Goal: Transaction & Acquisition: Purchase product/service

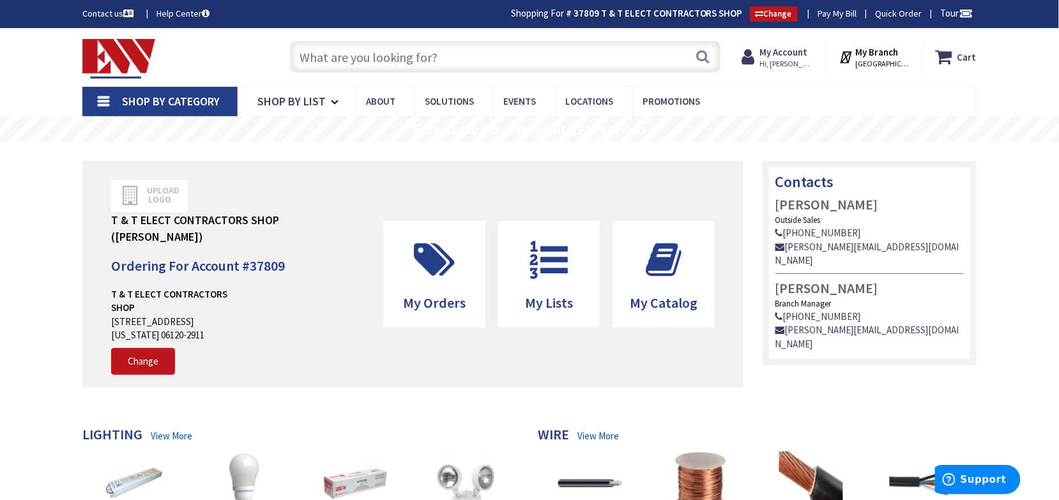
click at [368, 61] on input "text" at bounding box center [505, 57] width 431 height 32
paste input "LITH LBL4-LP840"
type input "LITH LBL4-LP840"
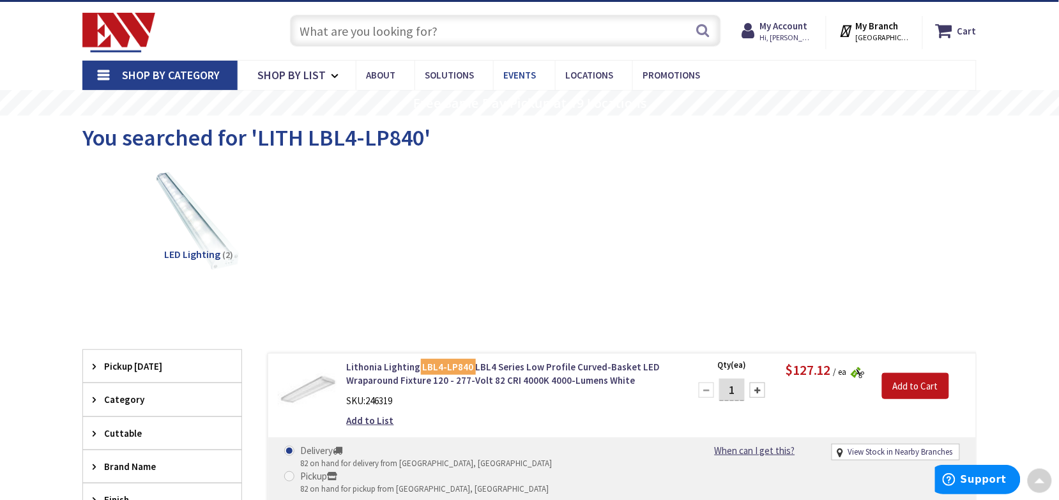
scroll to position [2, 0]
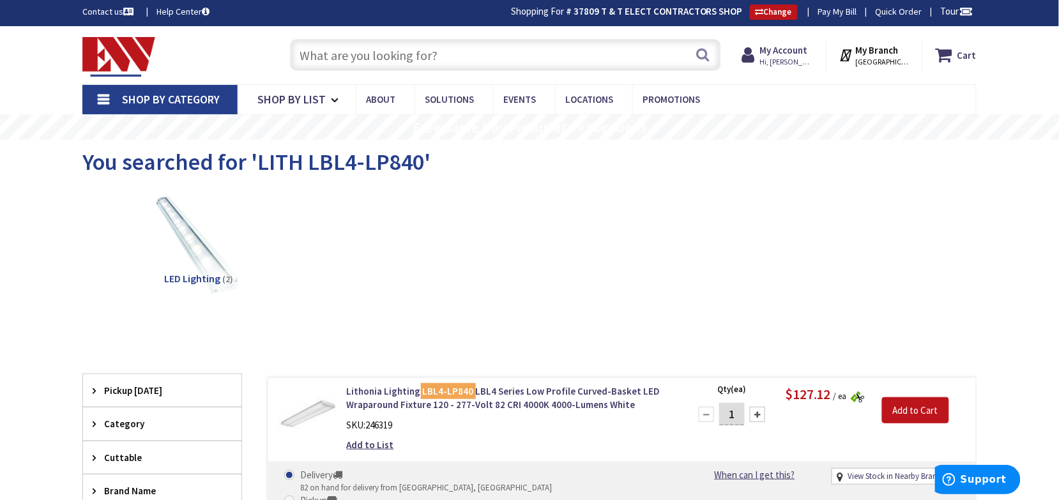
drag, startPoint x: 1008, startPoint y: 279, endPoint x: 987, endPoint y: 256, distance: 31.2
click at [1008, 279] on main "You searched for 'LITH LBL4-LP840' View Subcategories LED Lighting (2) Clear al…" at bounding box center [529, 430] width 958 height 581
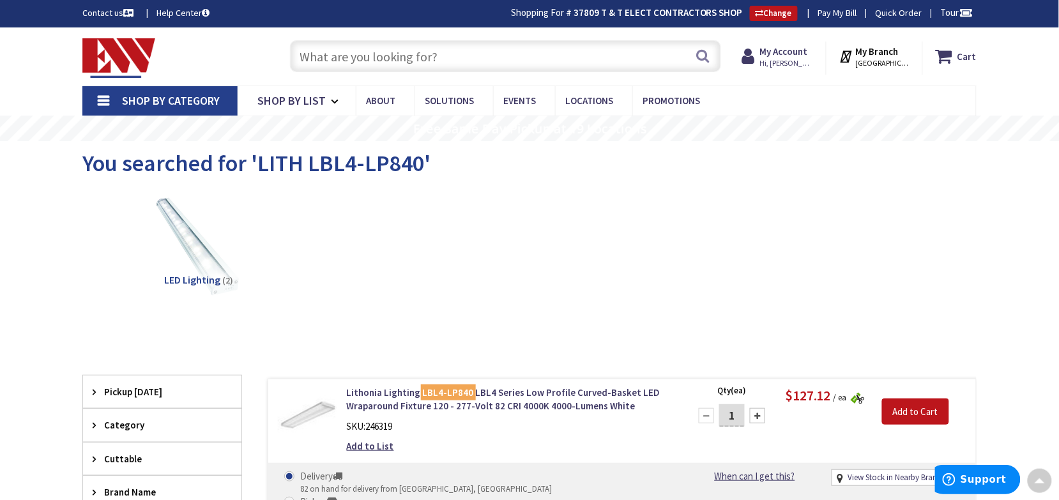
scroll to position [0, 0]
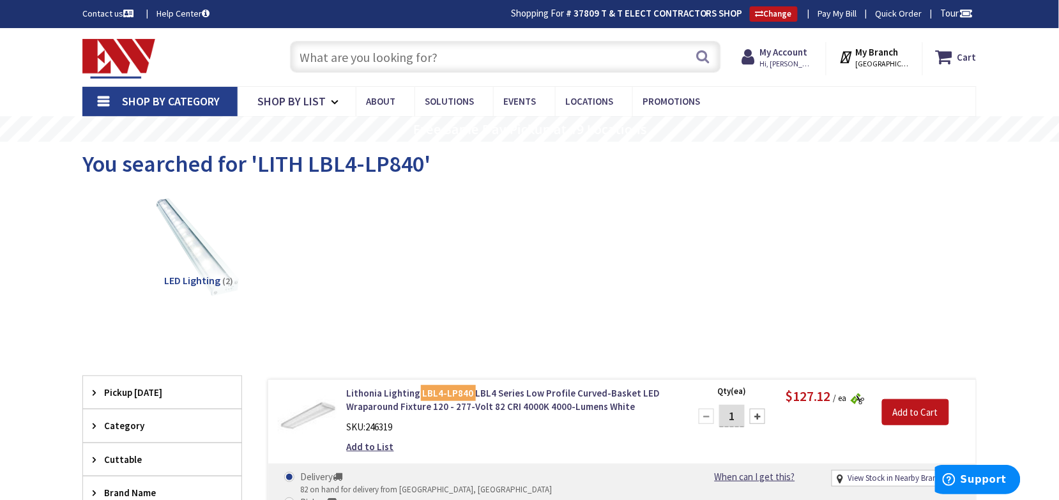
click at [215, 278] on span "LED Lighting" at bounding box center [193, 280] width 56 height 13
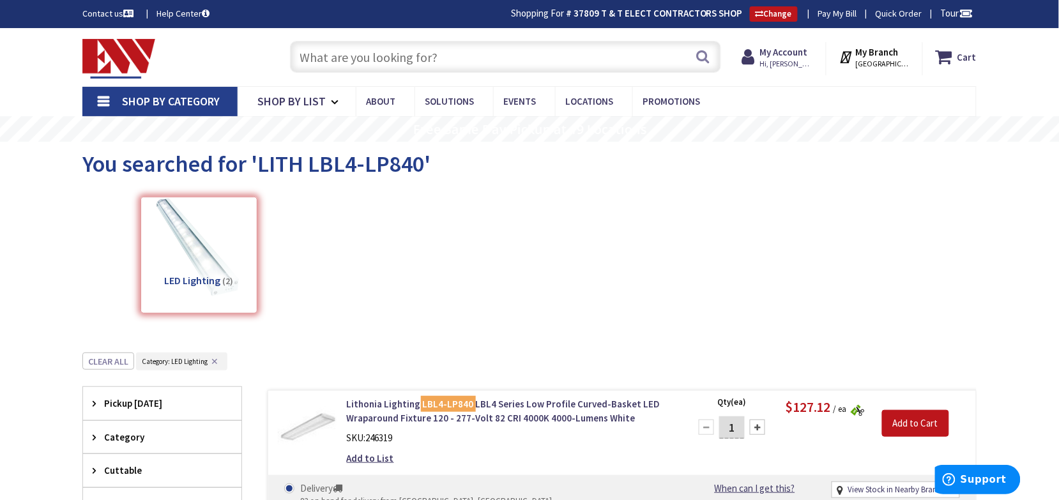
drag, startPoint x: 436, startPoint y: 263, endPoint x: 450, endPoint y: 215, distance: 49.3
click at [438, 263] on div "LED Lighting (2)" at bounding box center [530, 258] width 850 height 137
click at [433, 59] on input "text" at bounding box center [505, 57] width 431 height 32
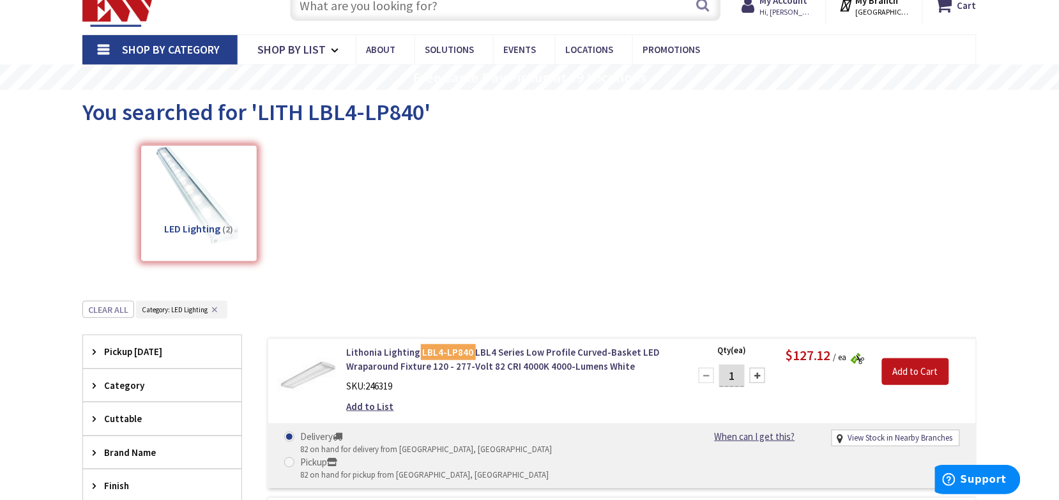
scroll to position [80, 0]
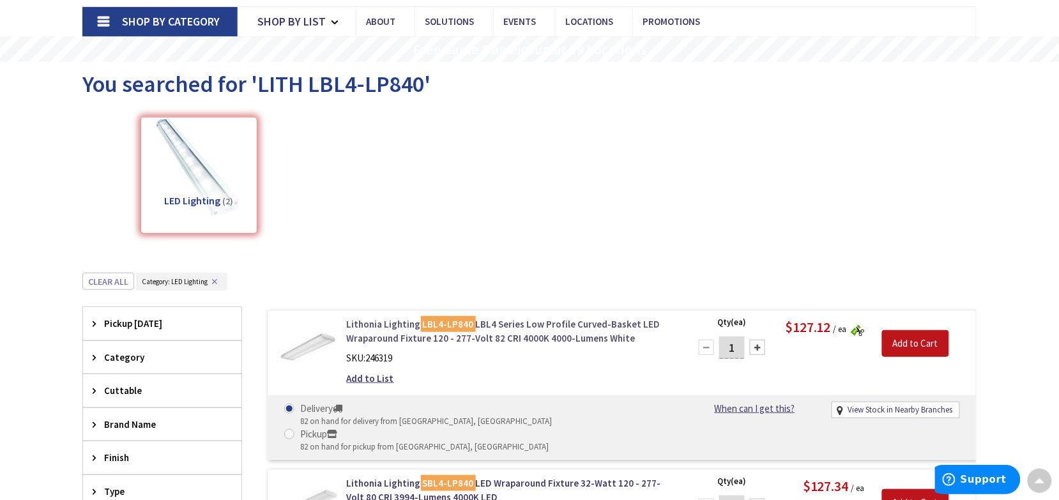
click at [535, 334] on link "Lithonia Lighting LBL4-LP840 LBL4 Series Low Profile Curved-Basket LED Wraparou…" at bounding box center [509, 330] width 325 height 27
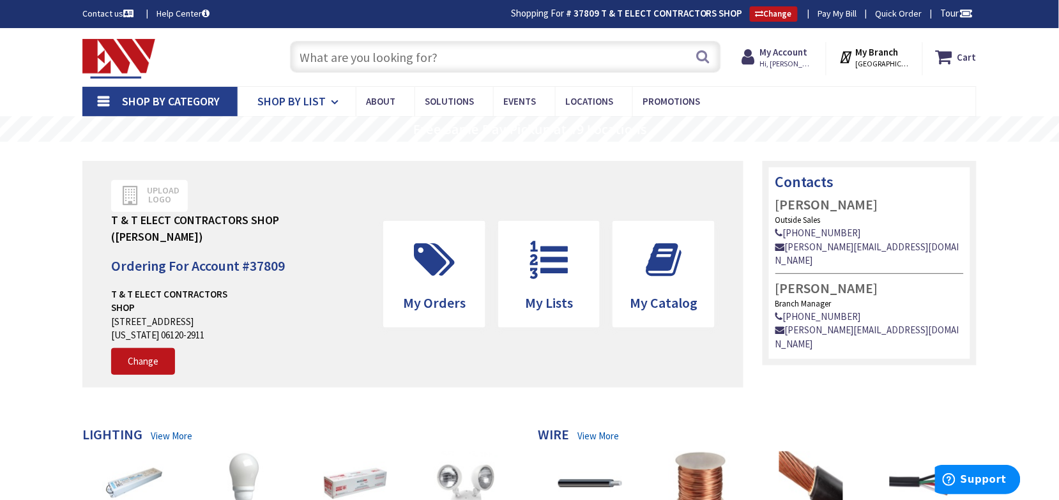
click at [298, 103] on span "Shop By List" at bounding box center [291, 101] width 68 height 15
click at [397, 59] on input "text" at bounding box center [505, 57] width 431 height 32
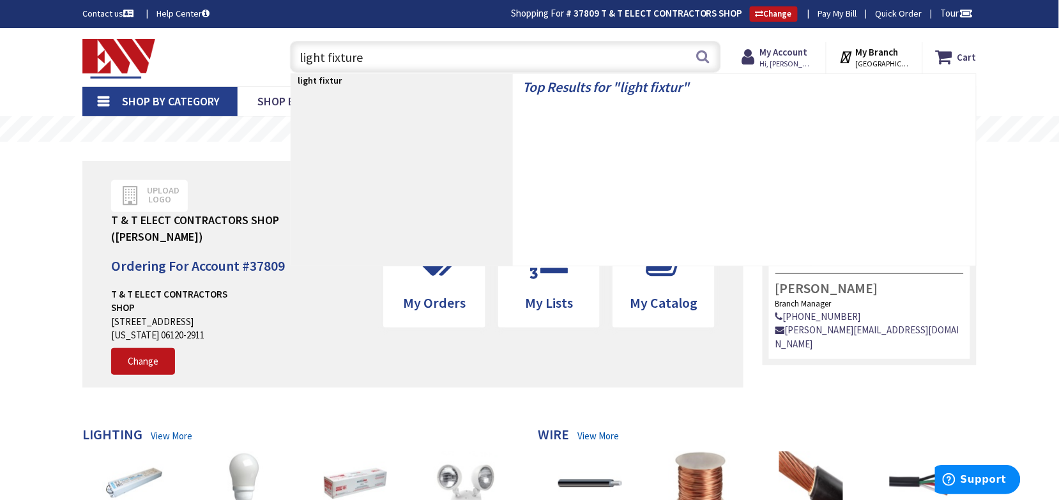
type input "light fixtures"
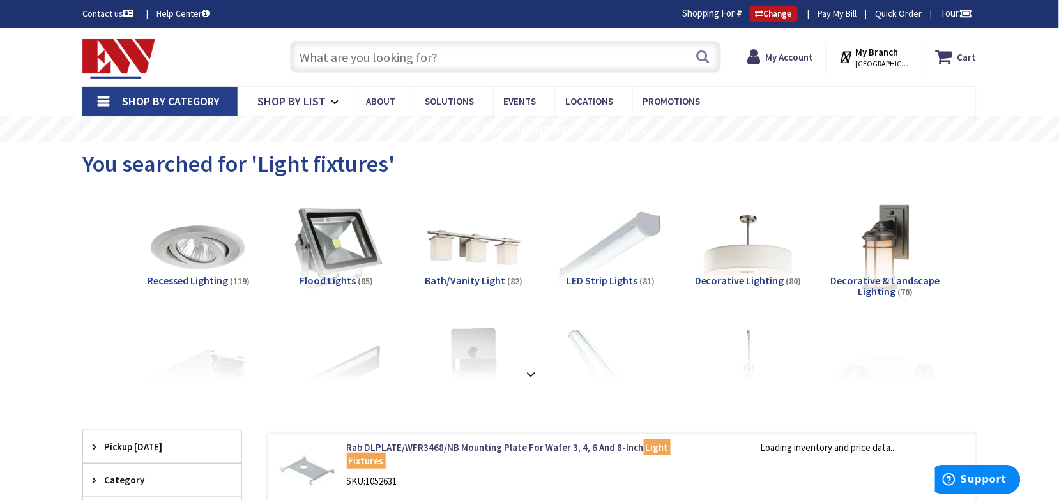
click at [610, 256] on img at bounding box center [611, 248] width 116 height 116
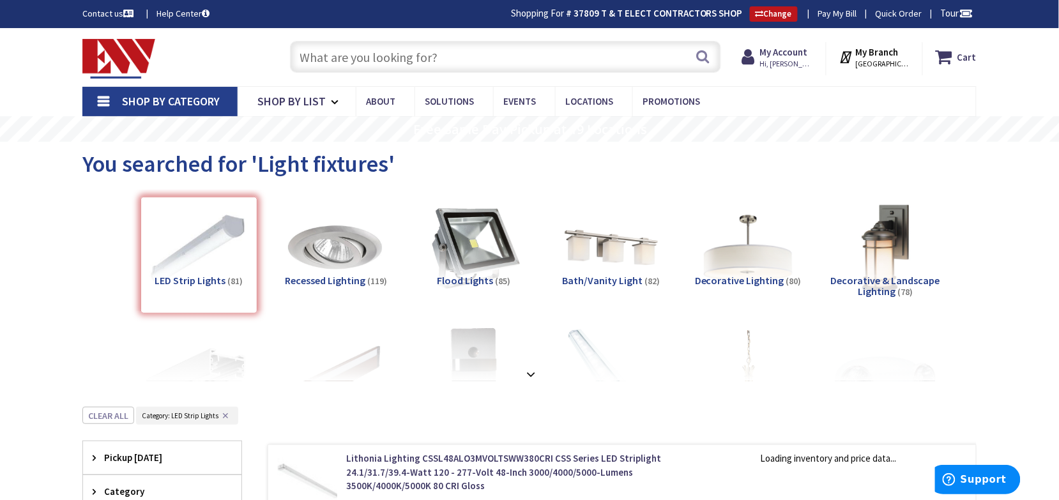
scroll to position [407, 0]
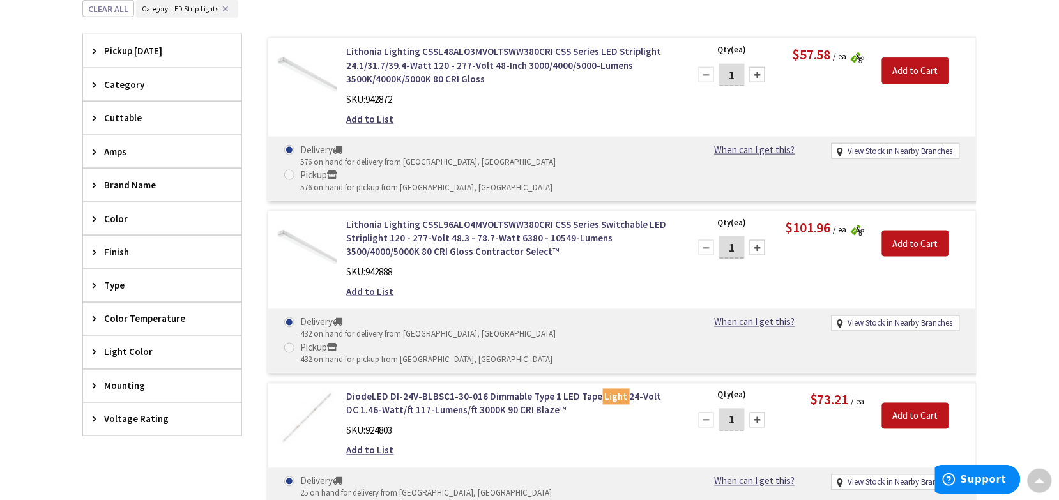
click at [93, 190] on icon at bounding box center [98, 185] width 10 height 10
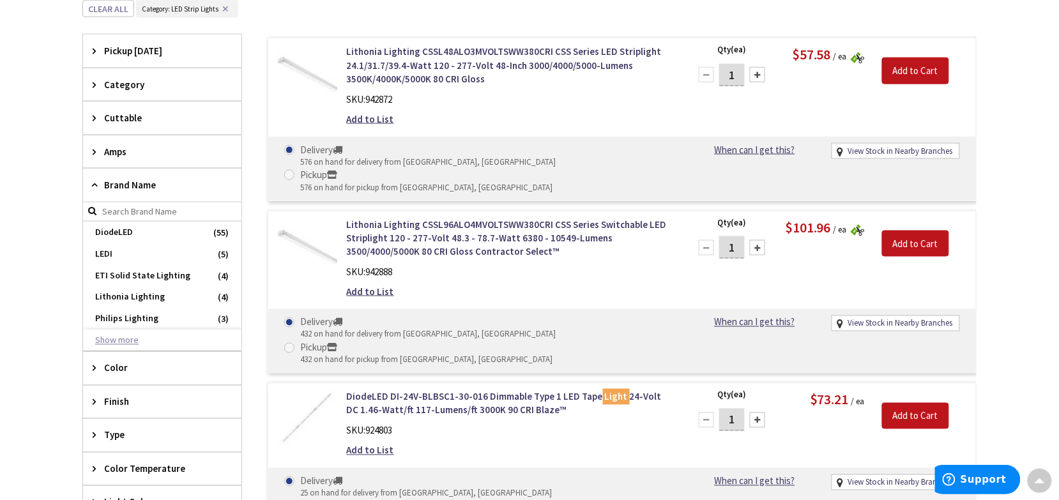
click at [98, 340] on button "Show more" at bounding box center [162, 341] width 158 height 22
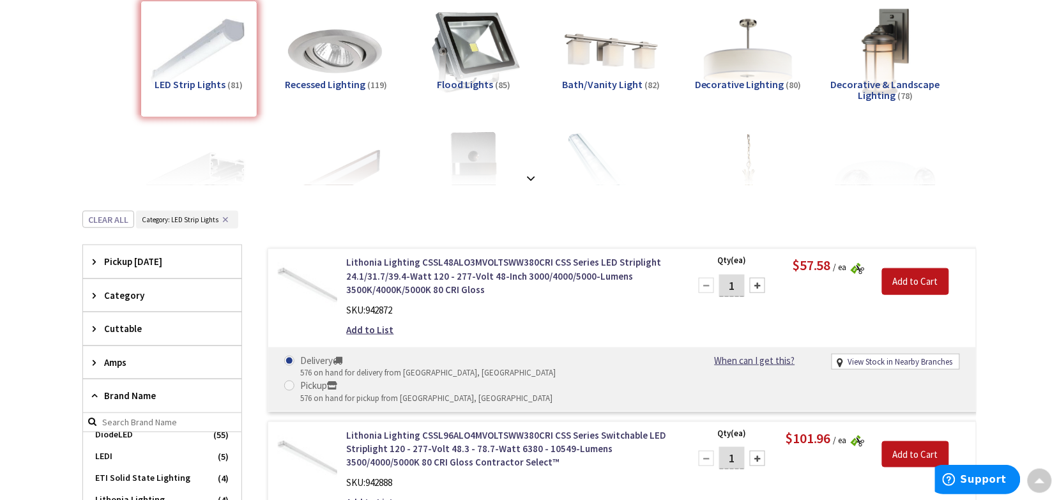
scroll to position [167, 0]
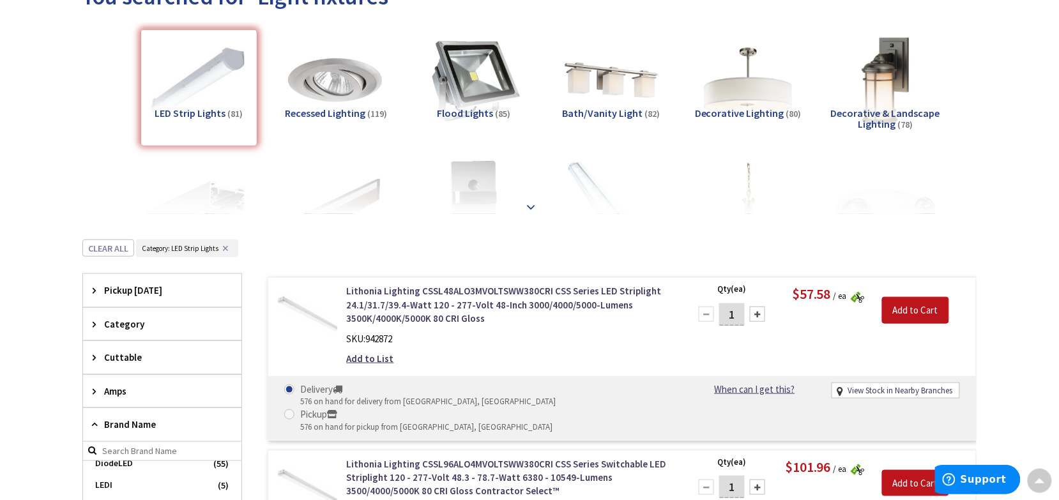
click at [534, 203] on strong at bounding box center [530, 201] width 15 height 14
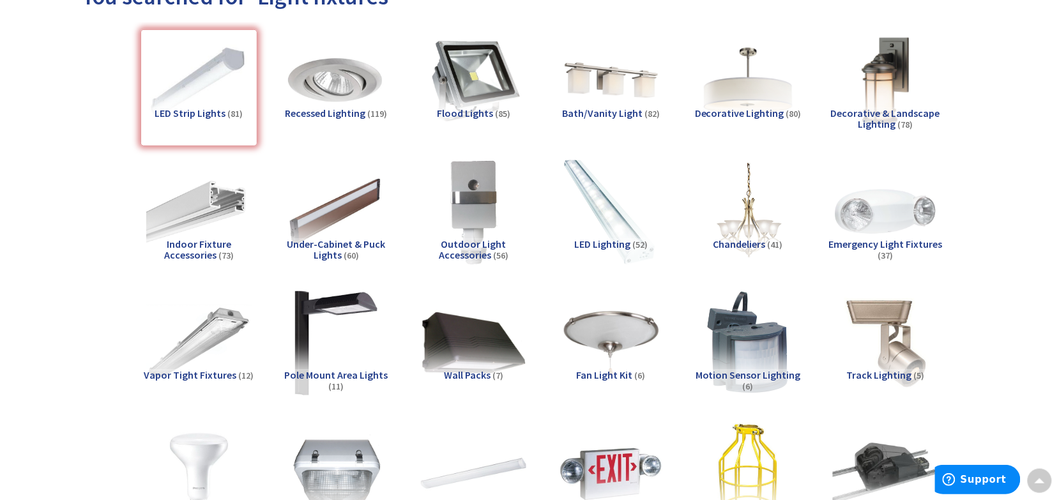
click at [612, 237] on img at bounding box center [611, 212] width 116 height 116
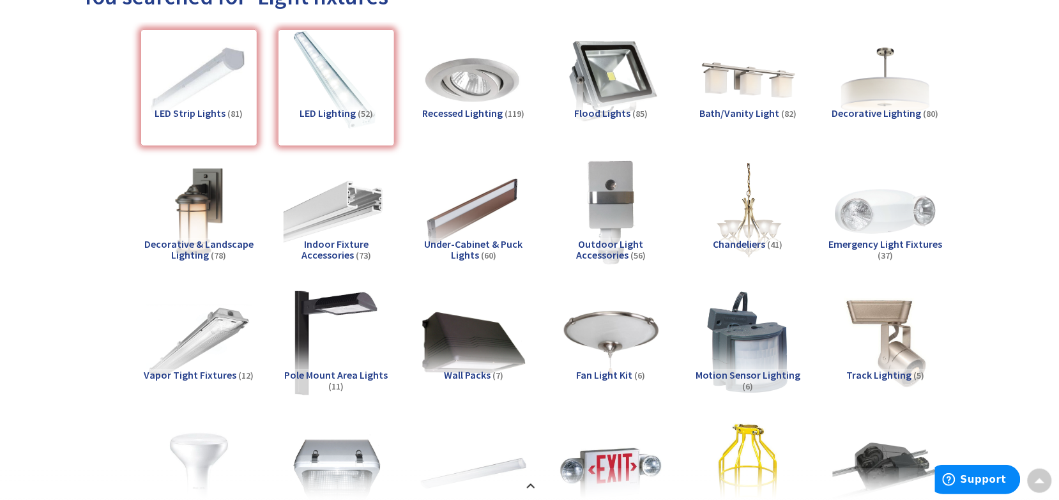
scroll to position [876, 0]
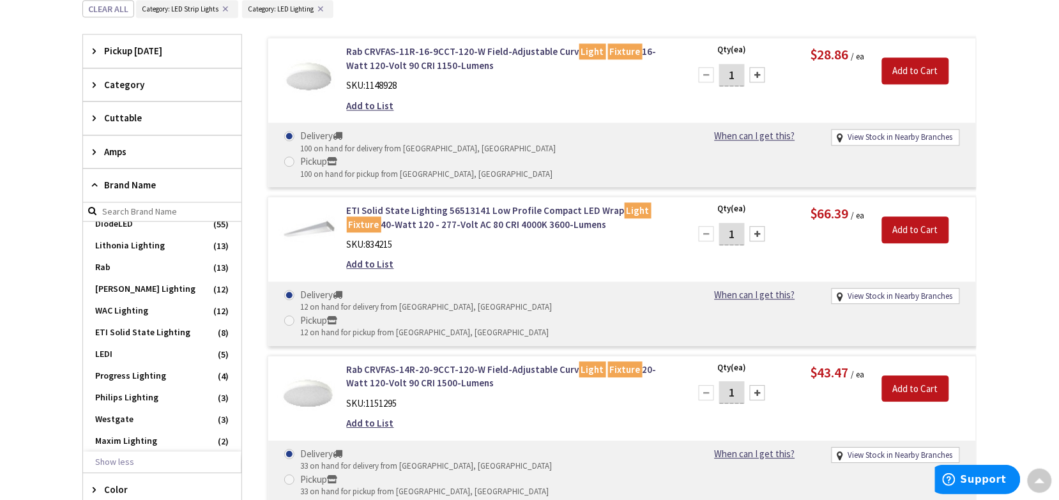
click at [94, 88] on icon at bounding box center [98, 85] width 10 height 10
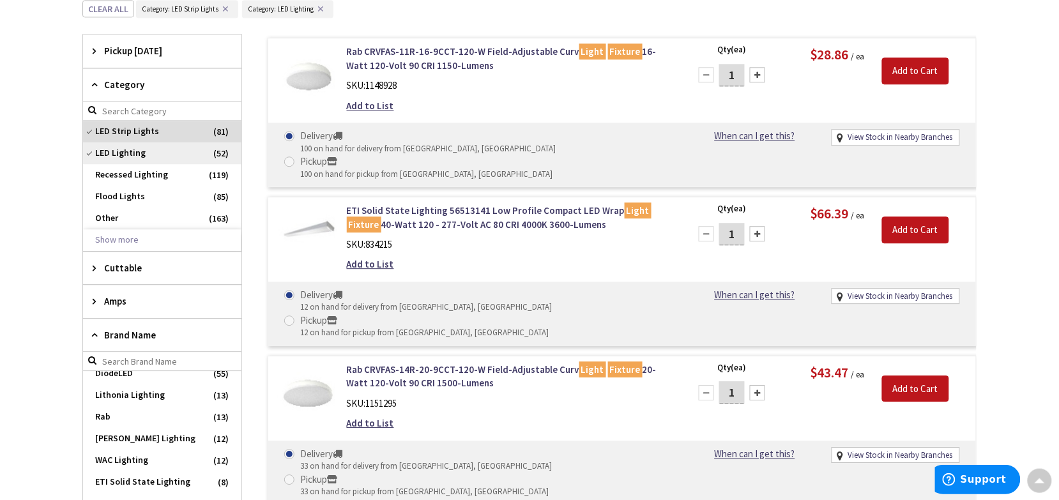
drag, startPoint x: 97, startPoint y: 132, endPoint x: 106, endPoint y: 126, distance: 10.3
click at [97, 131] on span "LED Strip Lights" at bounding box center [162, 132] width 158 height 22
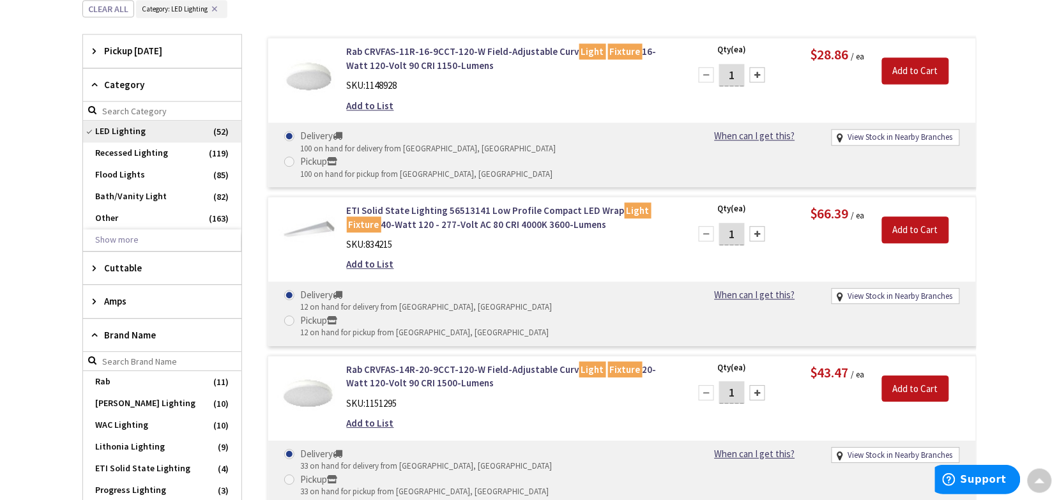
scroll to position [0, 0]
click at [122, 240] on button "Show more" at bounding box center [162, 240] width 158 height 22
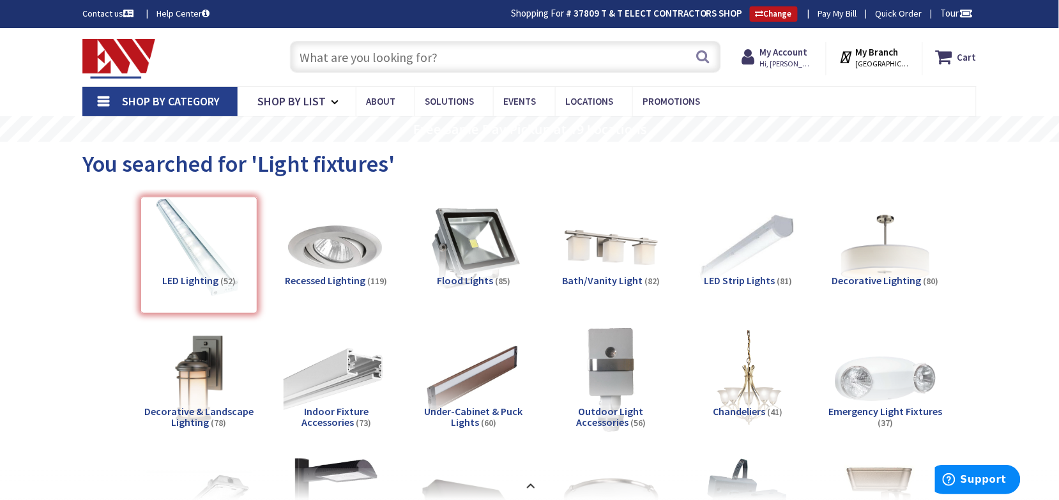
paste input "LITH LBL4-LP840"
drag, startPoint x: 420, startPoint y: 64, endPoint x: 151, endPoint y: 78, distance: 268.7
click at [157, 75] on div "Toggle Nav LITH LBL4-LP840 Search Cart My Cart Close" at bounding box center [529, 57] width 913 height 43
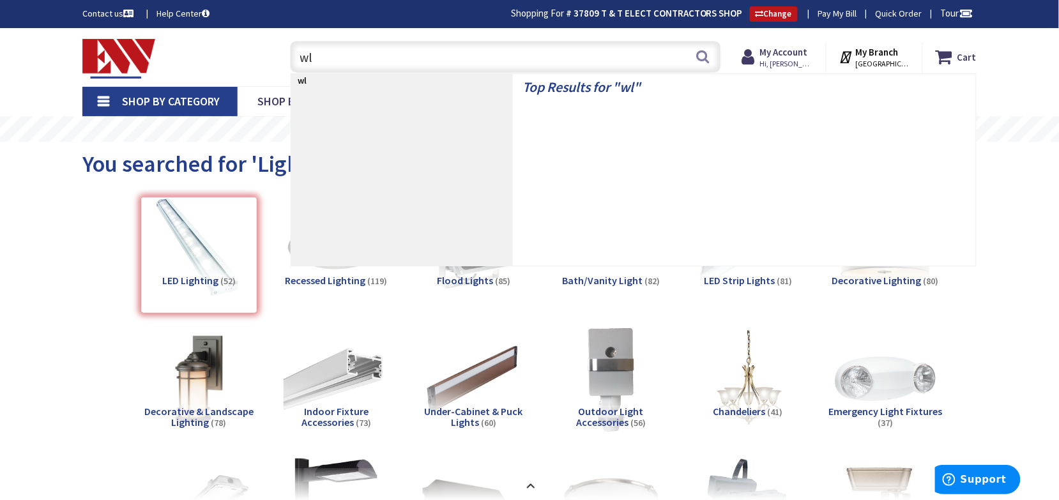
type input "wl4"
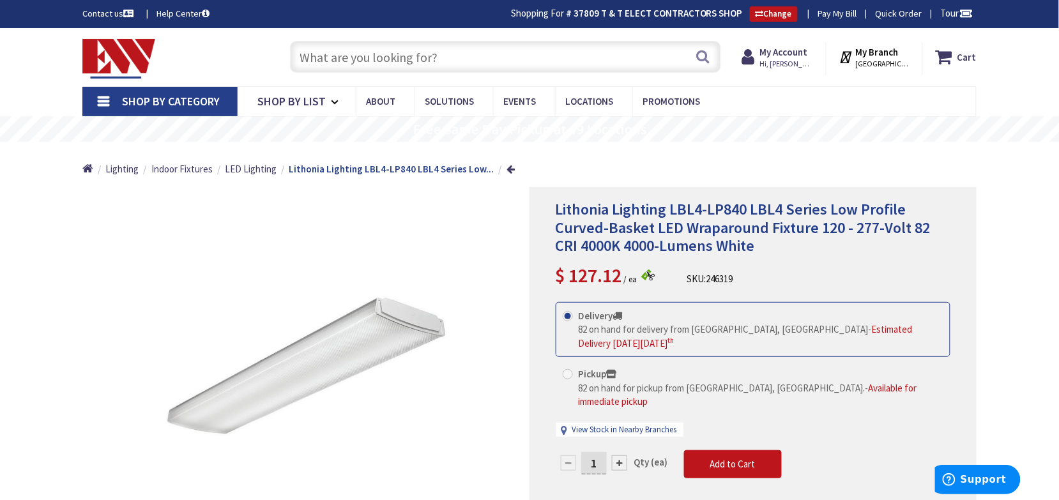
click at [780, 273] on div "Lithonia Lighting LBL4-LP840 LBL4 Series Low Profile Curved-Basket LED Wraparou…" at bounding box center [753, 245] width 395 height 89
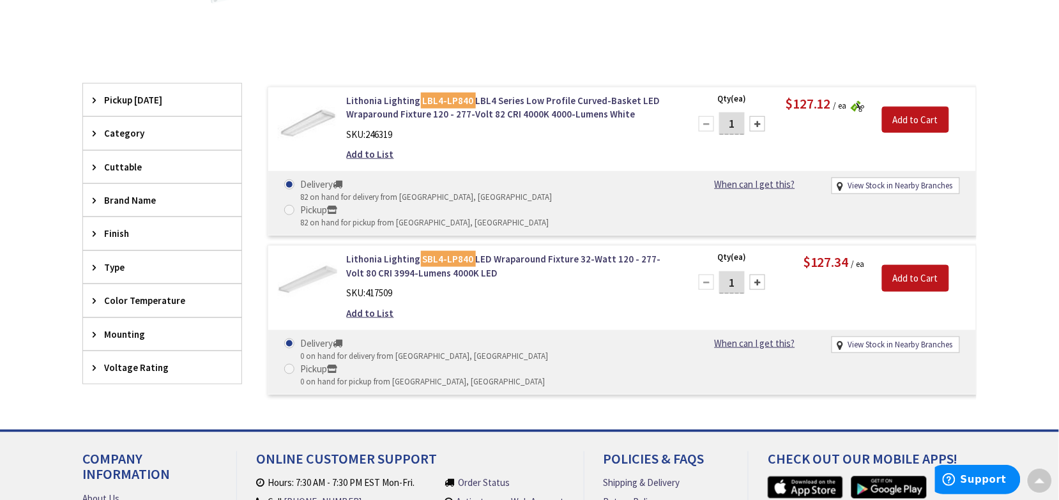
scroll to position [319, 0]
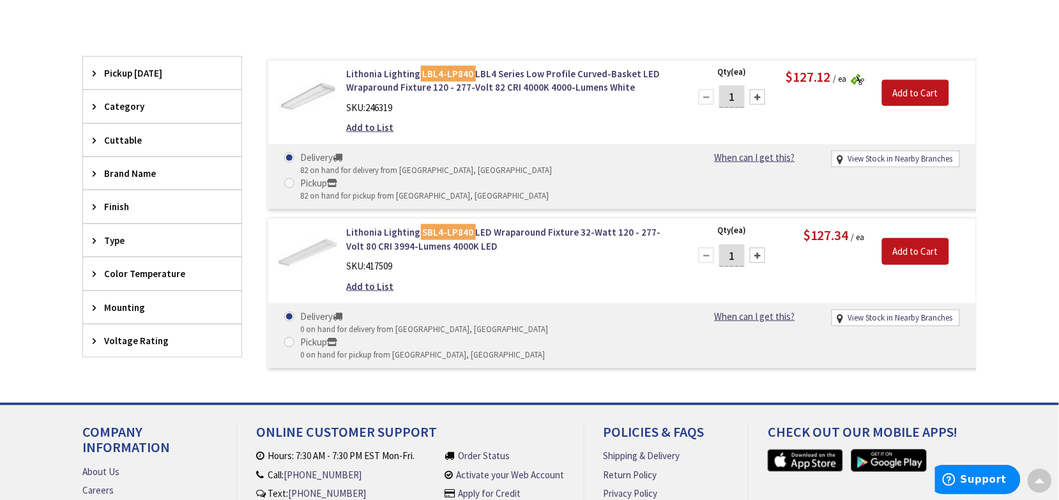
click at [93, 310] on icon at bounding box center [98, 308] width 10 height 10
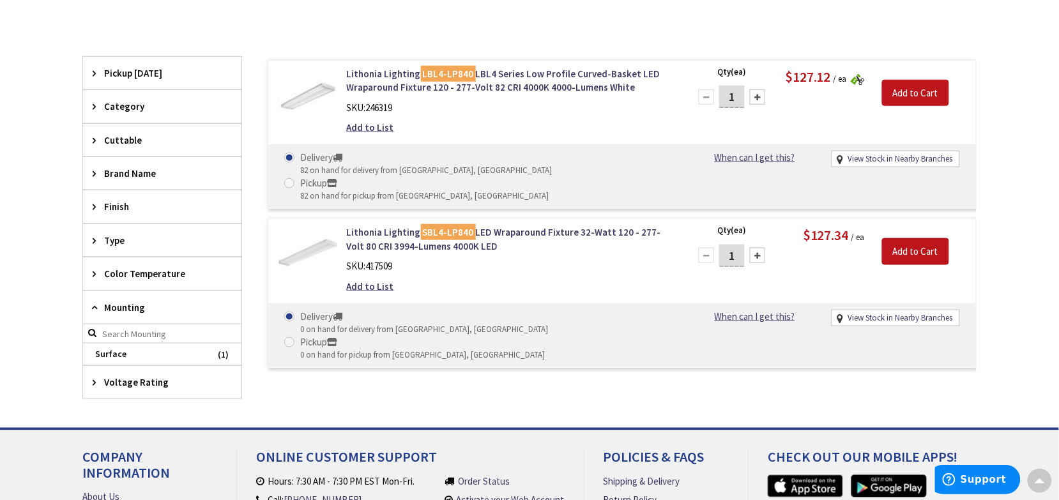
click at [91, 241] on div "Type" at bounding box center [162, 240] width 158 height 33
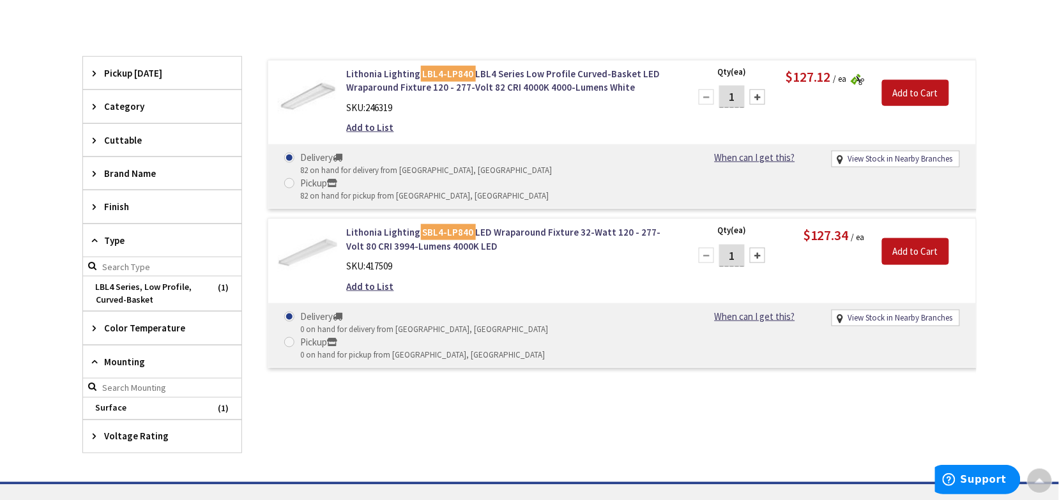
click at [91, 210] on div "Finish" at bounding box center [162, 206] width 158 height 33
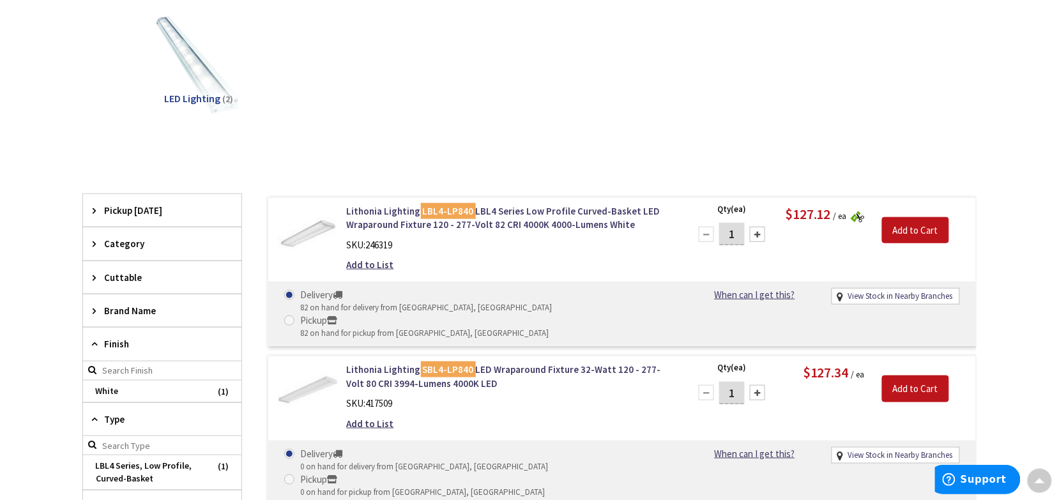
scroll to position [0, 0]
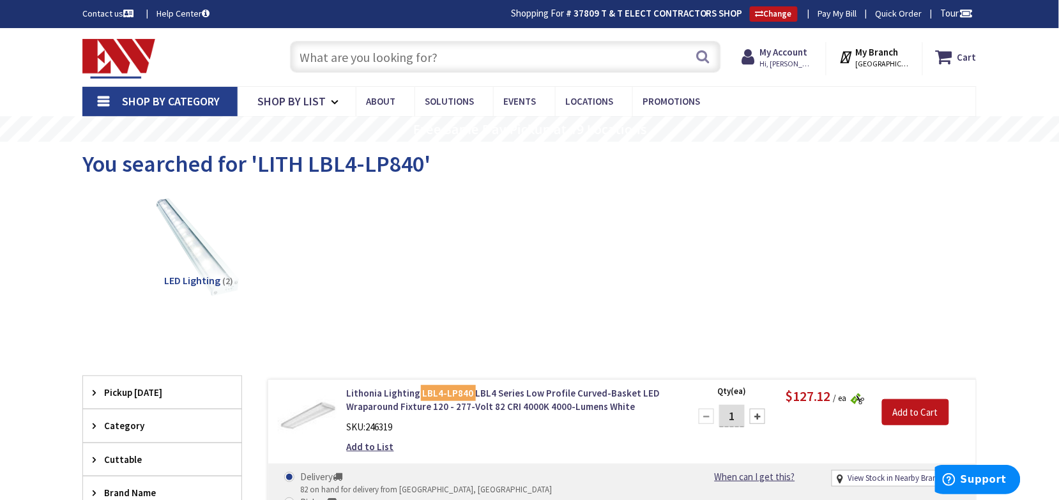
click at [193, 282] on span "LED Lighting" at bounding box center [193, 280] width 56 height 13
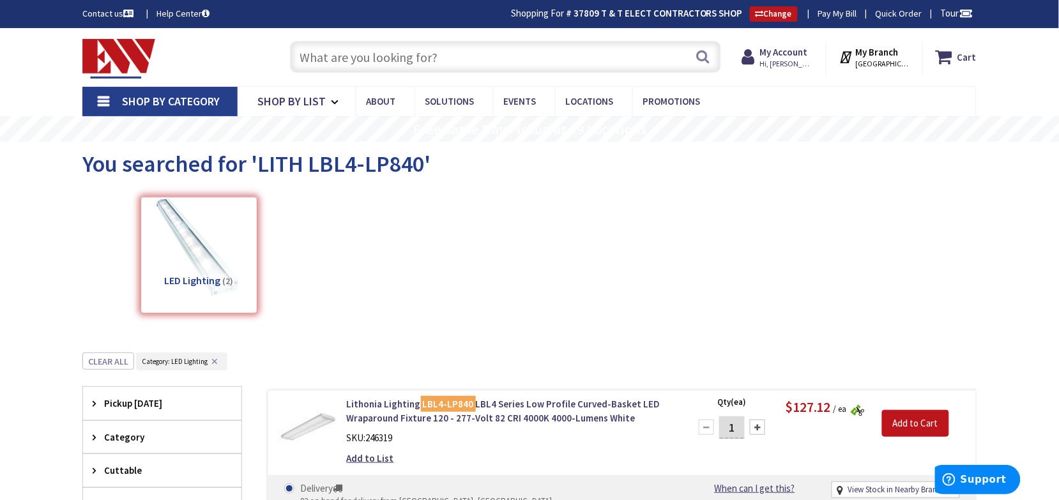
click at [362, 54] on input "text" at bounding box center [505, 57] width 431 height 32
click at [298, 103] on span "Shop By List" at bounding box center [291, 101] width 68 height 15
click at [692, 243] on div "LED Lighting (2)" at bounding box center [530, 258] width 850 height 137
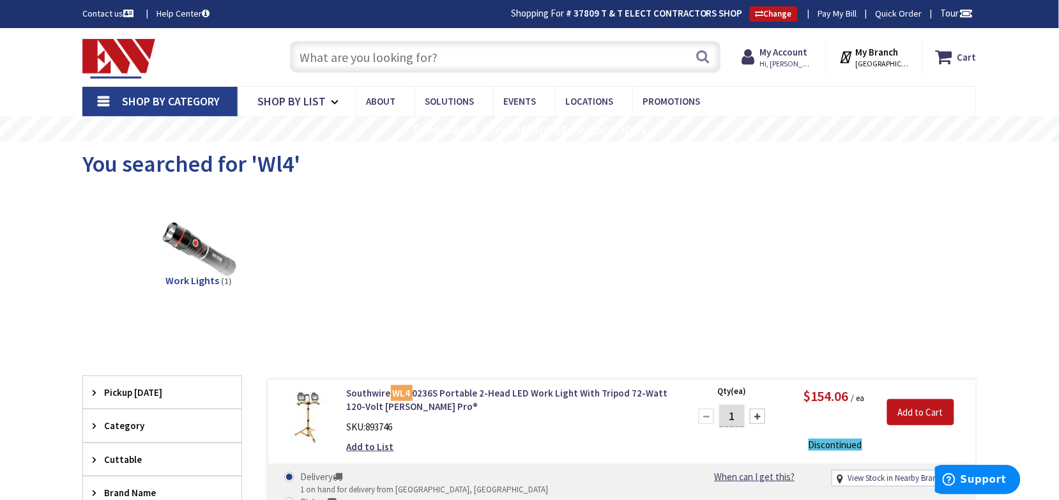
click at [312, 61] on input "text" at bounding box center [505, 57] width 431 height 32
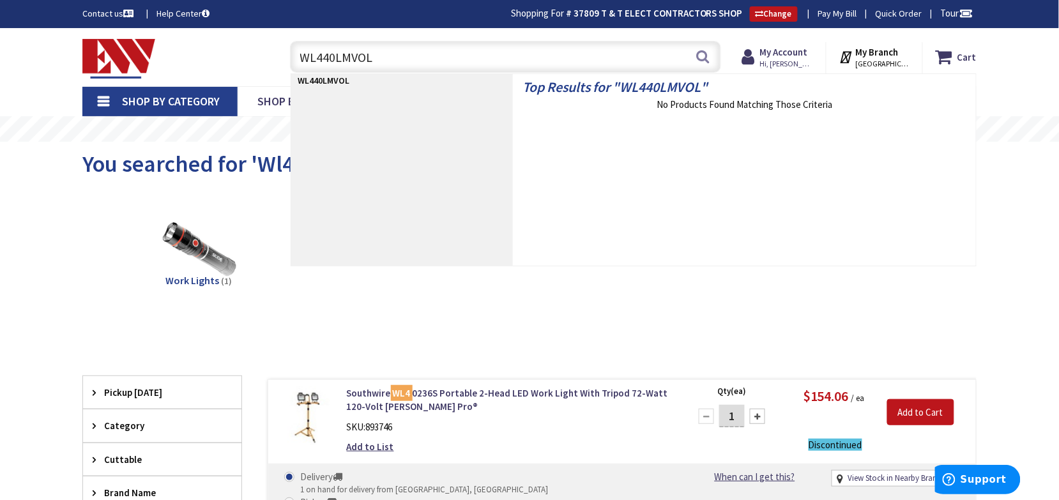
type input "WL440LMVOLT"
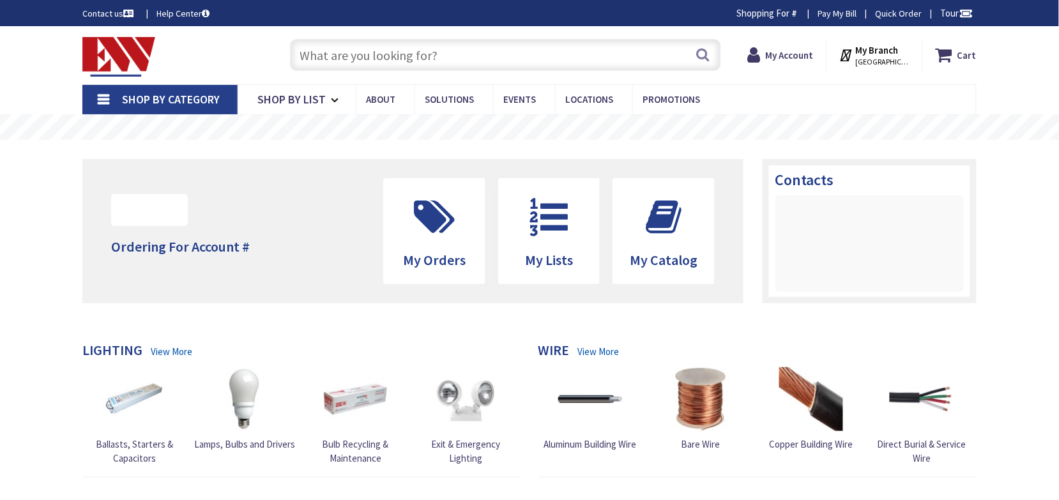
click at [408, 61] on input "text" at bounding box center [505, 55] width 431 height 32
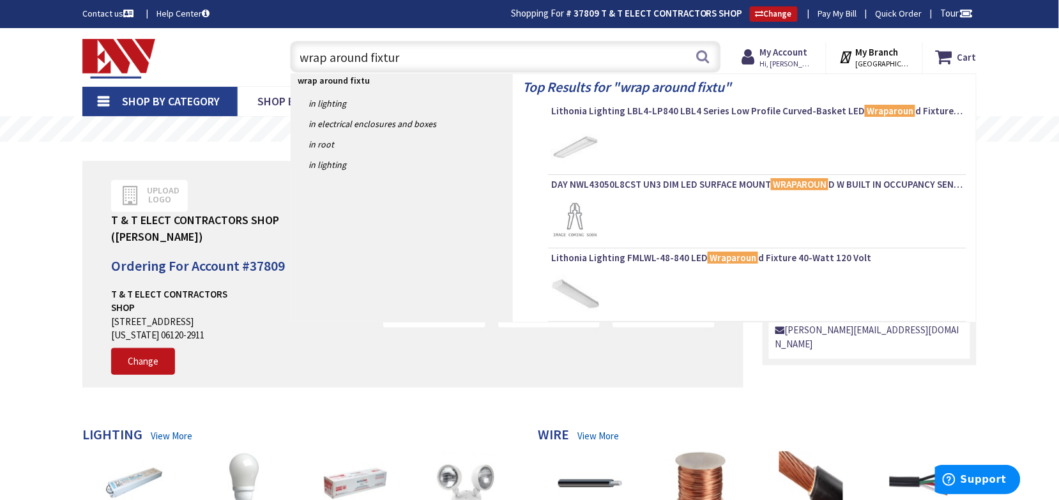
type input "wrap around fixture"
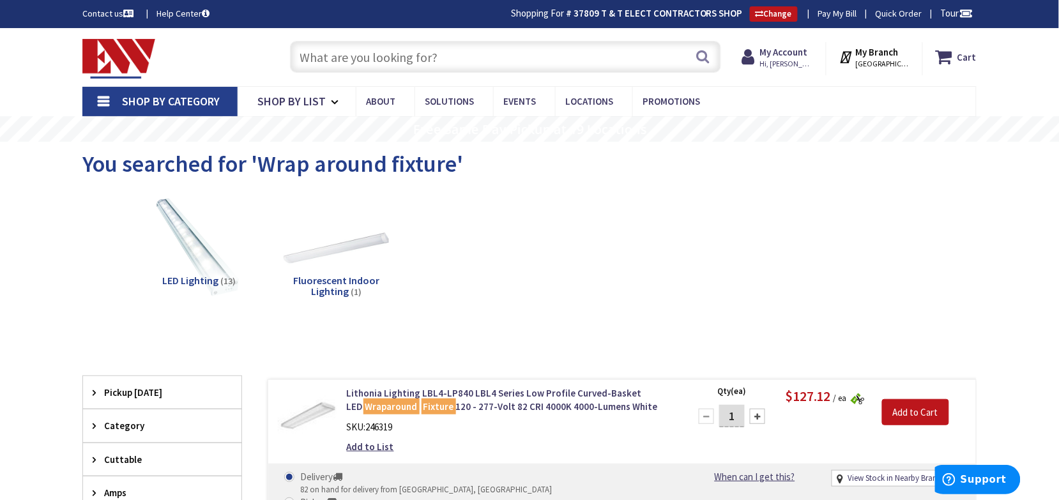
click at [197, 278] on span "LED Lighting" at bounding box center [190, 280] width 56 height 13
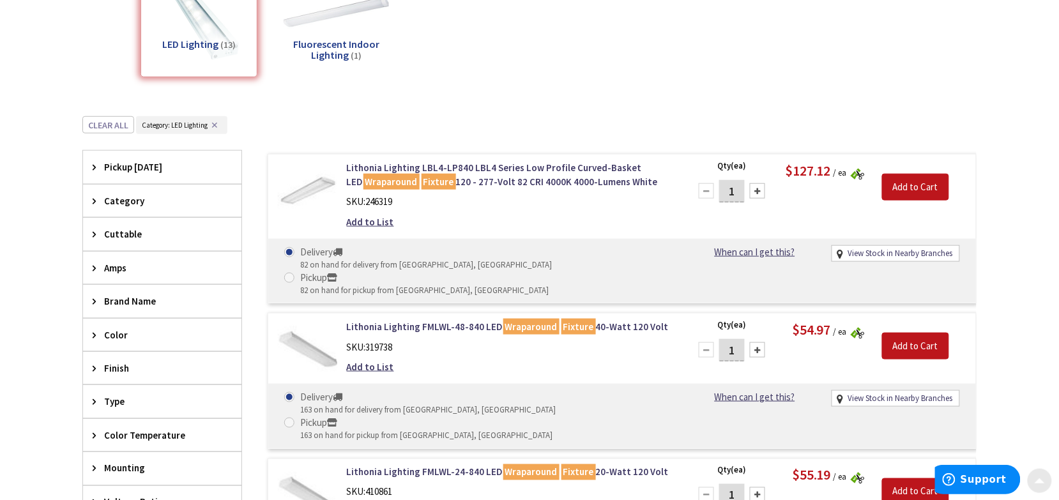
scroll to position [319, 0]
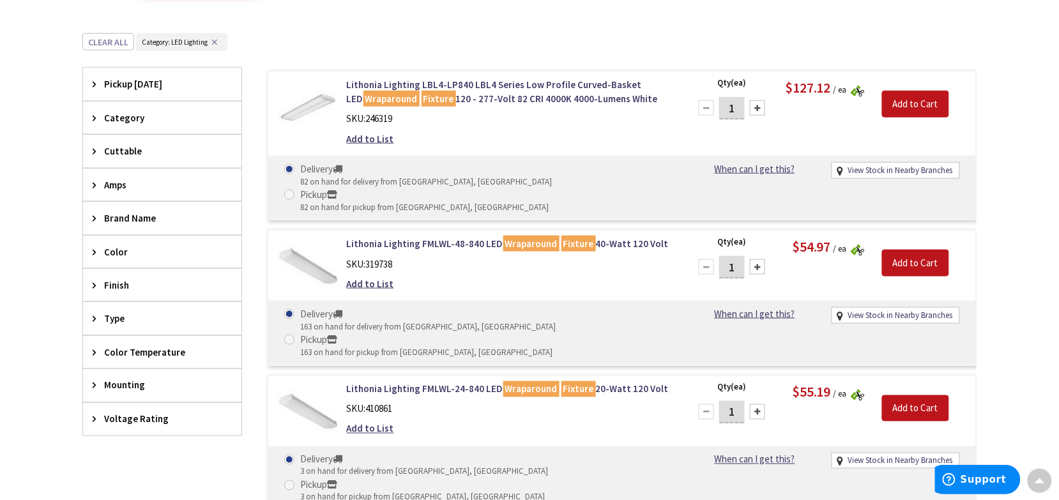
click at [96, 82] on icon at bounding box center [98, 84] width 10 height 10
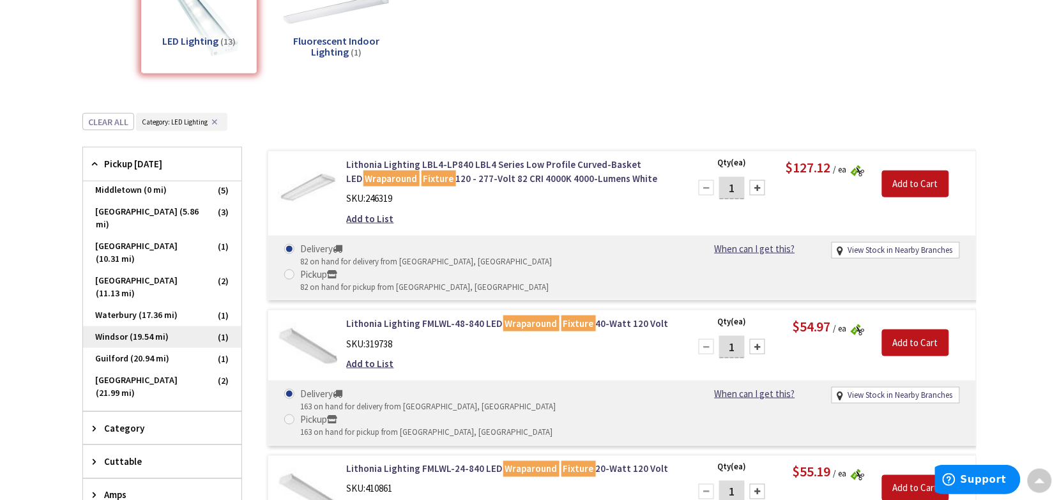
scroll to position [0, 0]
click at [118, 190] on span "Middletown (0 mi)" at bounding box center [162, 192] width 158 height 22
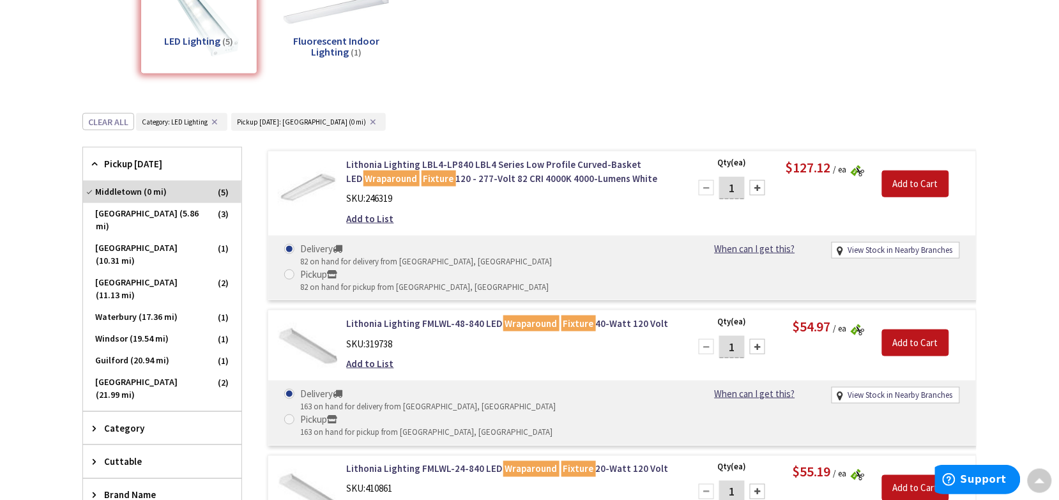
click at [792, 91] on div "View Subcategories LED Lighting (5) Fluorescent Indoor Lighting (1) Clear all C…" at bounding box center [529, 427] width 894 height 954
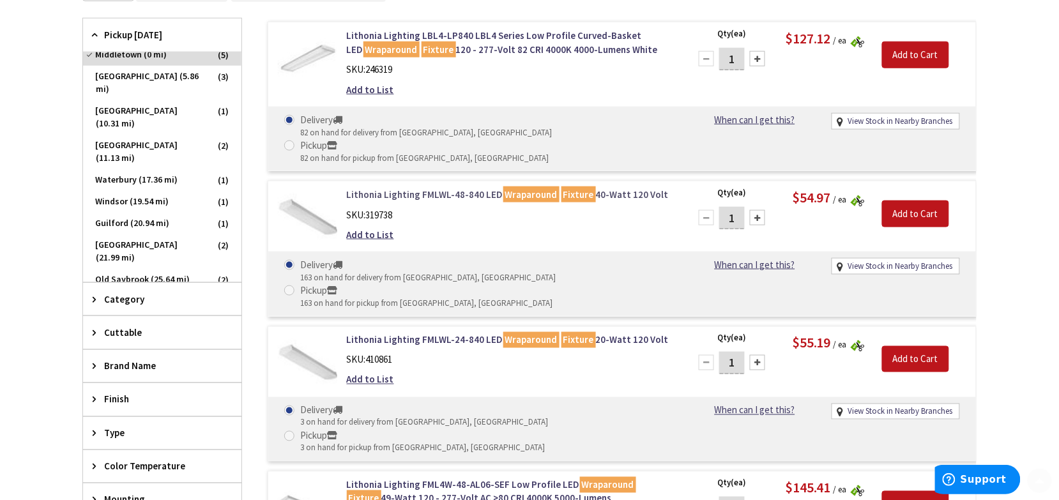
scroll to position [399, 0]
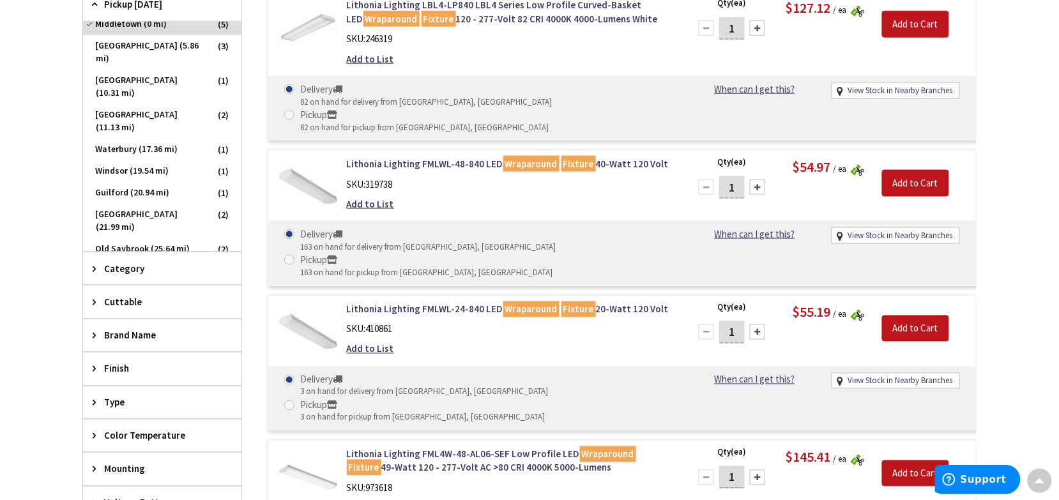
drag, startPoint x: 446, startPoint y: 259, endPoint x: 409, endPoint y: 279, distance: 41.4
click at [410, 323] on div "SKU: 410861" at bounding box center [509, 329] width 325 height 13
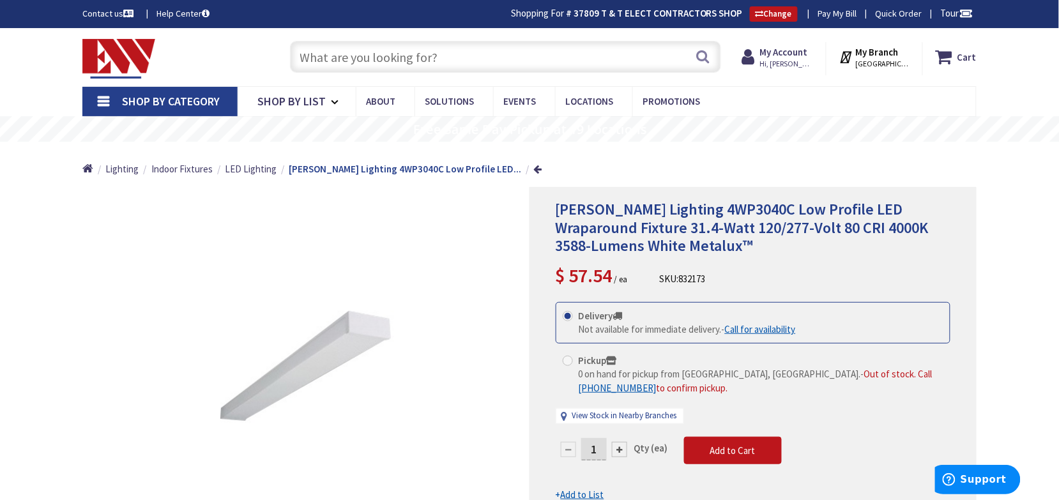
click at [615, 451] on div at bounding box center [619, 449] width 15 height 15
click at [617, 451] on div at bounding box center [753, 372] width 446 height 369
click at [617, 452] on div at bounding box center [619, 449] width 15 height 15
click at [618, 451] on div at bounding box center [619, 449] width 15 height 15
type input "4"
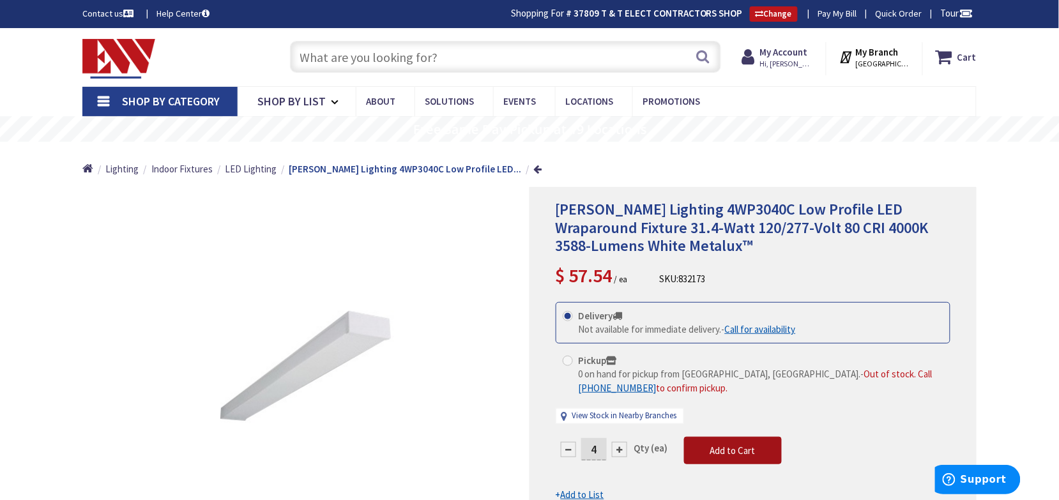
click at [725, 448] on span "Add to Cart" at bounding box center [732, 451] width 45 height 12
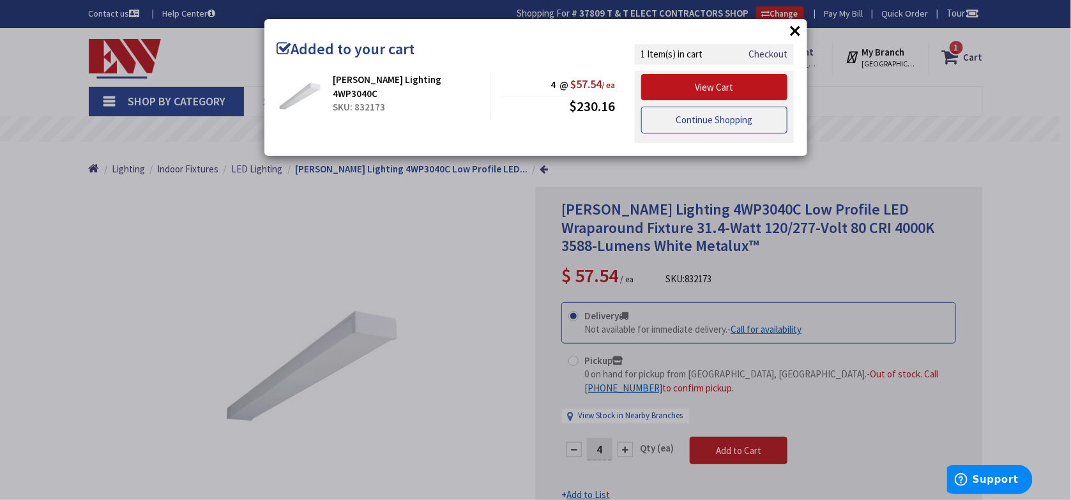
click at [658, 123] on link "Continue Shopping" at bounding box center [714, 120] width 147 height 27
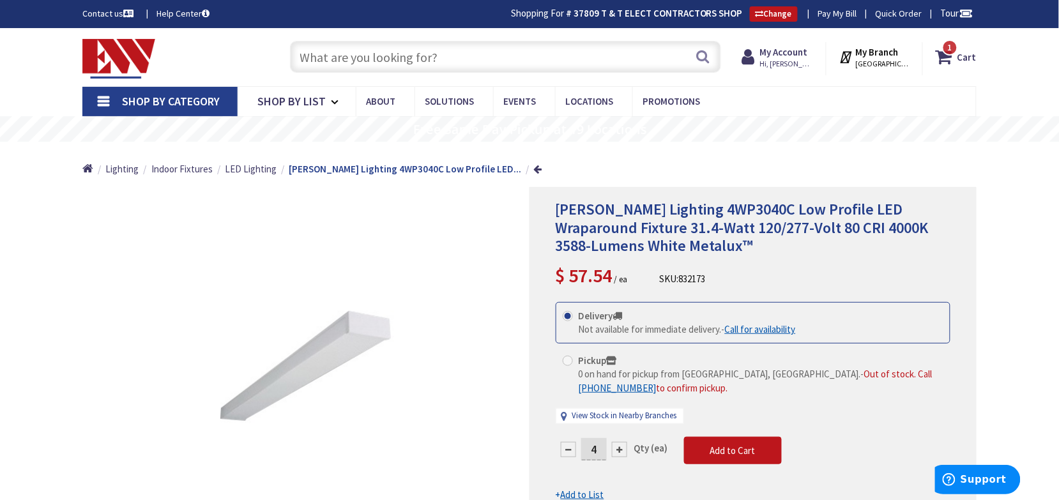
click at [413, 52] on input "text" at bounding box center [505, 57] width 431 height 32
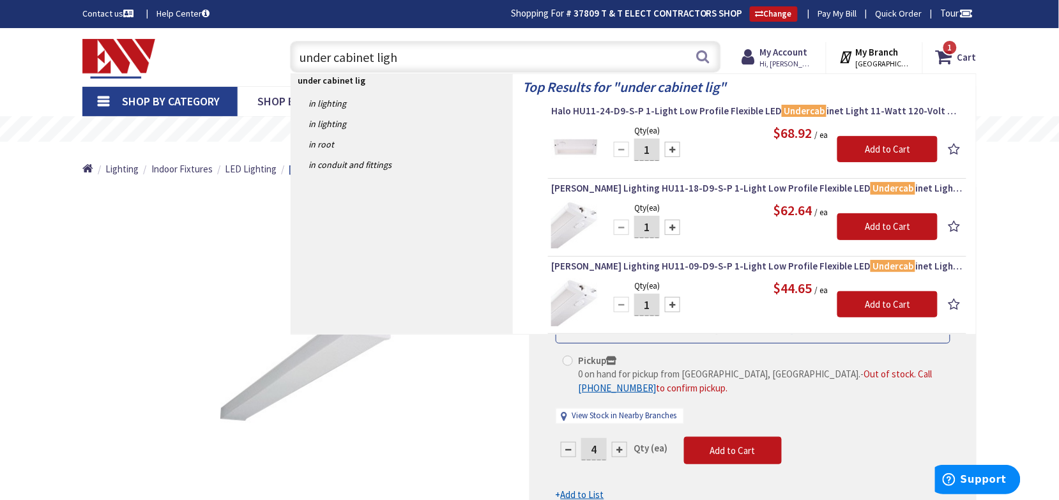
type input "under cabinet light"
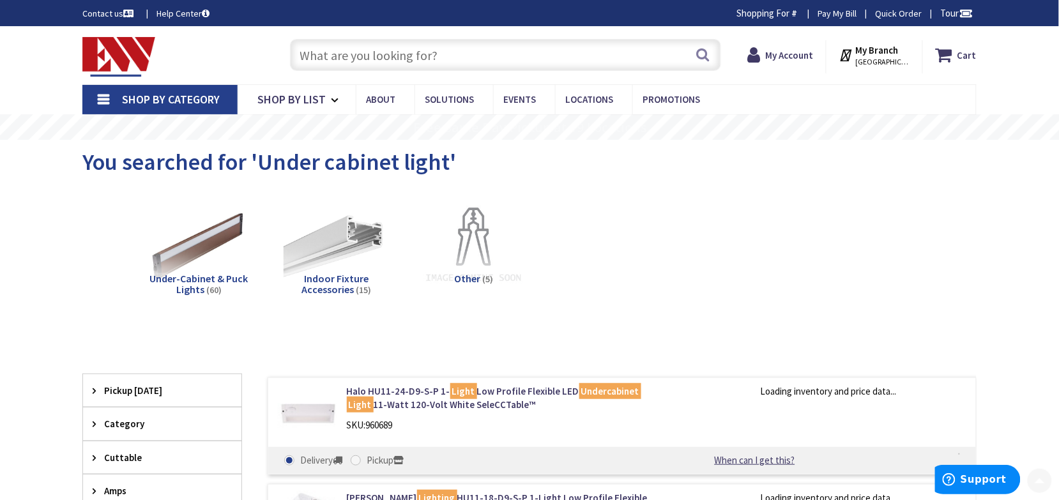
scroll to position [319, 0]
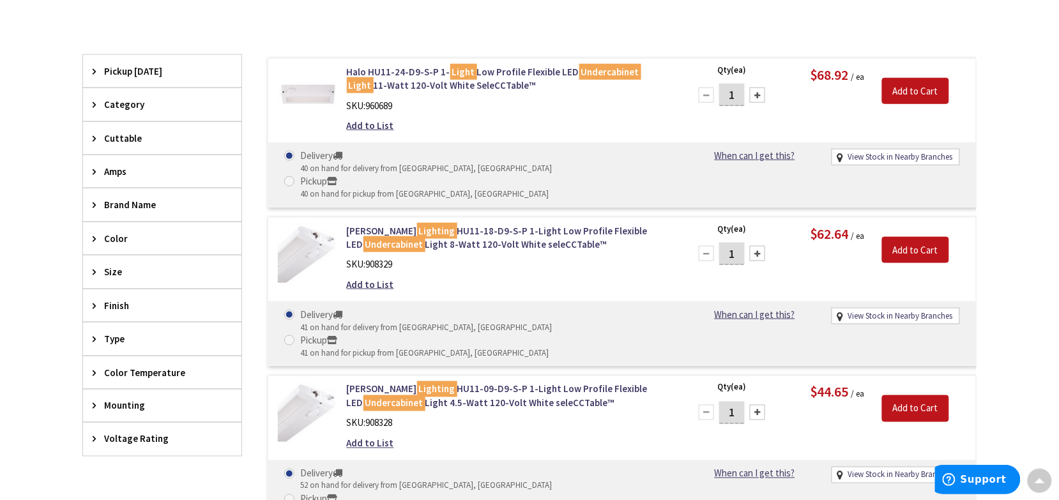
click at [89, 273] on div "Size" at bounding box center [162, 272] width 158 height 33
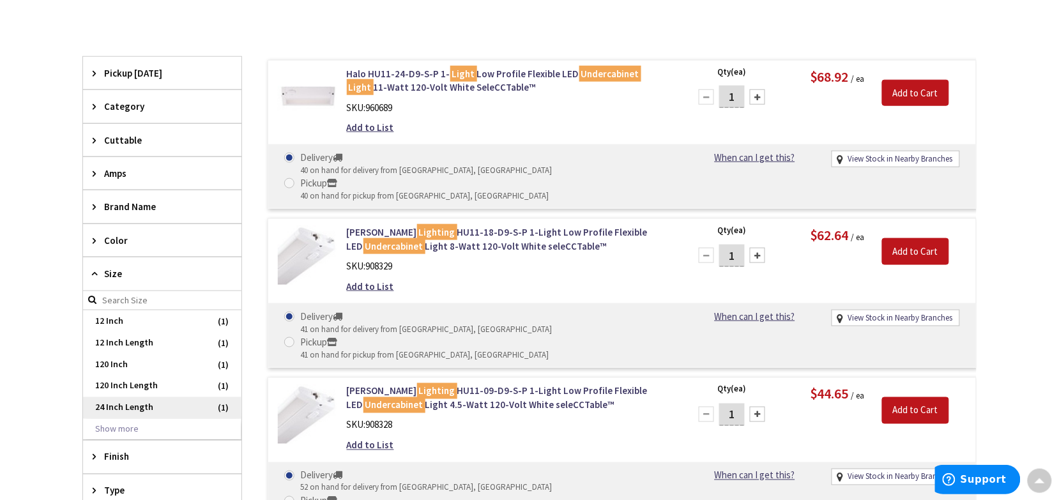
scroll to position [321, 0]
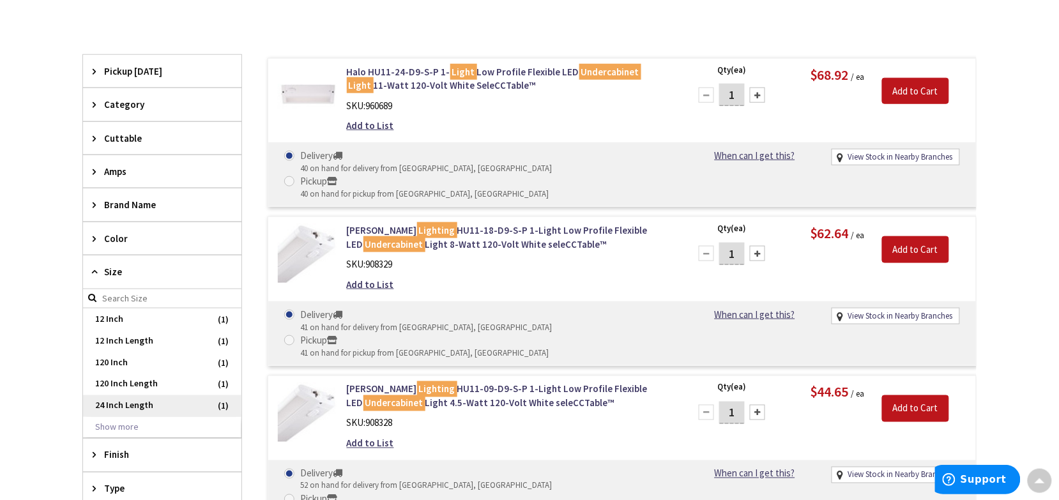
click at [128, 406] on span "24 Inch Length" at bounding box center [162, 406] width 158 height 22
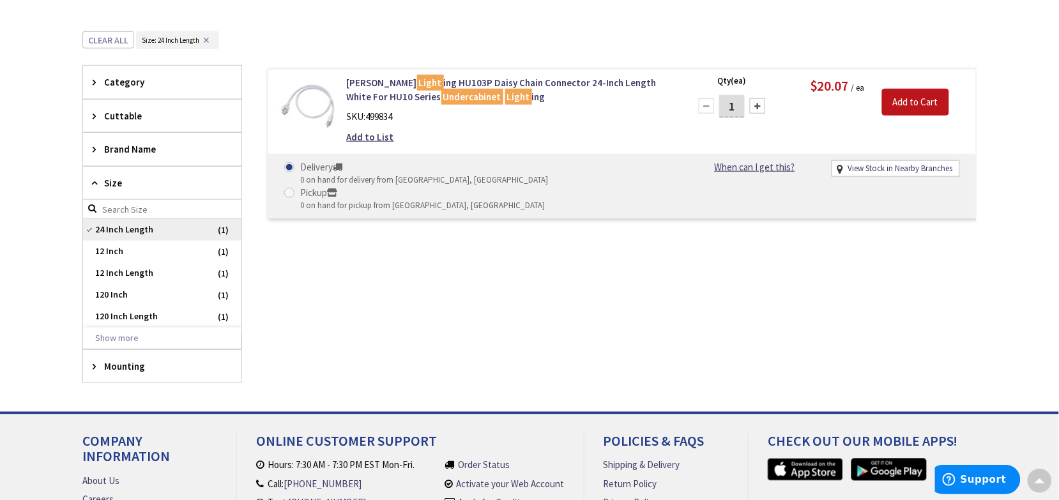
click at [91, 230] on span "24 Inch Length" at bounding box center [162, 230] width 158 height 22
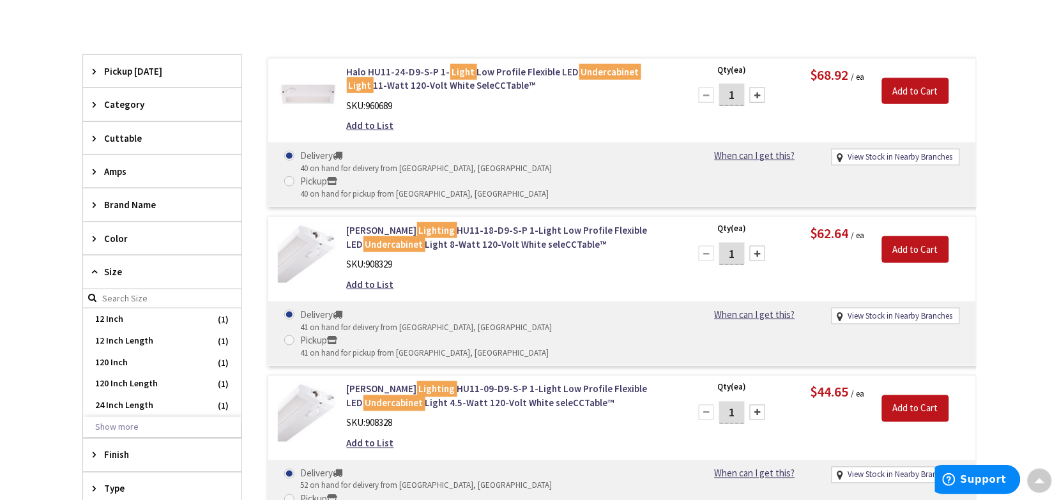
click at [93, 107] on icon at bounding box center [98, 105] width 10 height 10
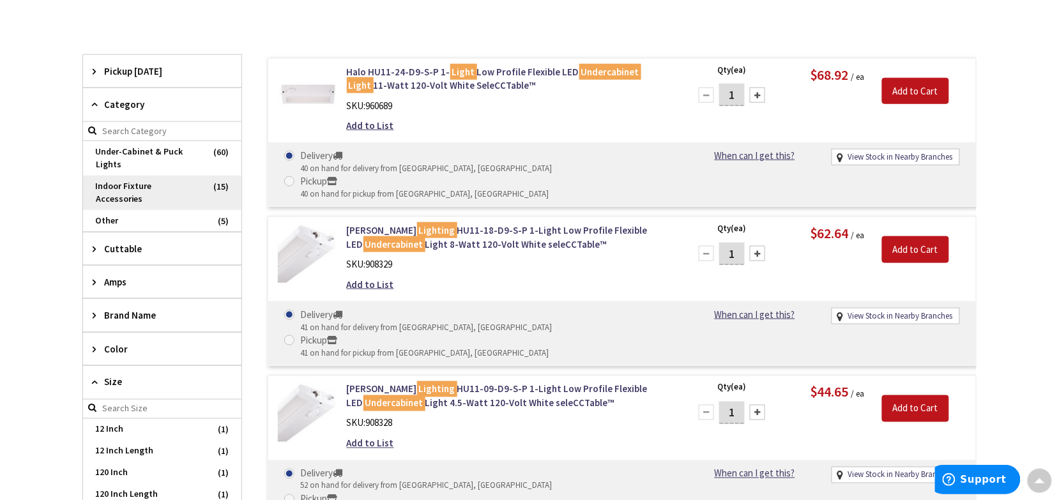
click at [167, 183] on span "Indoor Fixture Accessories" at bounding box center [162, 193] width 158 height 34
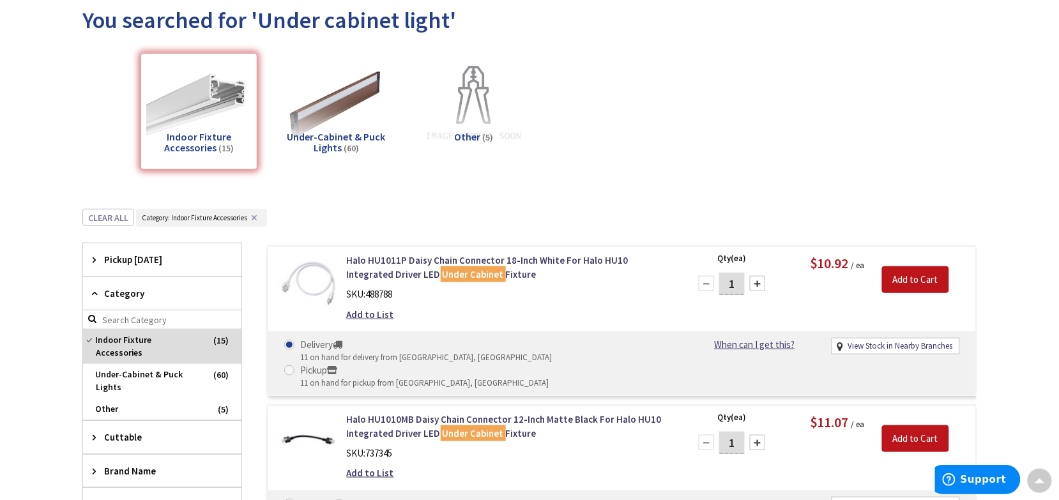
scroll to position [82, 0]
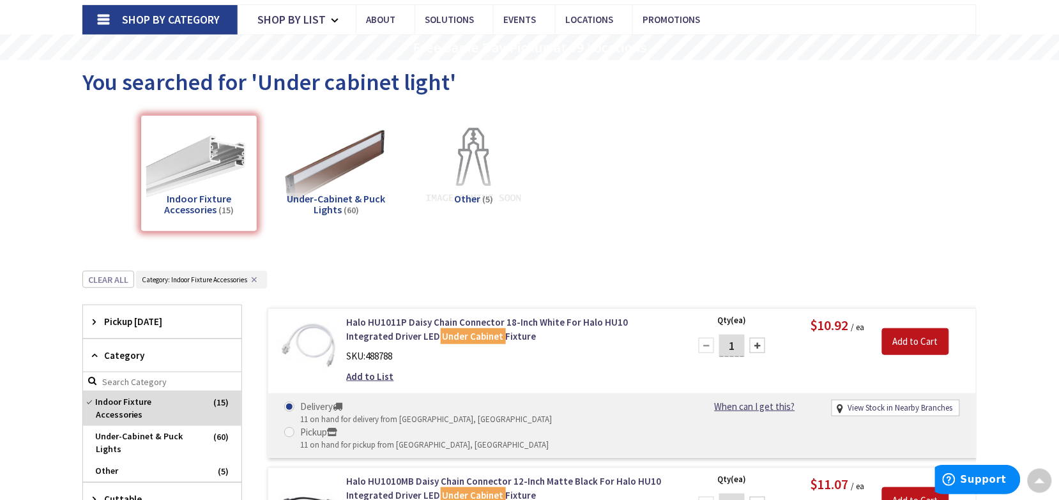
click at [325, 188] on img at bounding box center [337, 167] width 116 height 116
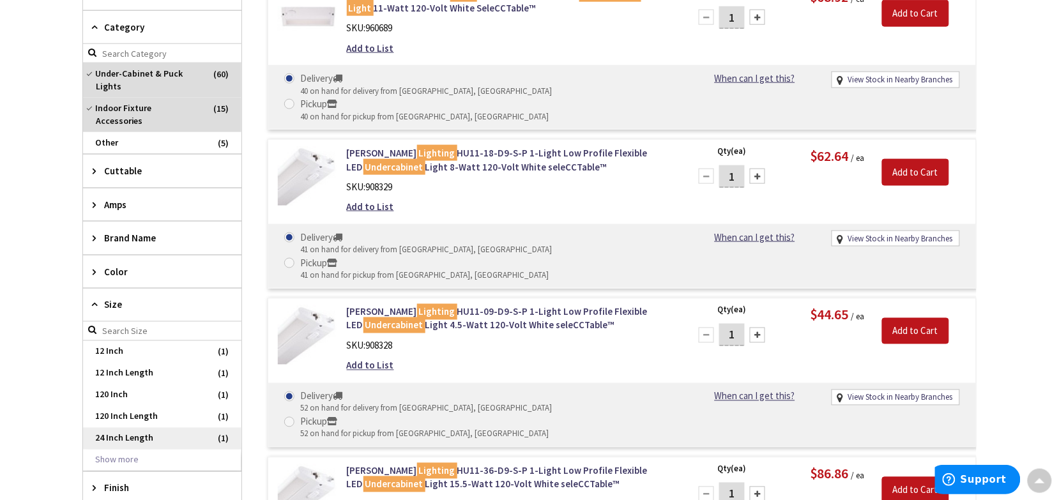
scroll to position [432, 0]
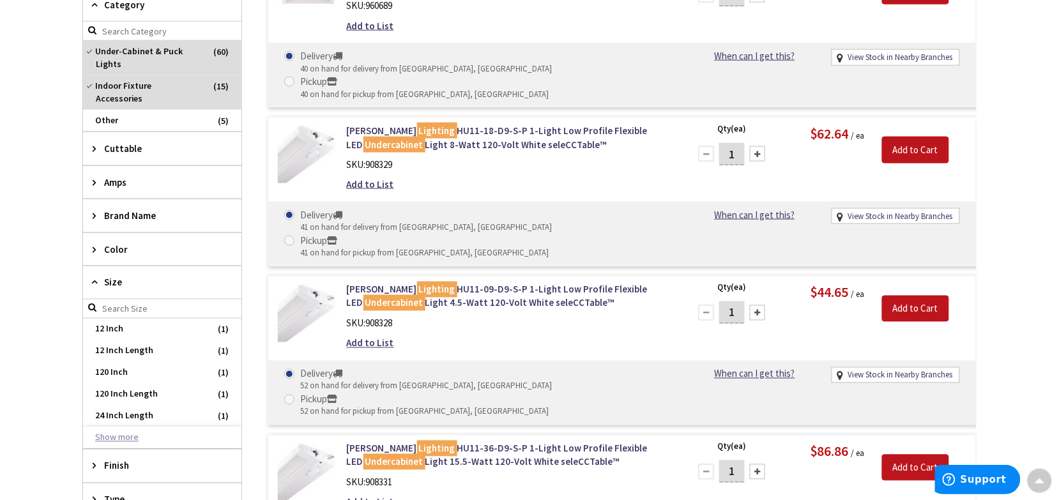
click at [105, 428] on button "Show more" at bounding box center [162, 438] width 158 height 22
click at [115, 406] on span "24 Inch Length" at bounding box center [162, 417] width 158 height 22
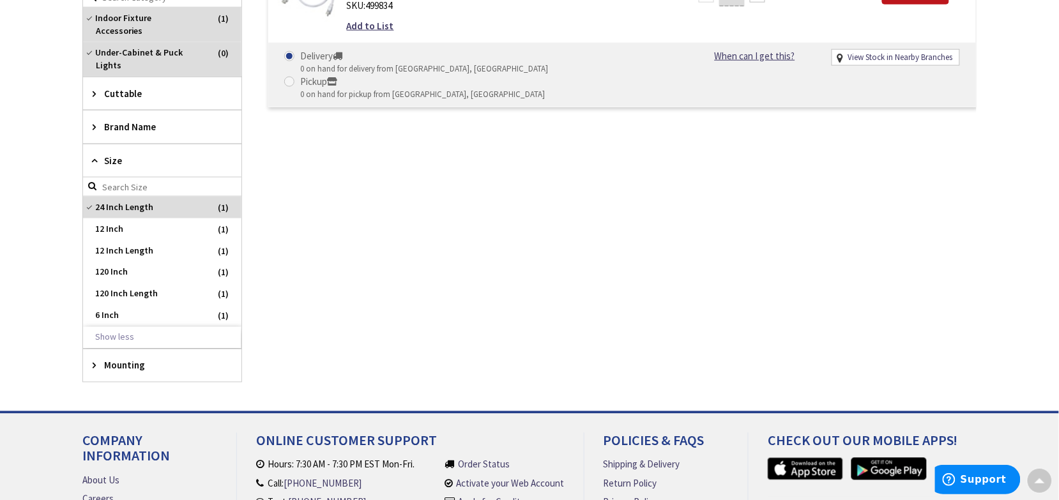
scroll to position [399, 0]
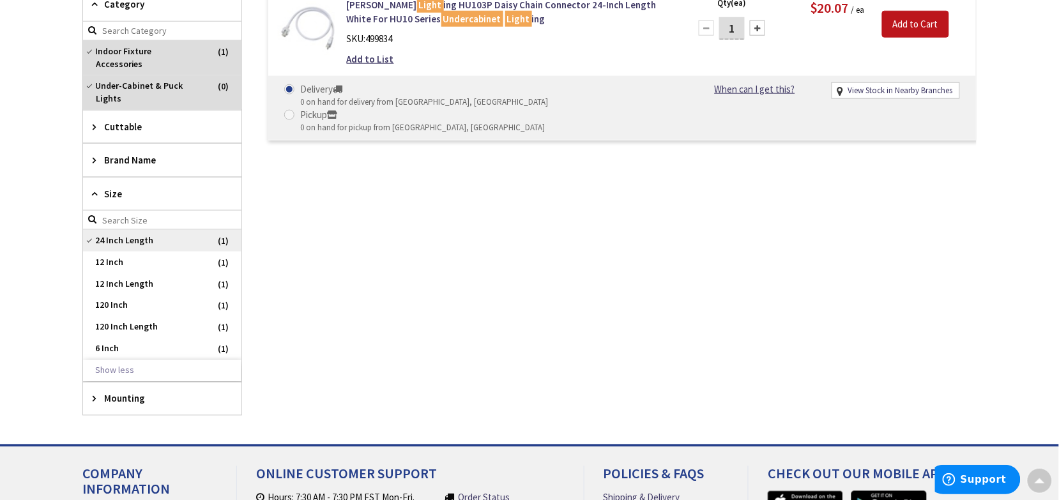
click at [96, 231] on span "24 Inch Length" at bounding box center [162, 241] width 158 height 22
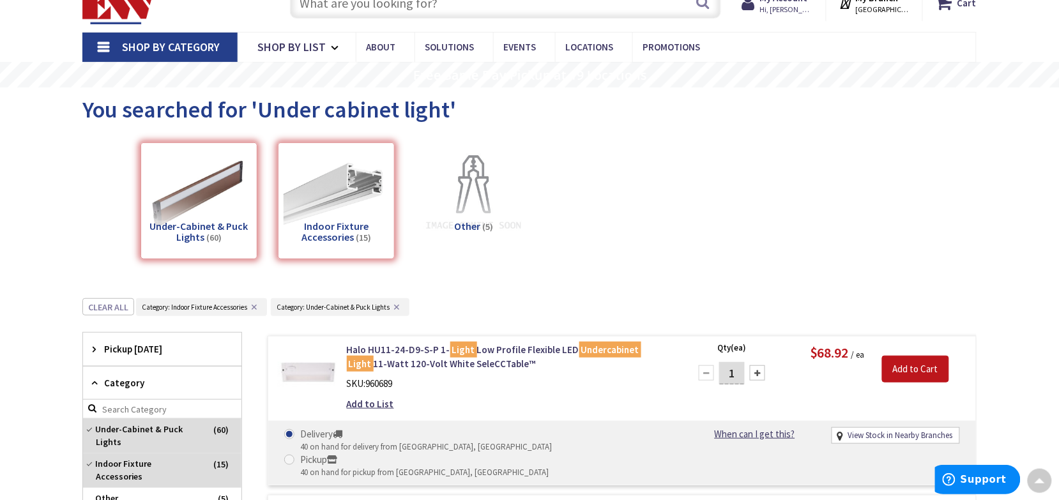
scroll to position [0, 0]
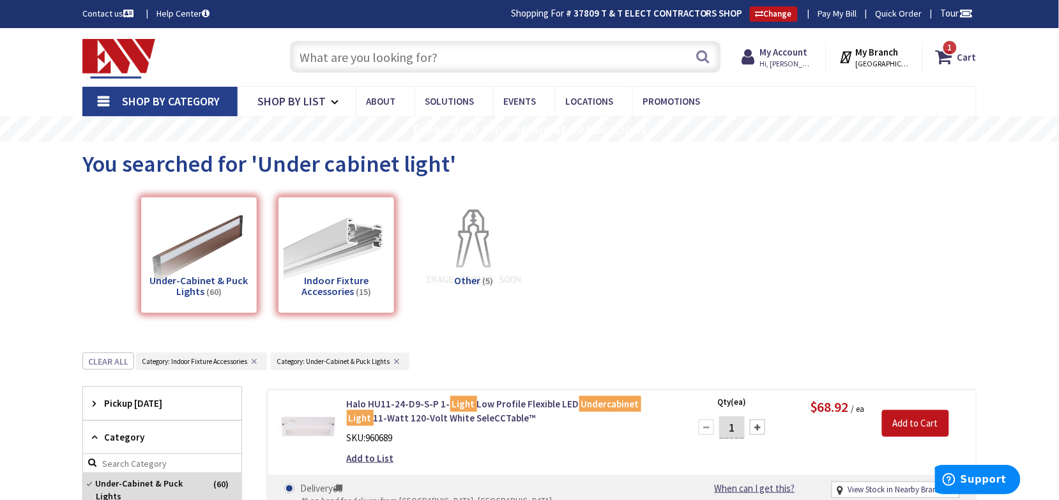
drag, startPoint x: 511, startPoint y: 334, endPoint x: 505, endPoint y: 313, distance: 22.0
click at [422, 65] on input "text" at bounding box center [505, 57] width 431 height 32
drag, startPoint x: 42, startPoint y: 294, endPoint x: 231, endPoint y: 269, distance: 190.8
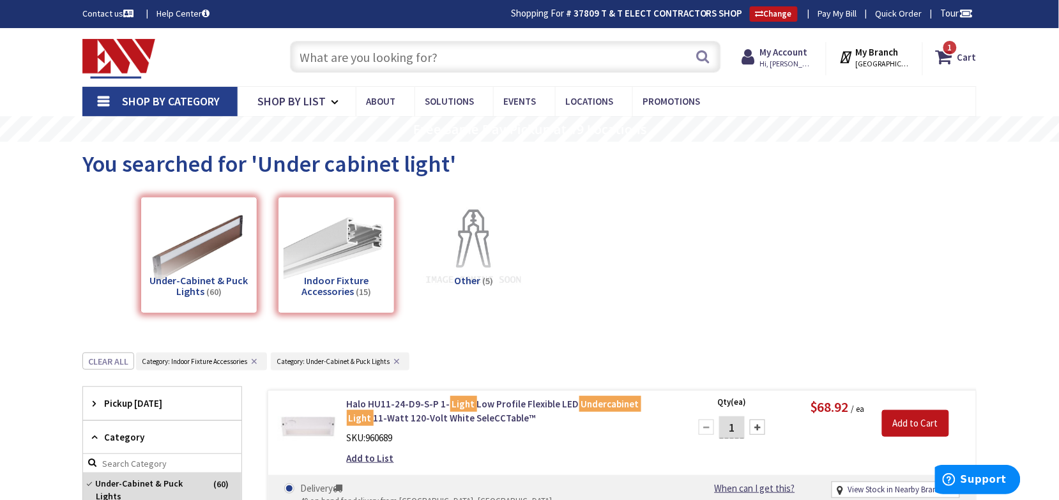
click at [184, 285] on div "Under-Cabinet & Puck Lights (60)" at bounding box center [199, 255] width 117 height 117
click at [278, 285] on div "Indoor Fixture Accessories (15)" at bounding box center [336, 255] width 117 height 117
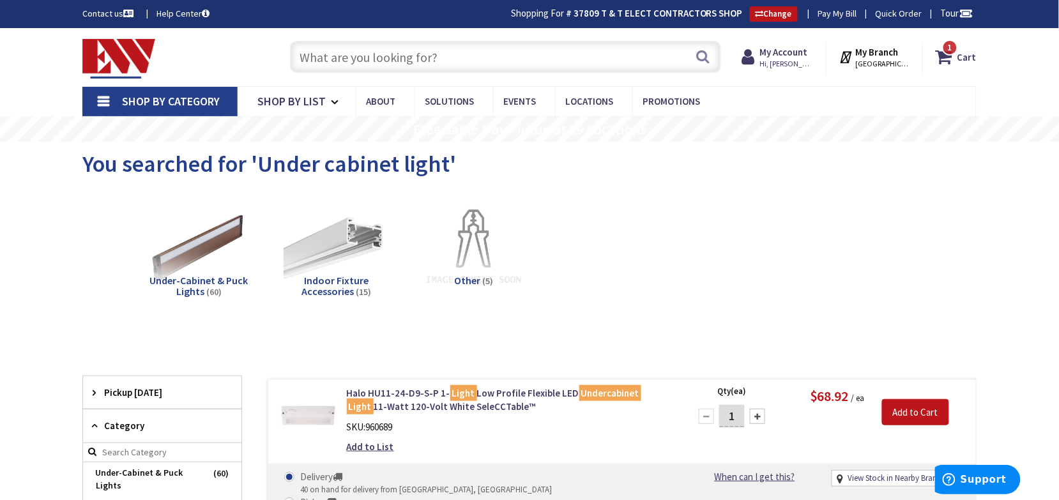
click at [208, 279] on span "Under-Cabinet & Puck Lights" at bounding box center [199, 286] width 98 height 24
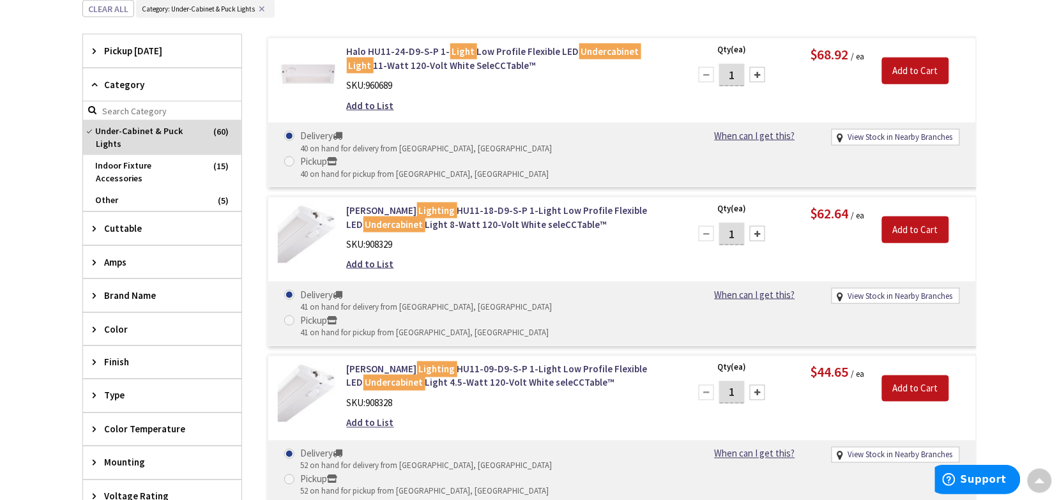
scroll to position [432, 0]
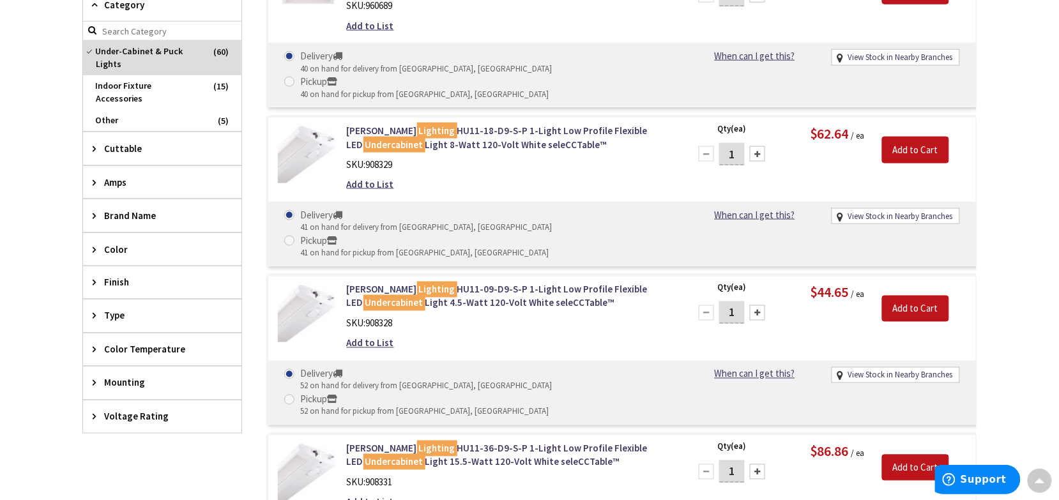
click at [93, 378] on icon at bounding box center [98, 383] width 10 height 10
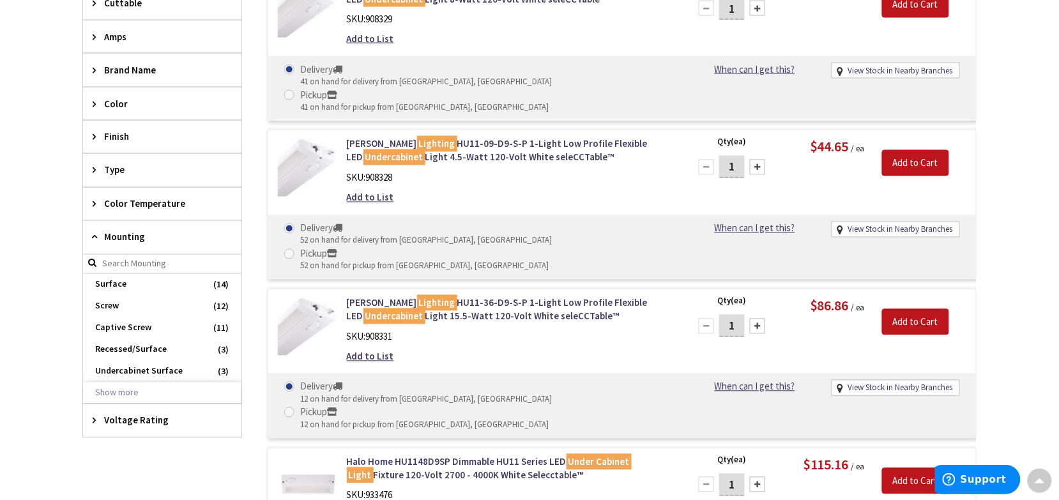
scroll to position [592, 0]
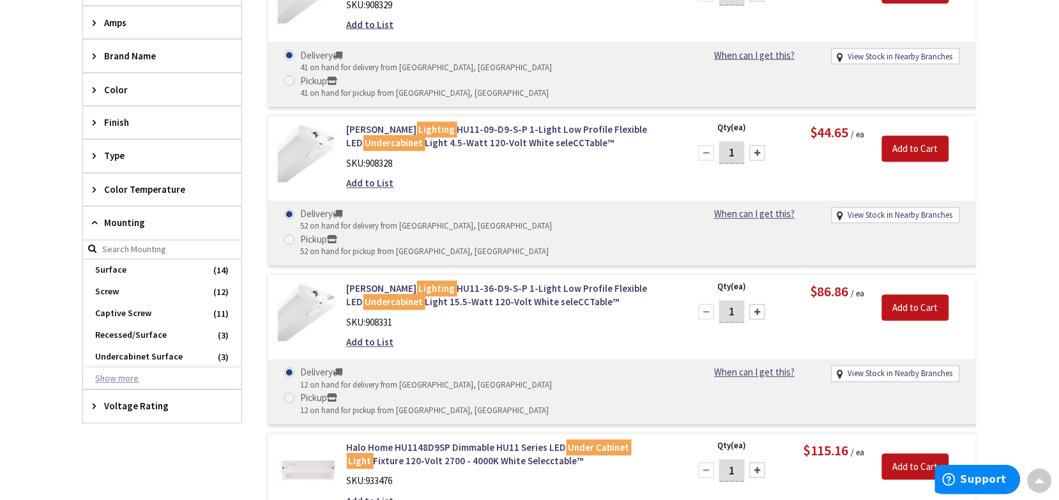
click at [116, 371] on button "Show more" at bounding box center [162, 380] width 158 height 22
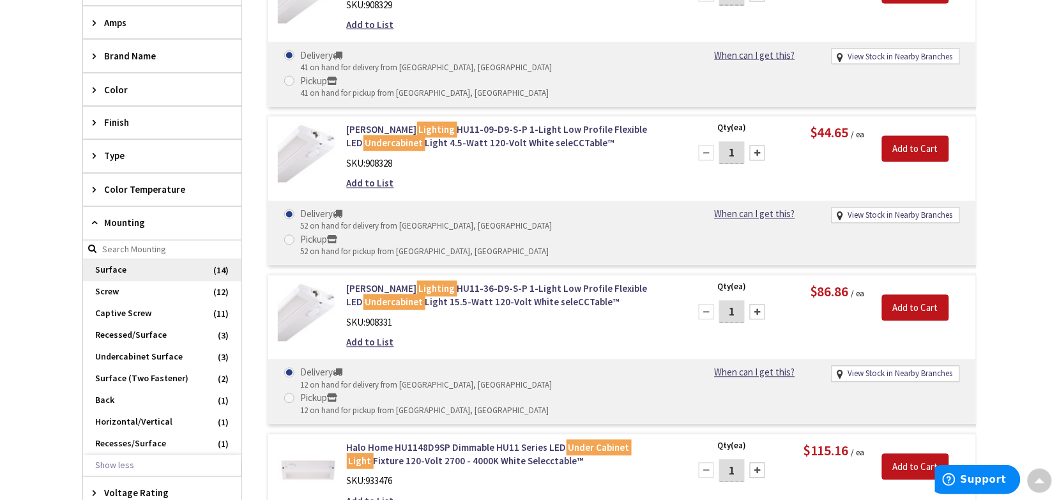
click at [158, 260] on span "Surface" at bounding box center [162, 271] width 158 height 22
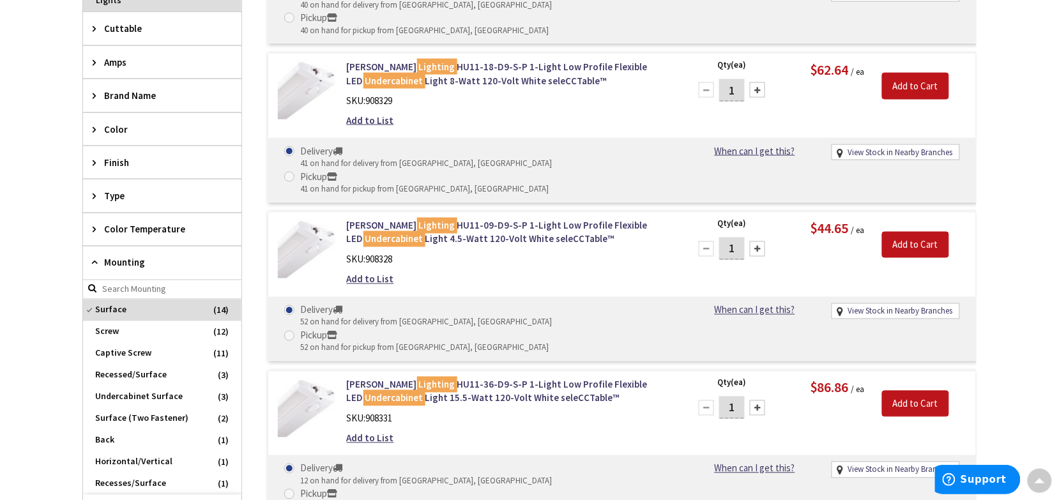
scroll to position [470, 0]
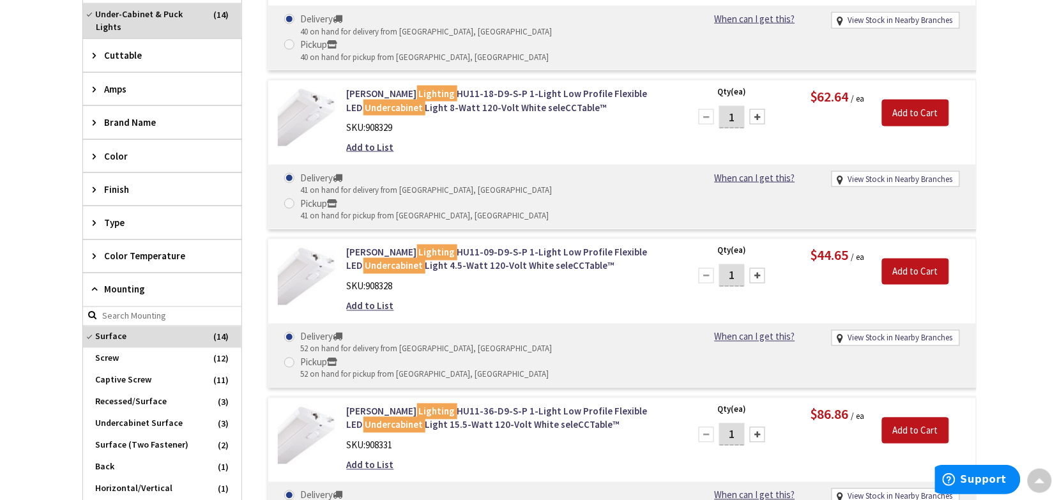
click at [93, 225] on icon at bounding box center [98, 223] width 10 height 10
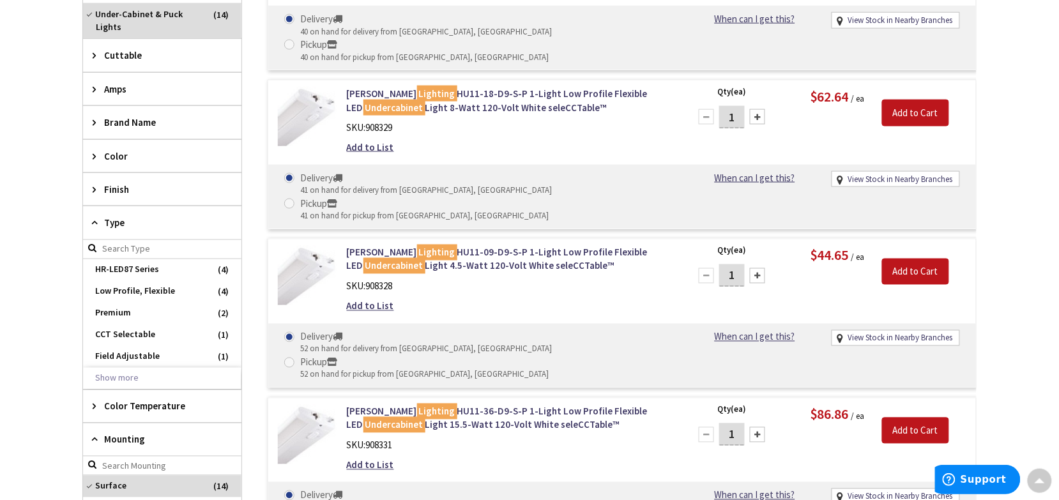
click at [93, 227] on icon at bounding box center [98, 223] width 10 height 10
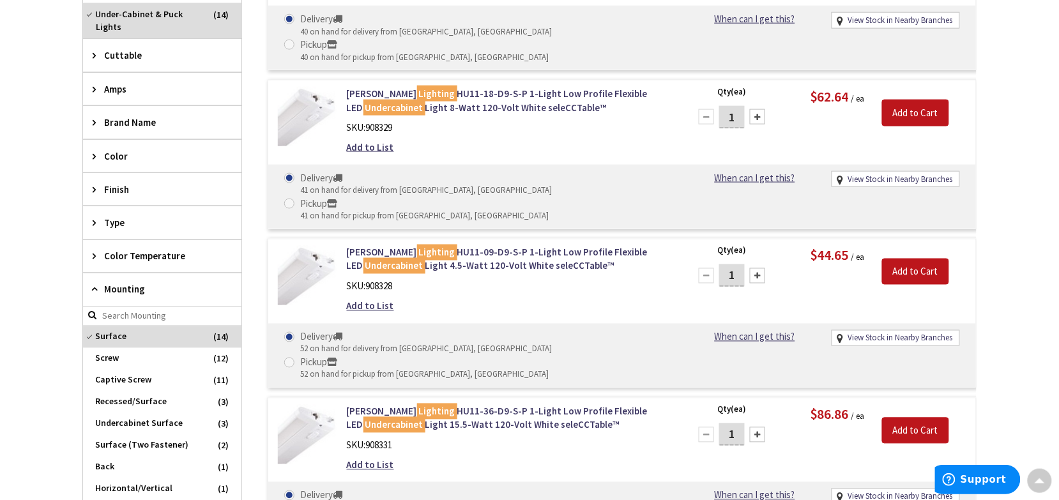
click at [93, 194] on icon at bounding box center [98, 190] width 10 height 10
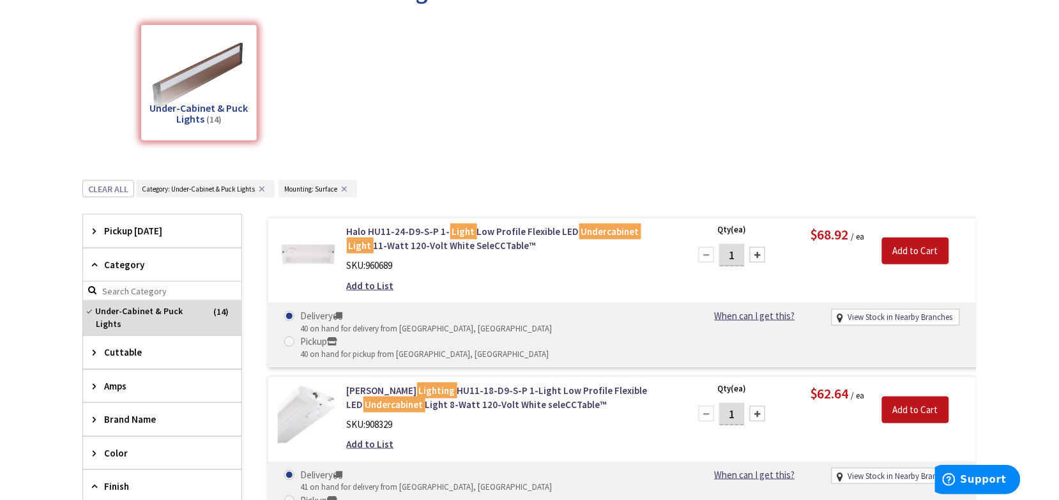
scroll to position [240, 0]
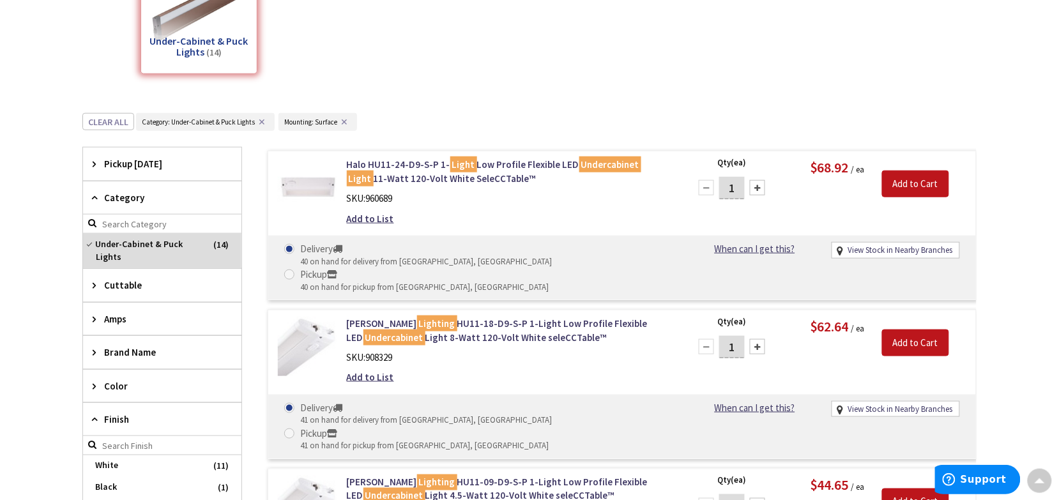
click at [155, 163] on span "Pickup Today" at bounding box center [156, 163] width 104 height 13
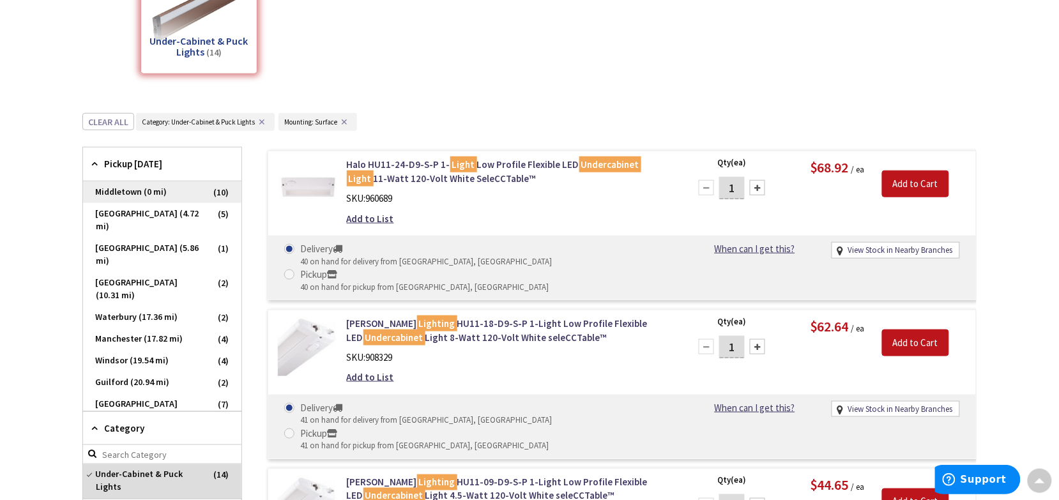
click at [121, 195] on span "Middletown (0 mi)" at bounding box center [162, 192] width 158 height 22
click at [640, 80] on div "Under-Cabinet & Puck Lights (10)" at bounding box center [530, 18] width 850 height 137
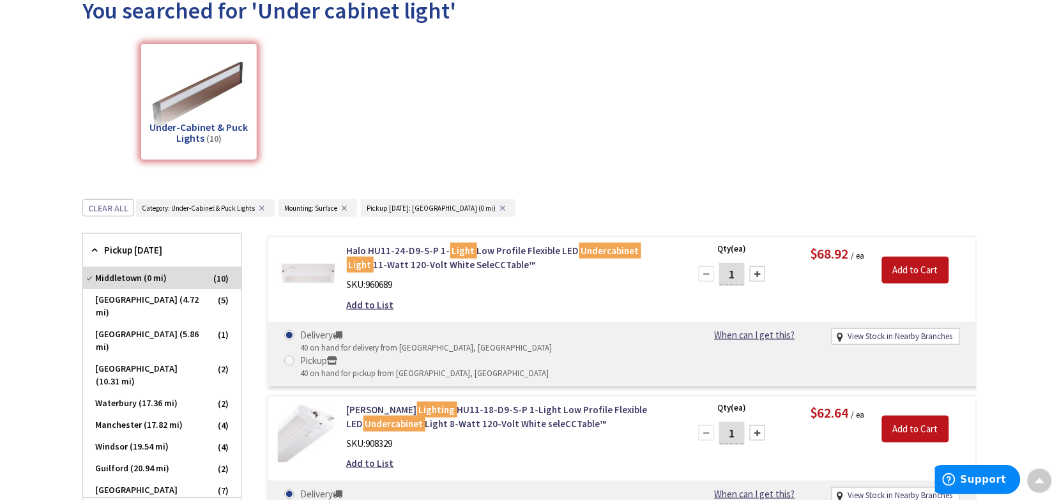
scroll to position [77, 0]
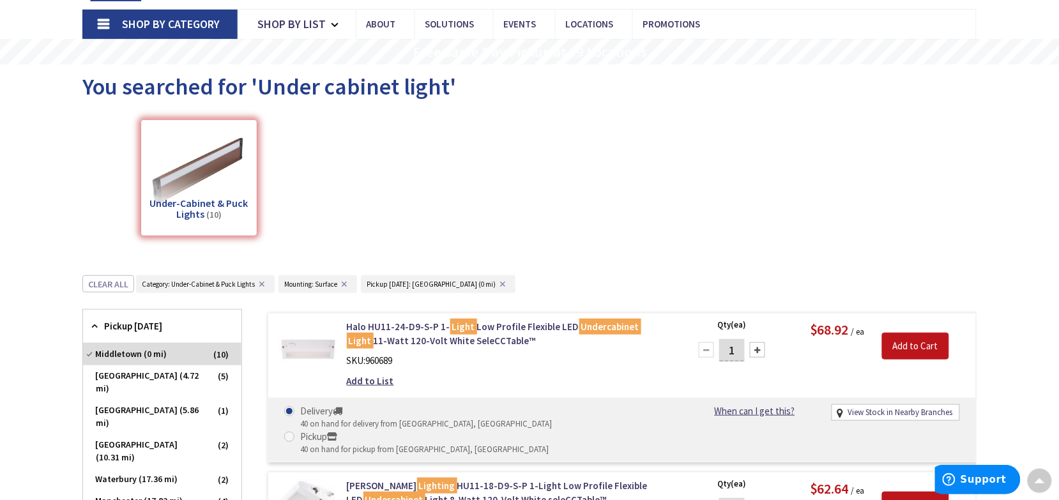
click at [579, 155] on div "Under-Cabinet & Puck Lights (10)" at bounding box center [530, 180] width 850 height 137
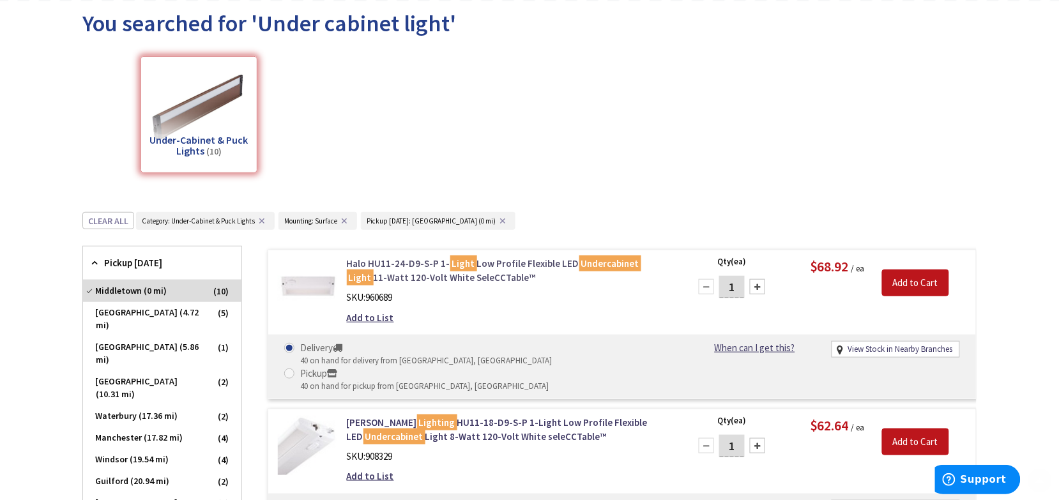
scroll to position [160, 0]
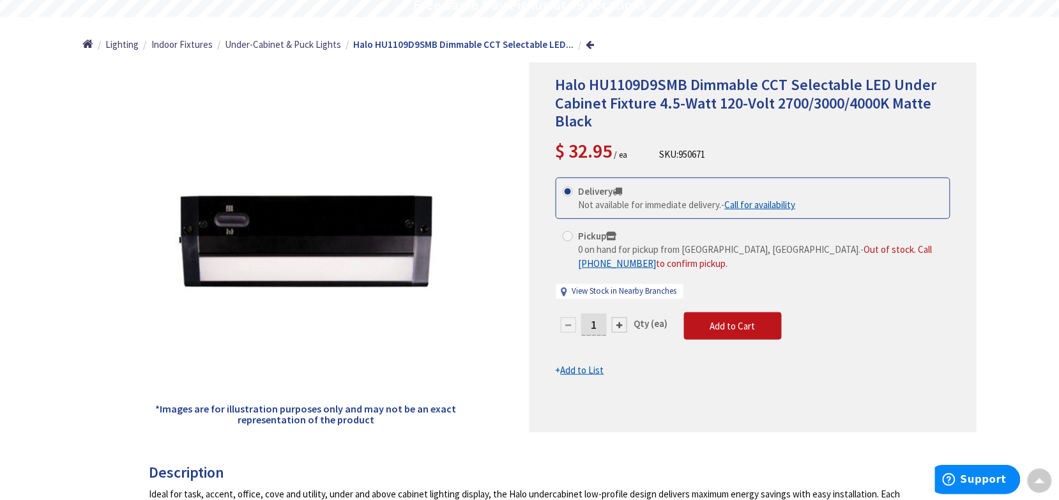
scroll to position [82, 0]
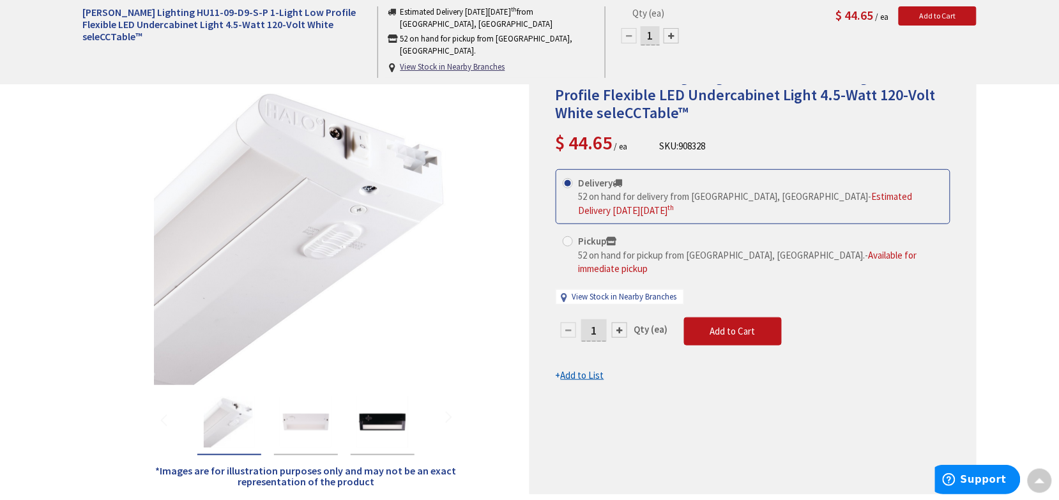
scroll to position [82, 0]
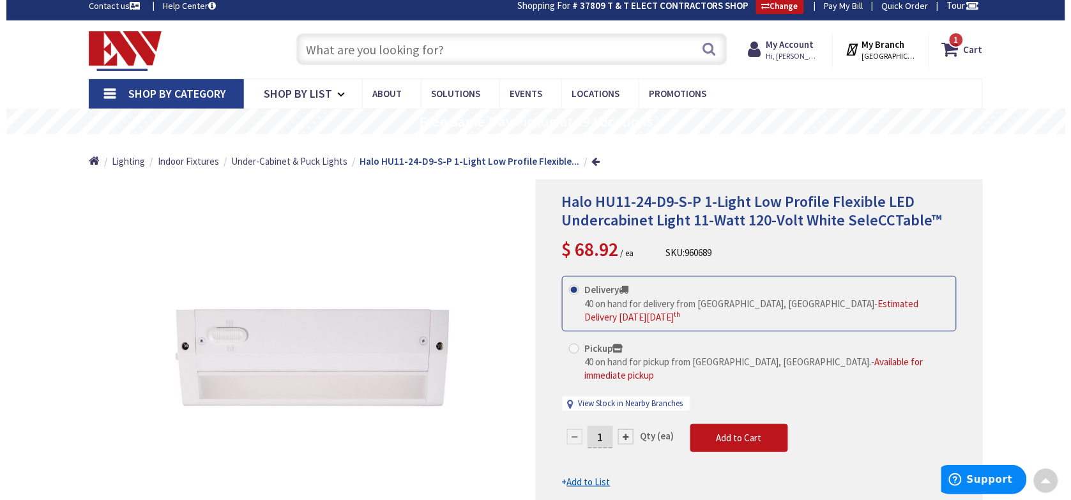
scroll to position [2, 0]
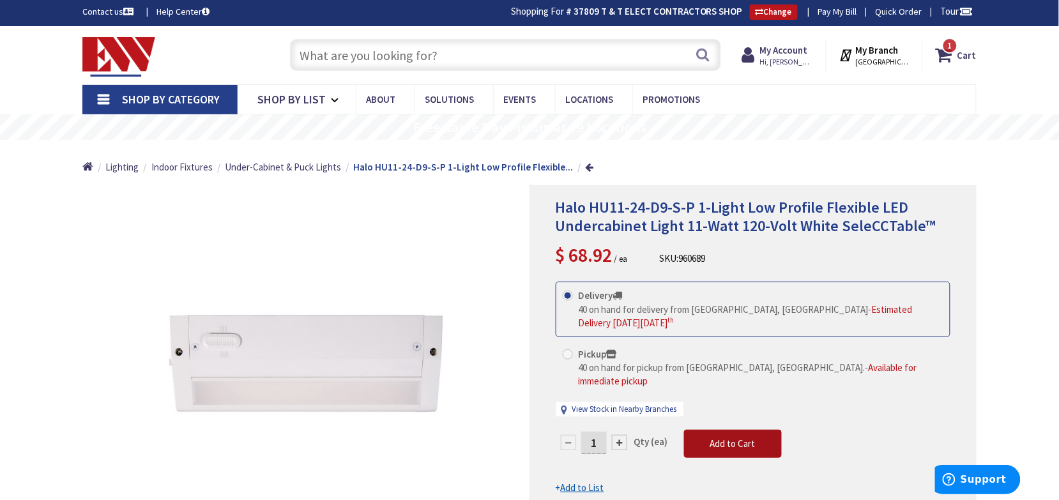
click at [722, 430] on button "Add to Cart" at bounding box center [733, 444] width 98 height 28
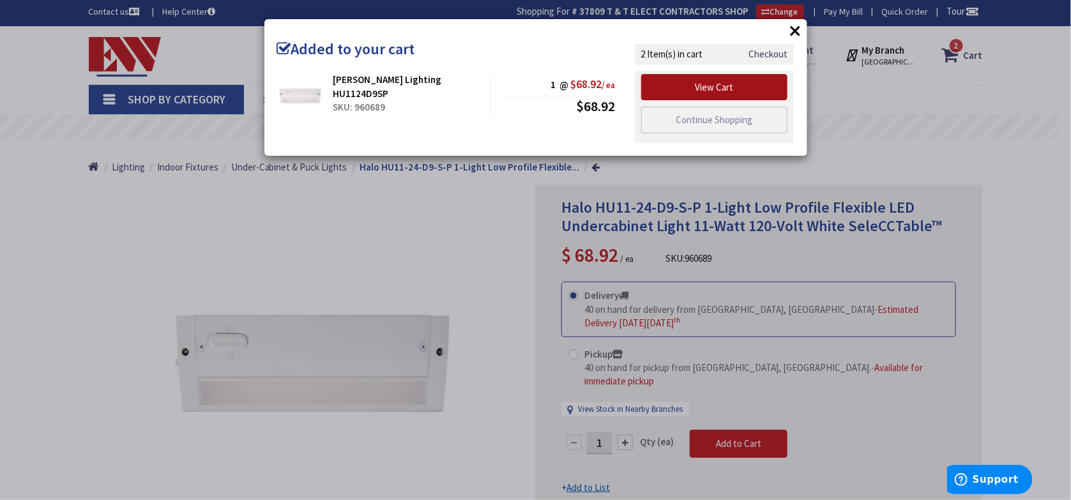
click at [669, 84] on link "View Cart" at bounding box center [714, 87] width 147 height 27
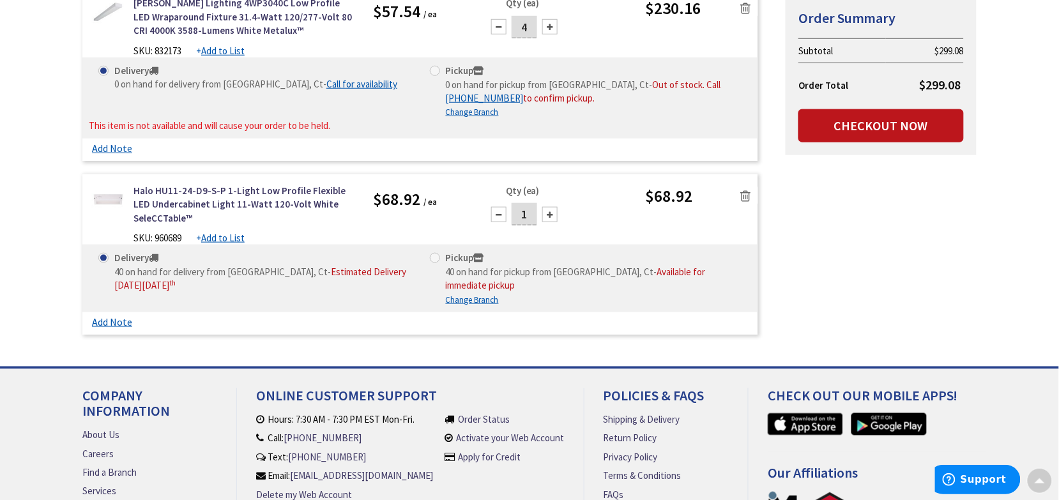
scroll to position [319, 0]
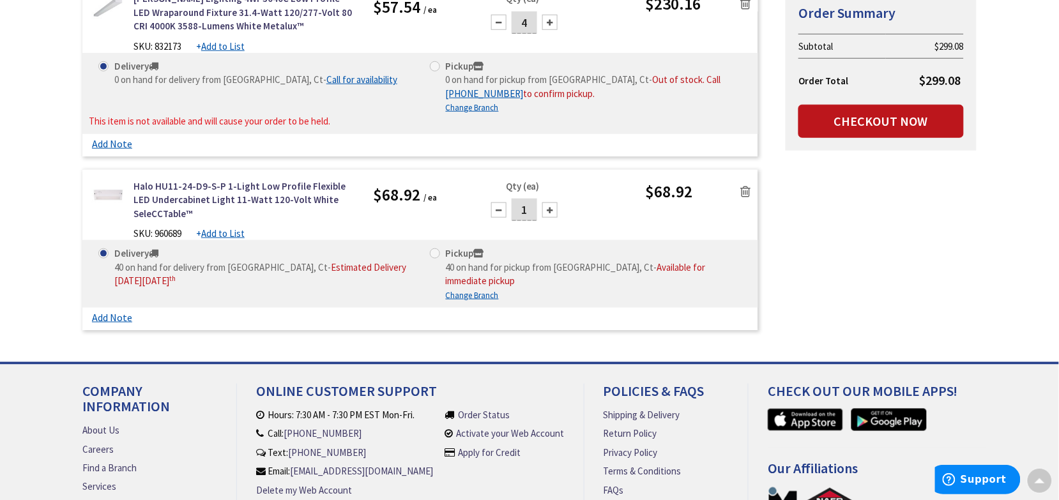
click at [745, 193] on icon at bounding box center [746, 191] width 10 height 13
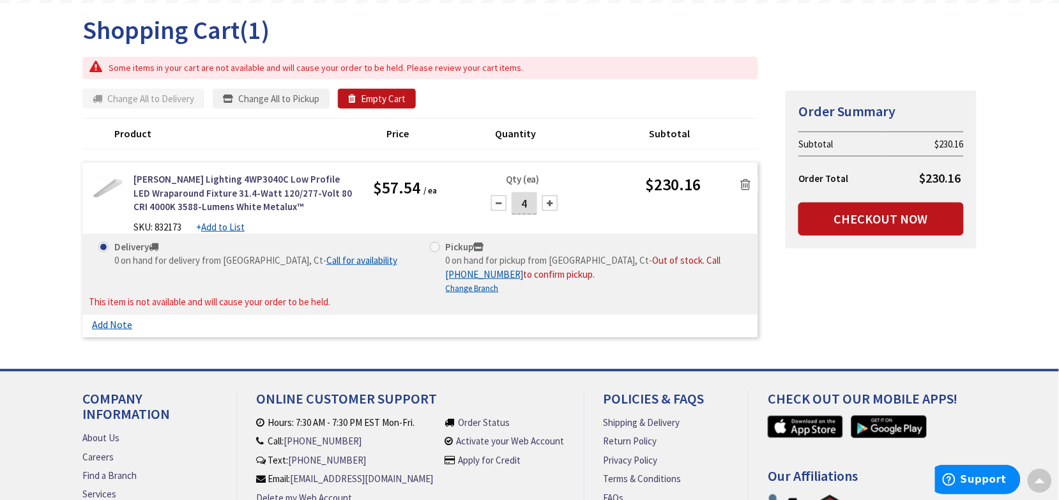
scroll to position [0, 0]
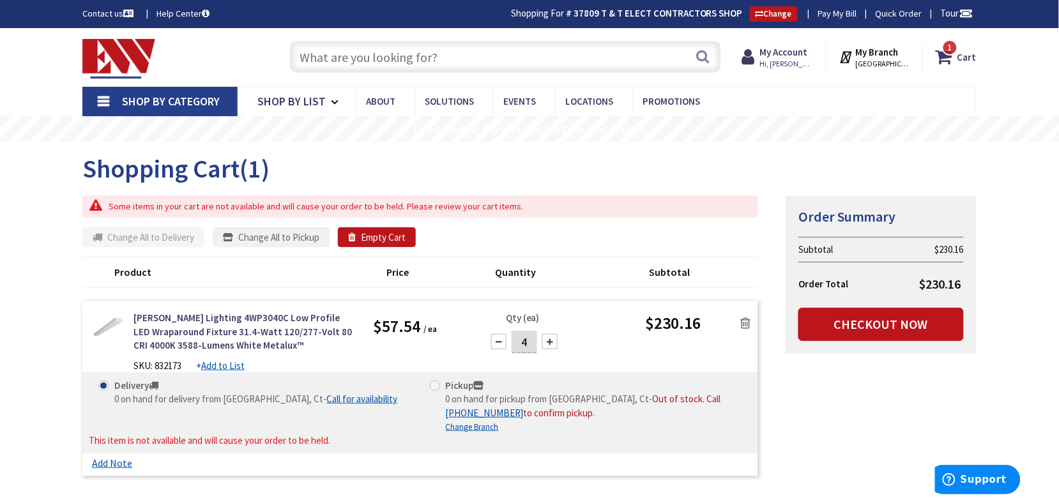
click at [747, 326] on icon at bounding box center [746, 323] width 10 height 13
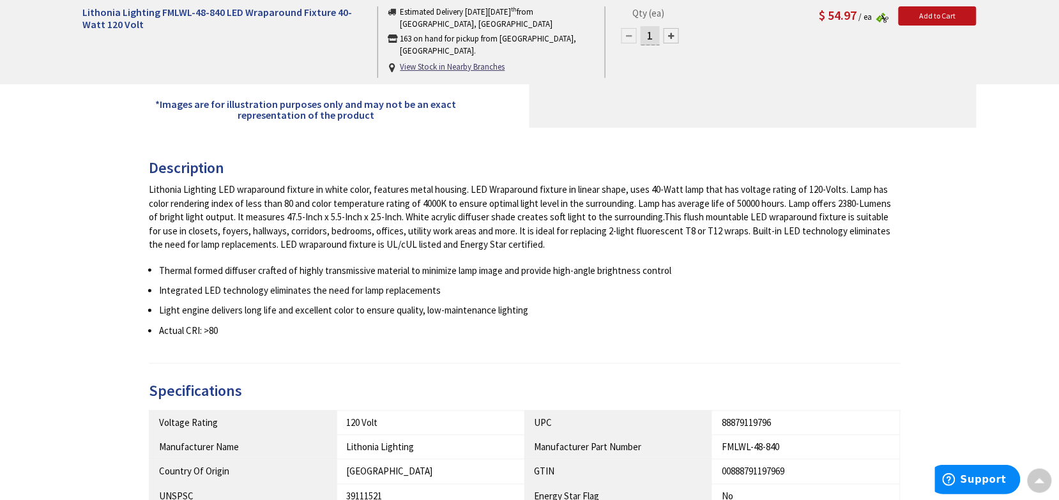
scroll to position [81, 0]
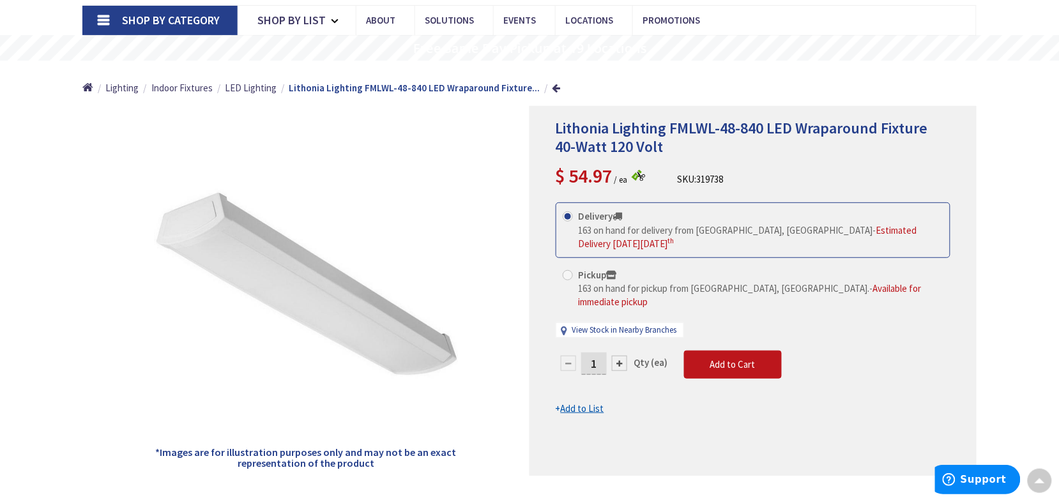
click at [621, 356] on div at bounding box center [619, 363] width 15 height 15
click at [621, 336] on div at bounding box center [753, 291] width 446 height 369
click at [621, 356] on div at bounding box center [619, 363] width 15 height 15
click at [621, 336] on form "This product is Discontinued Delivery 163 on hand for delivery from [GEOGRAPHIC…" at bounding box center [753, 308] width 395 height 213
click at [621, 356] on div at bounding box center [619, 363] width 15 height 15
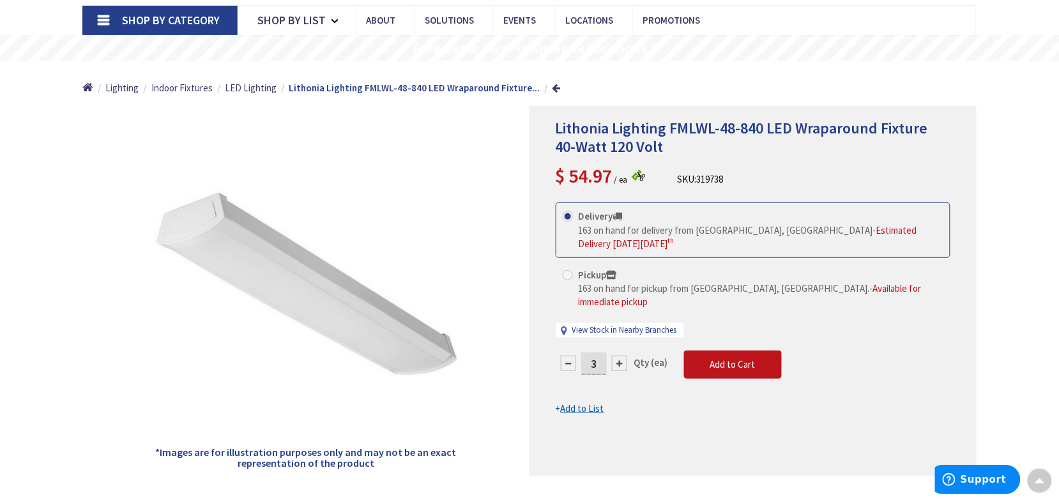
type input "4"
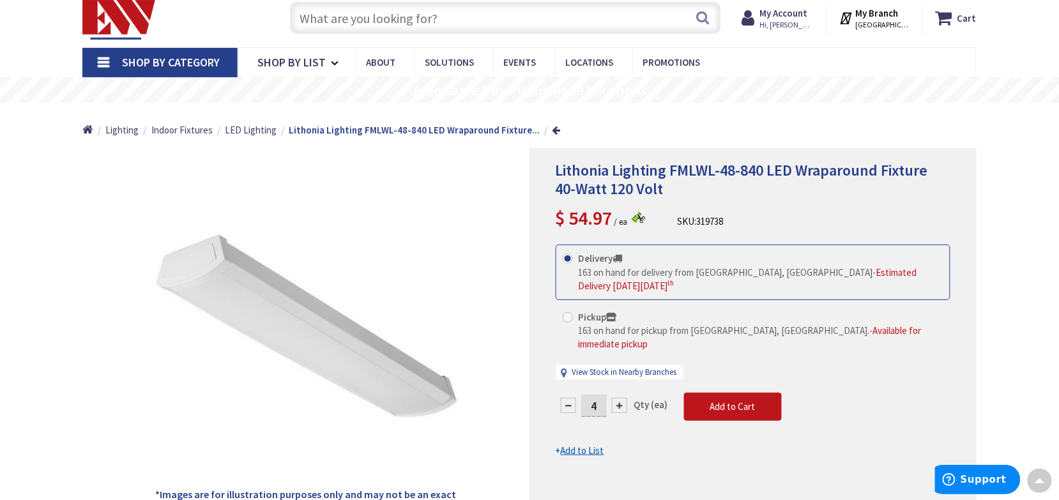
scroll to position [0, 0]
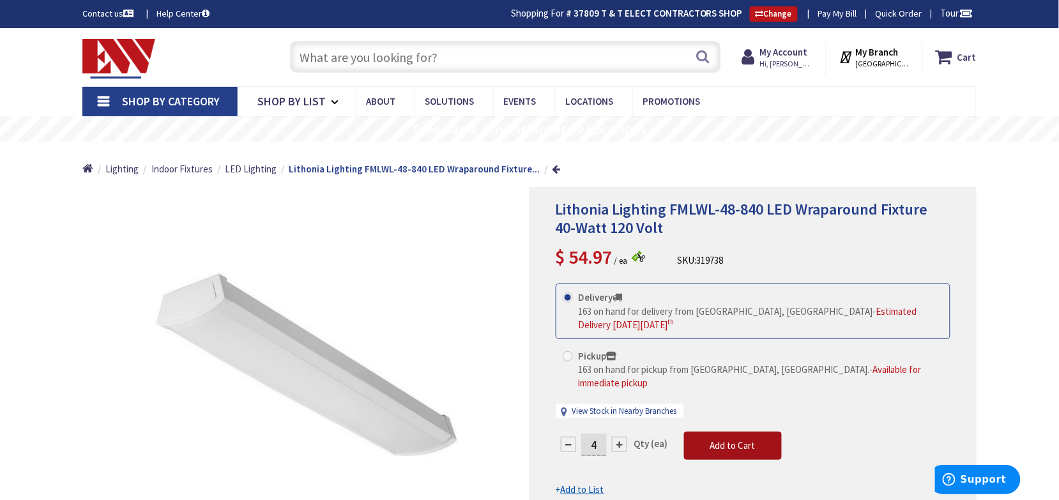
click at [725, 439] on span "Add to Cart" at bounding box center [732, 445] width 45 height 12
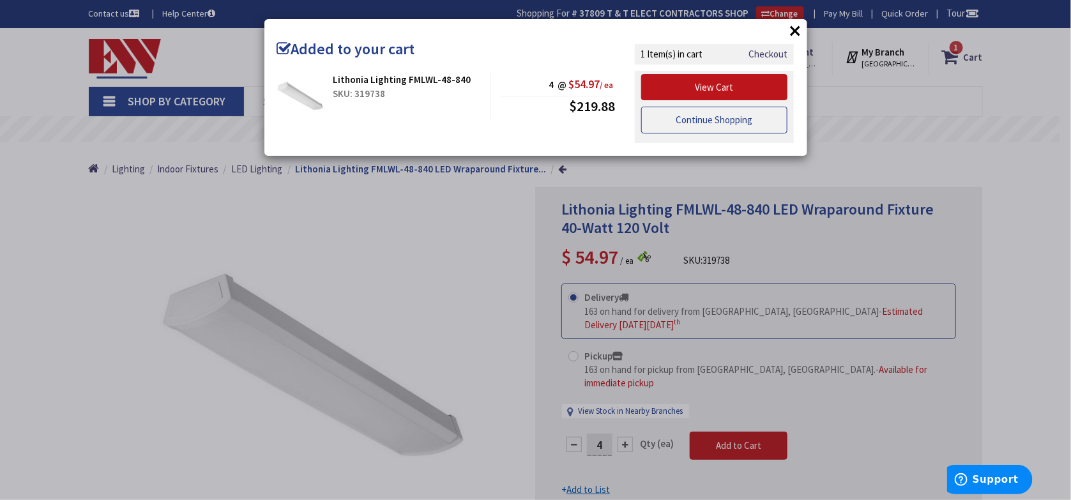
click at [699, 120] on link "Continue Shopping" at bounding box center [714, 120] width 147 height 27
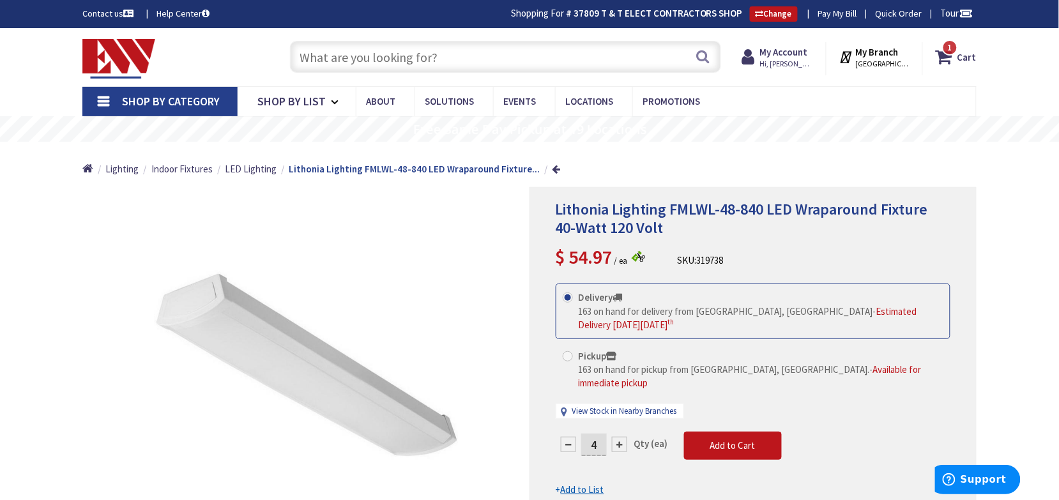
click at [376, 59] on input "text" at bounding box center [505, 57] width 431 height 32
click at [233, 167] on span "LED Lighting" at bounding box center [251, 169] width 52 height 12
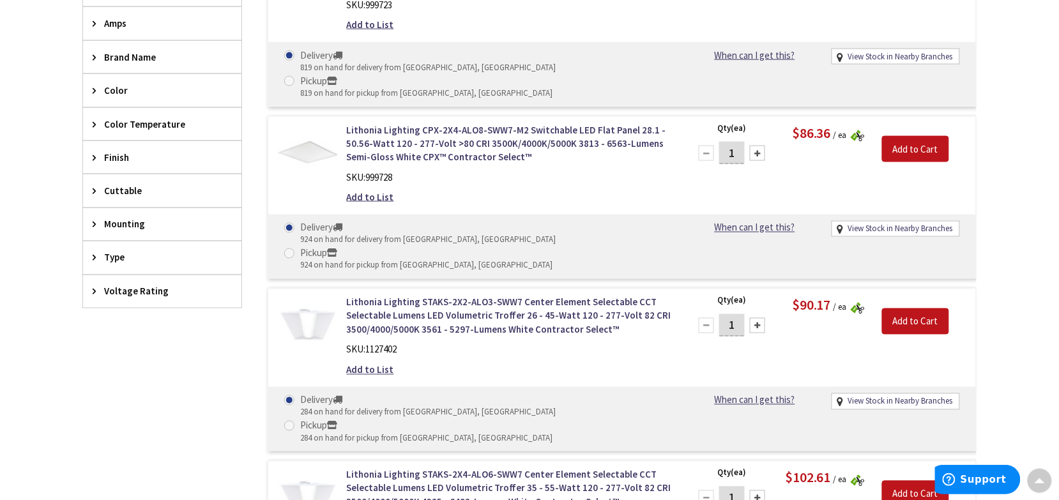
scroll to position [319, 0]
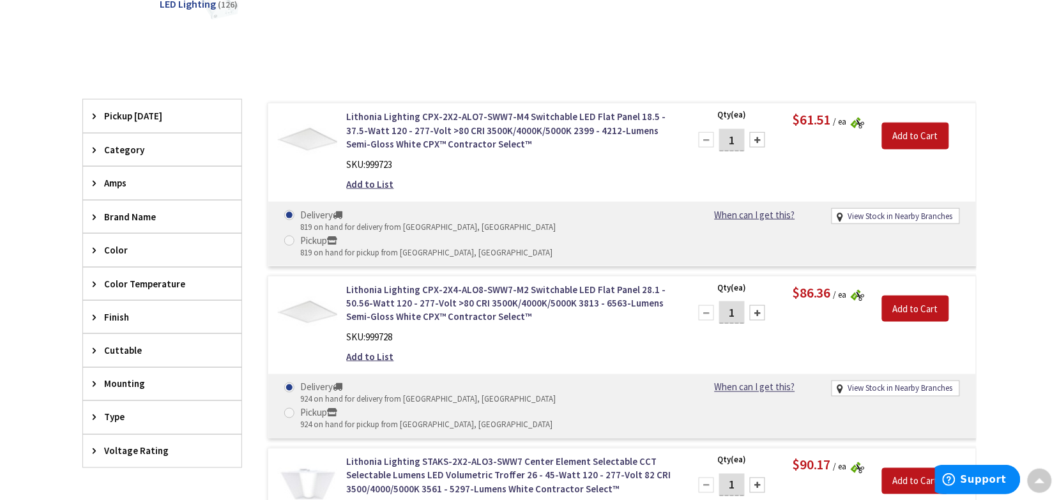
click at [96, 387] on icon at bounding box center [98, 384] width 10 height 10
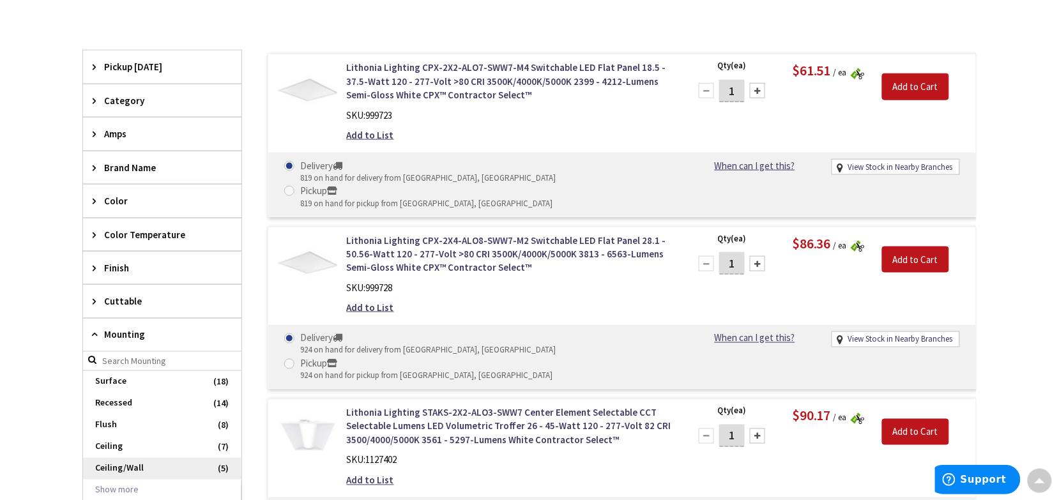
scroll to position [401, 0]
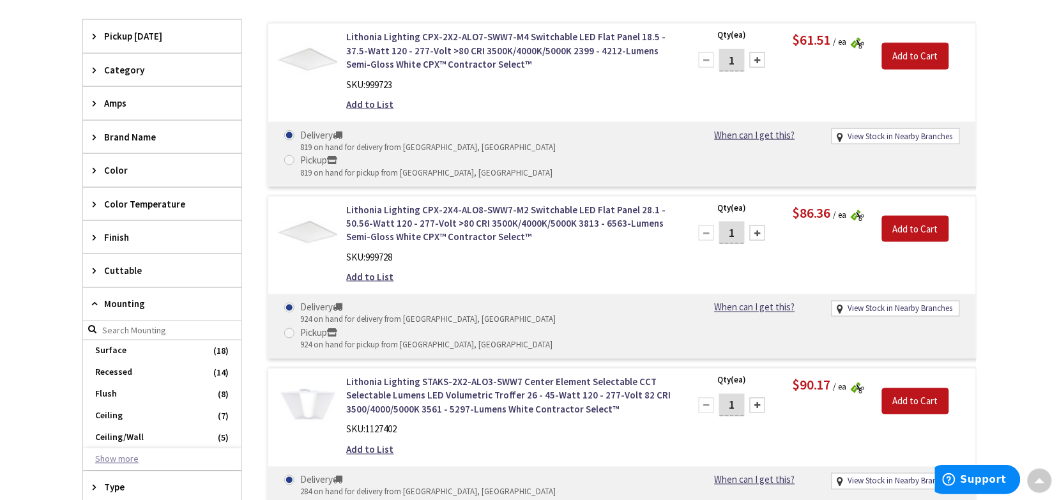
click at [116, 457] on button "Show more" at bounding box center [162, 460] width 158 height 22
click at [141, 360] on span "Surface" at bounding box center [162, 351] width 158 height 22
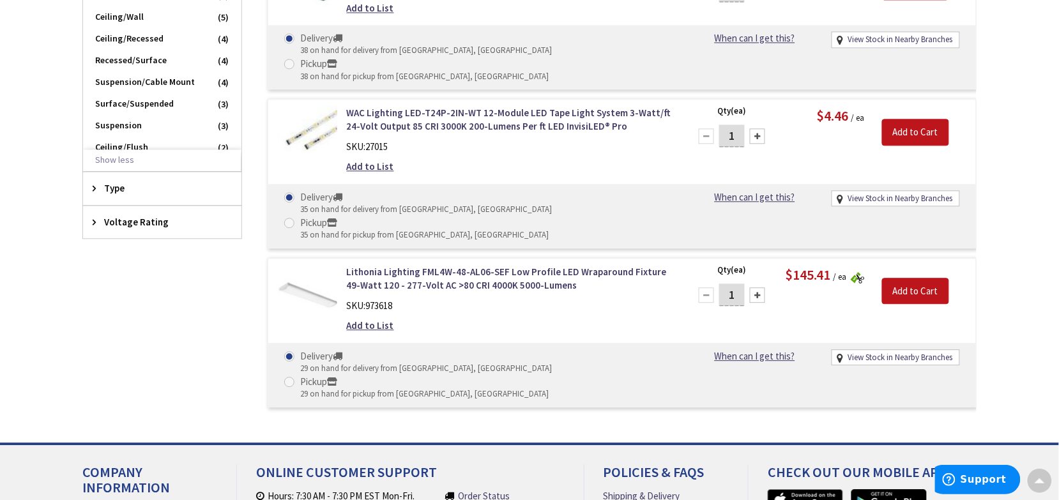
scroll to position [800, 0]
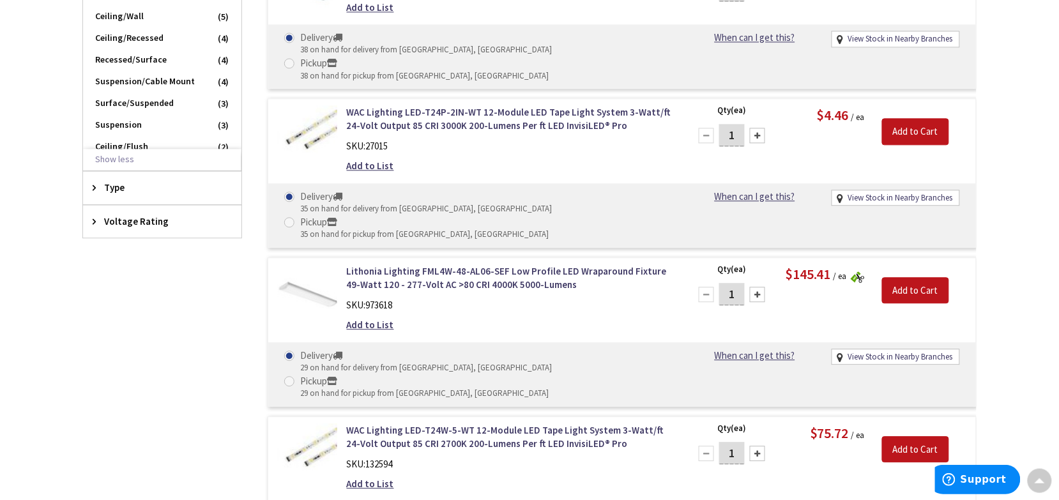
click at [94, 192] on icon at bounding box center [98, 188] width 10 height 10
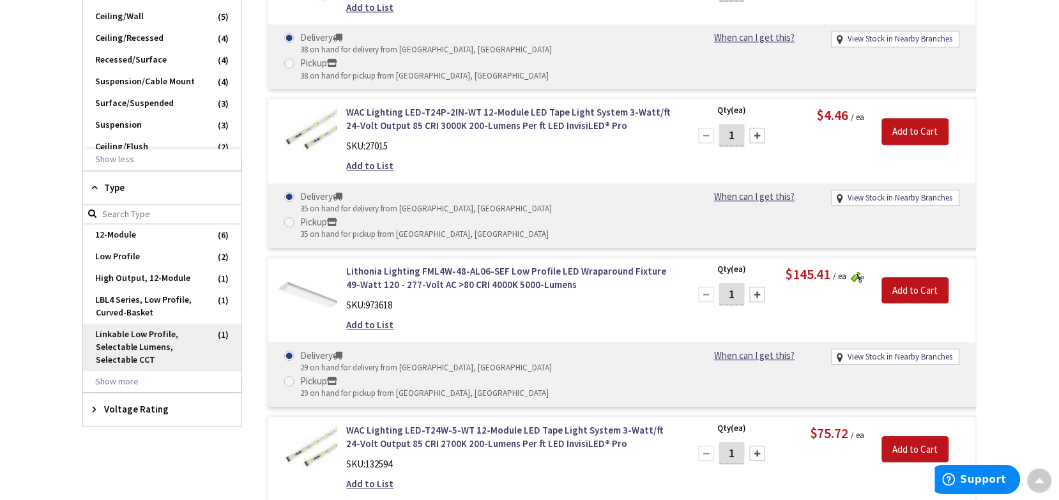
drag, startPoint x: 132, startPoint y: 383, endPoint x: 138, endPoint y: 362, distance: 22.5
click at [132, 383] on button "Show more" at bounding box center [162, 382] width 158 height 22
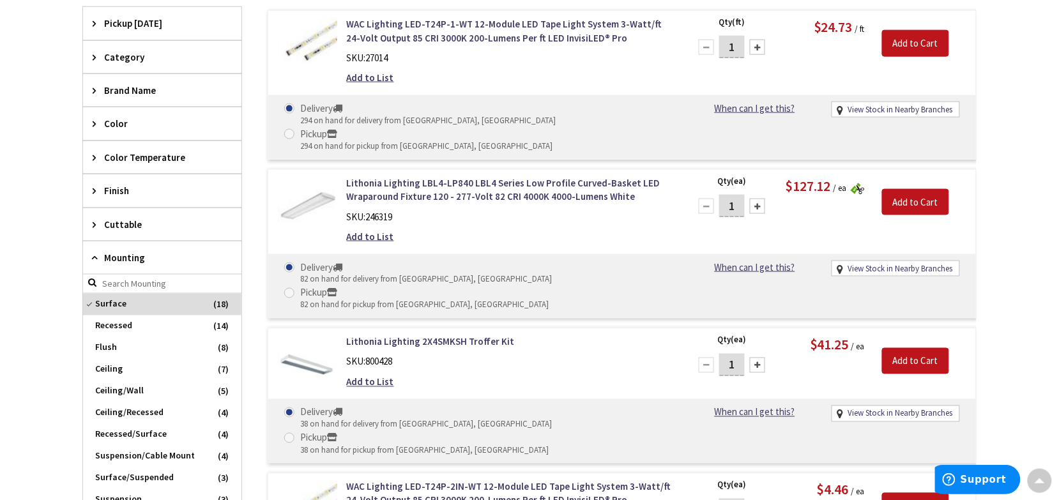
scroll to position [401, 0]
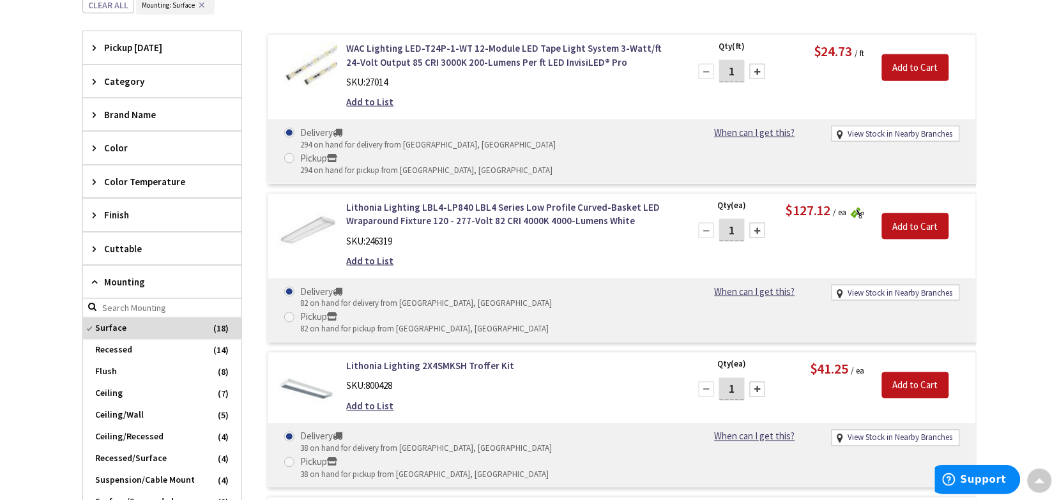
click at [95, 77] on icon at bounding box center [98, 82] width 10 height 10
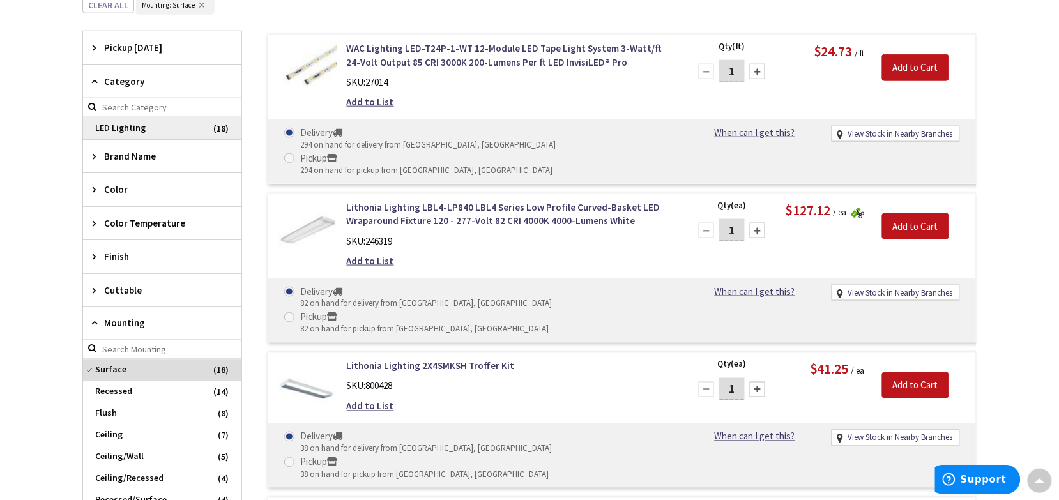
click at [129, 125] on span "LED Lighting" at bounding box center [162, 129] width 158 height 22
click at [95, 43] on icon at bounding box center [98, 48] width 10 height 10
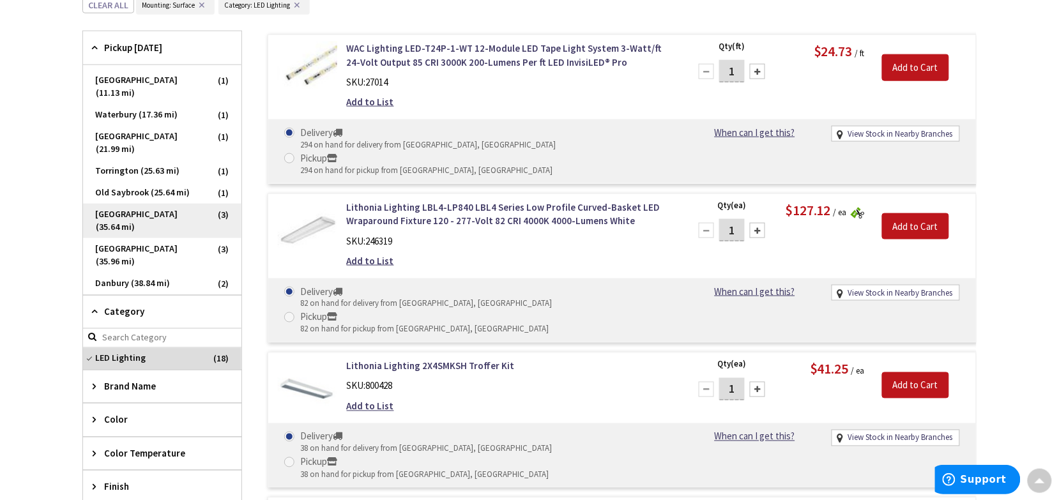
scroll to position [0, 0]
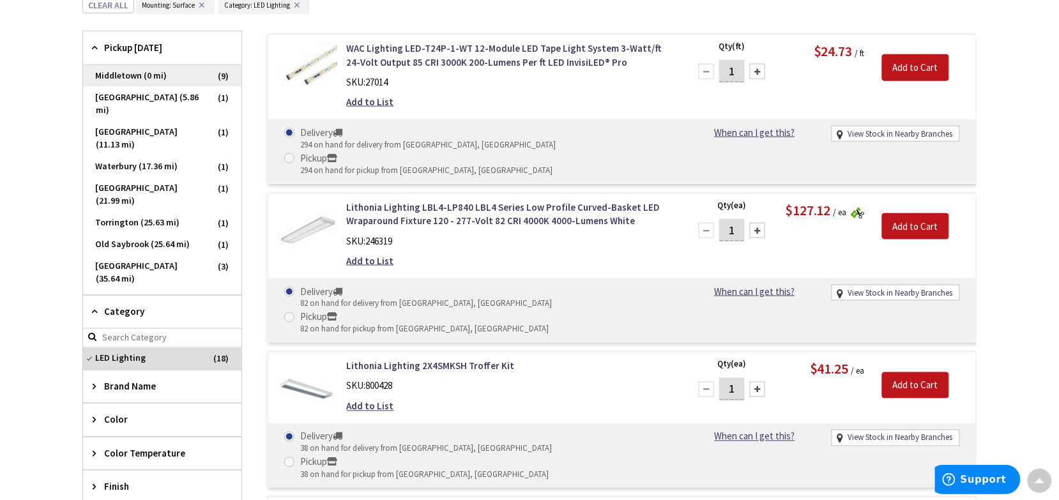
click at [131, 72] on span "Middletown (0 mi)" at bounding box center [162, 76] width 158 height 22
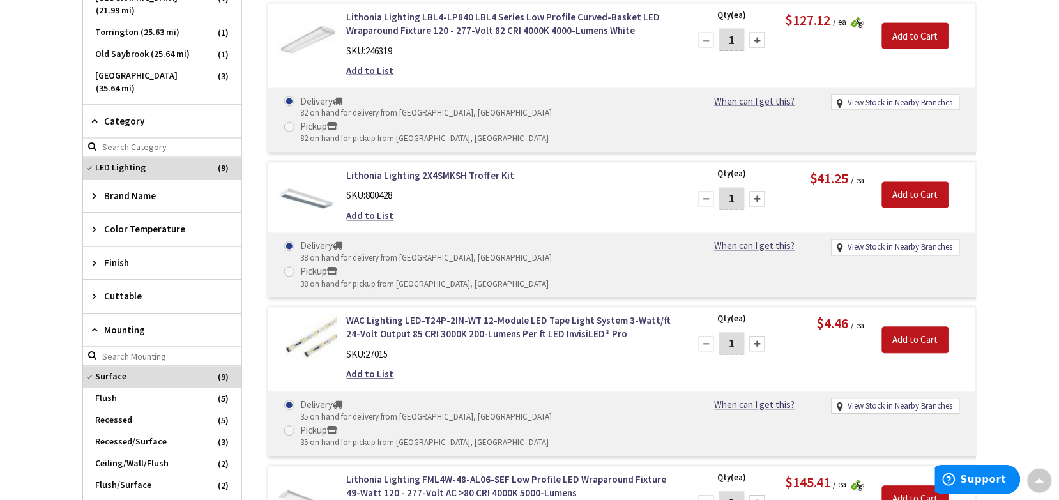
scroll to position [641, 0]
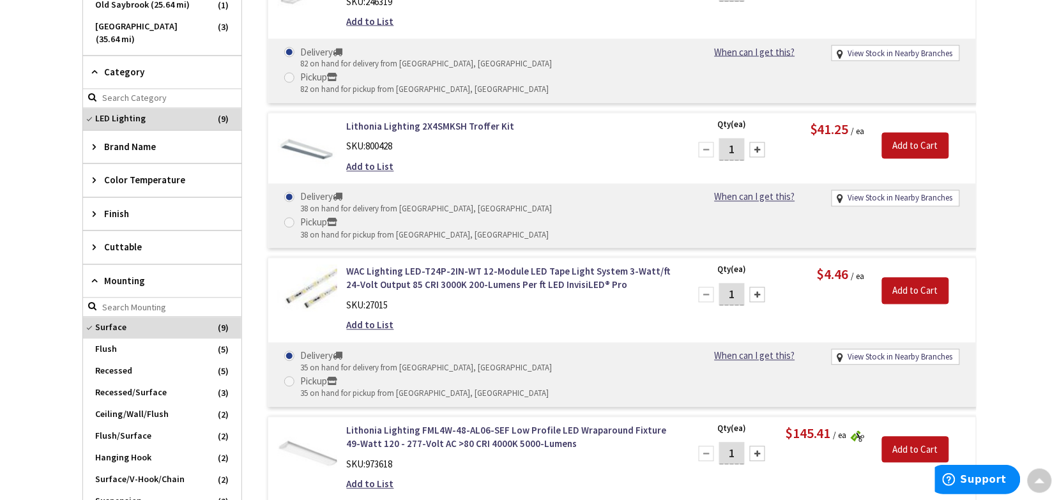
click at [93, 284] on icon at bounding box center [98, 282] width 10 height 10
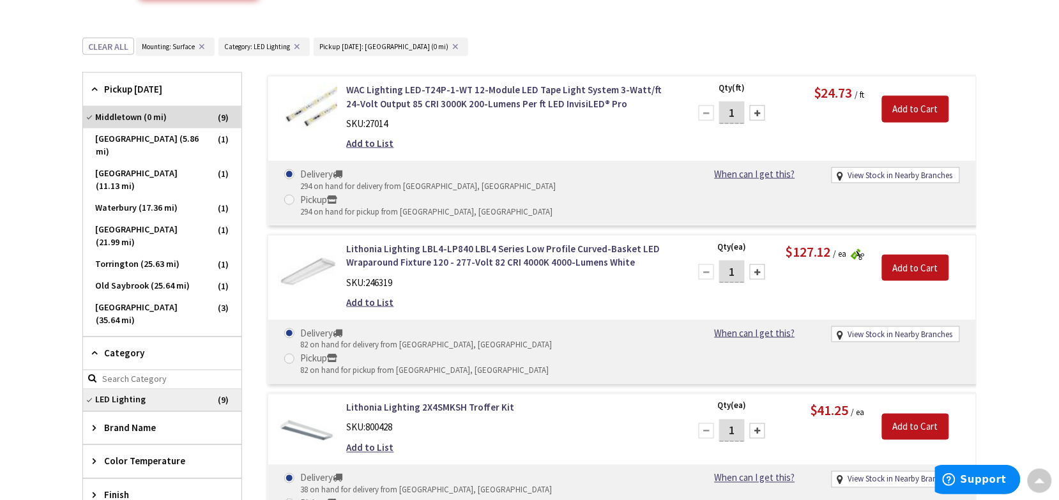
scroll to position [321, 0]
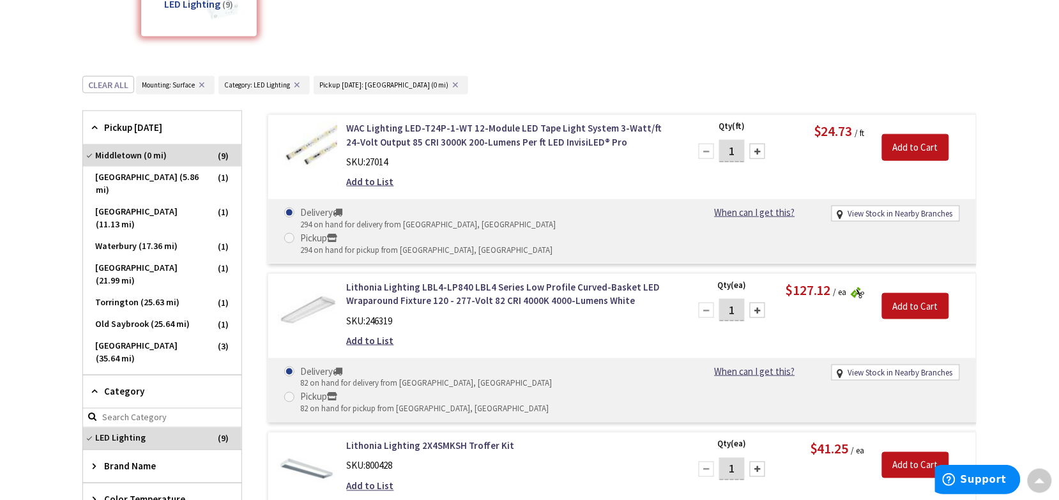
click at [94, 128] on icon at bounding box center [98, 128] width 10 height 10
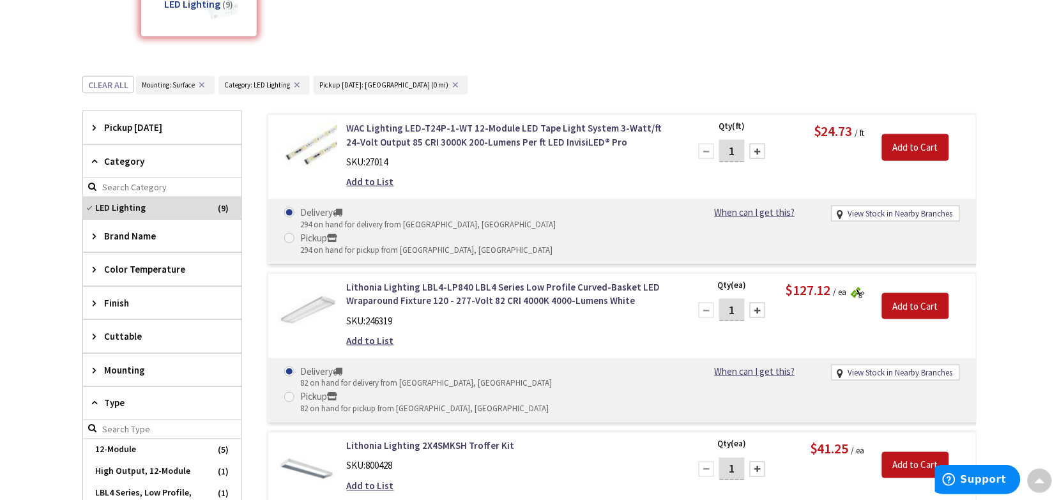
click at [93, 164] on icon at bounding box center [98, 162] width 10 height 10
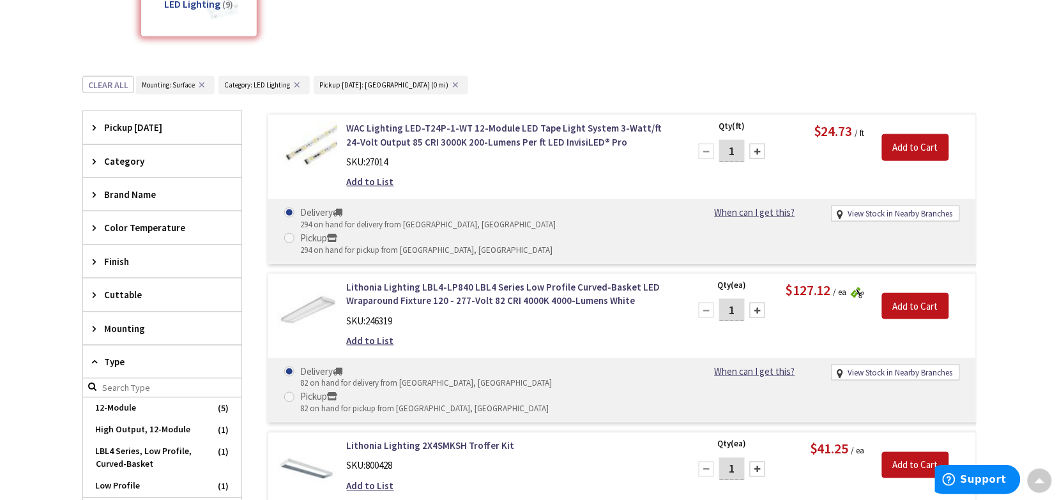
click at [93, 164] on icon at bounding box center [98, 162] width 10 height 10
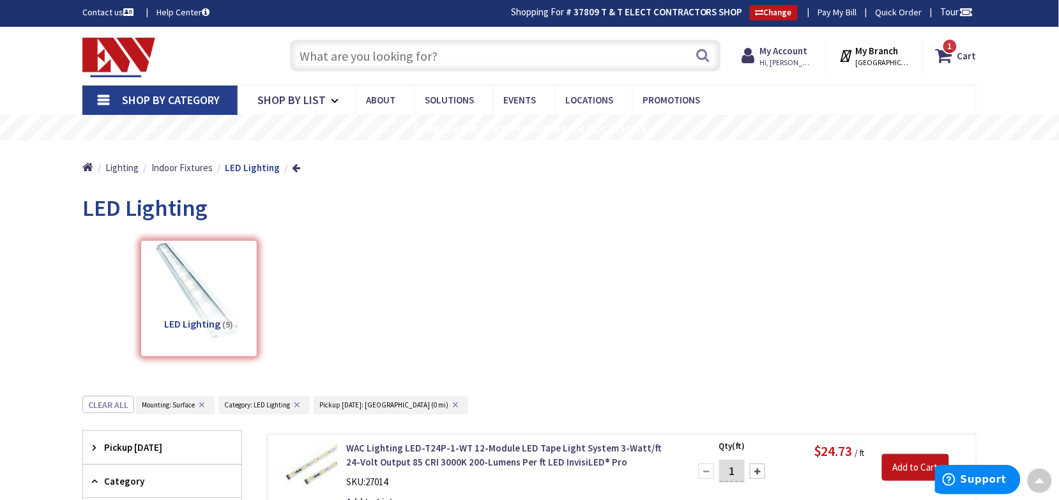
scroll to position [0, 0]
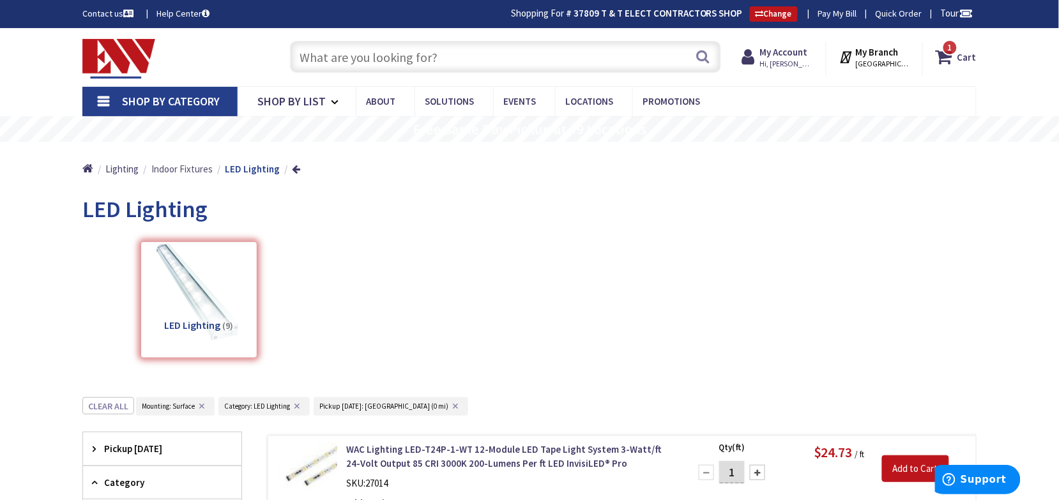
click at [162, 165] on span "Indoor Fixtures" at bounding box center [181, 169] width 61 height 12
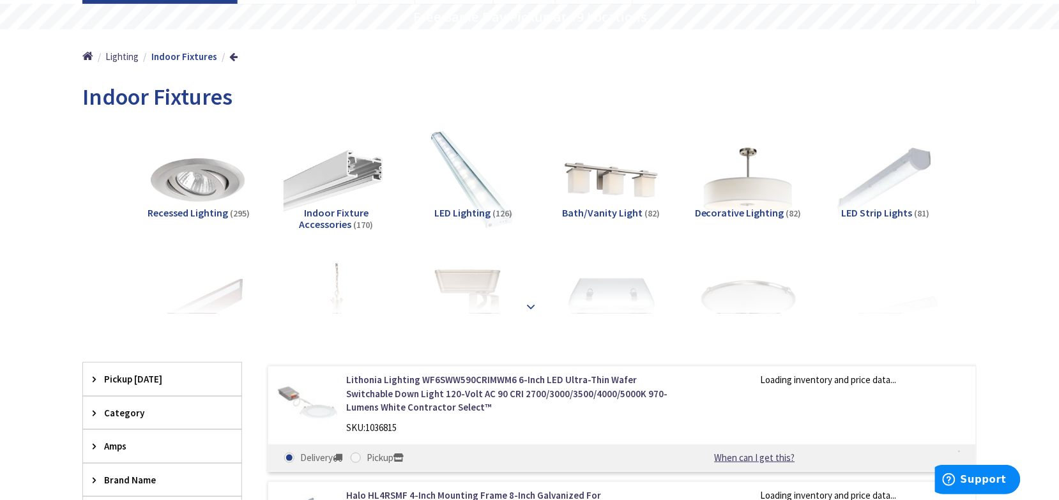
scroll to position [160, 0]
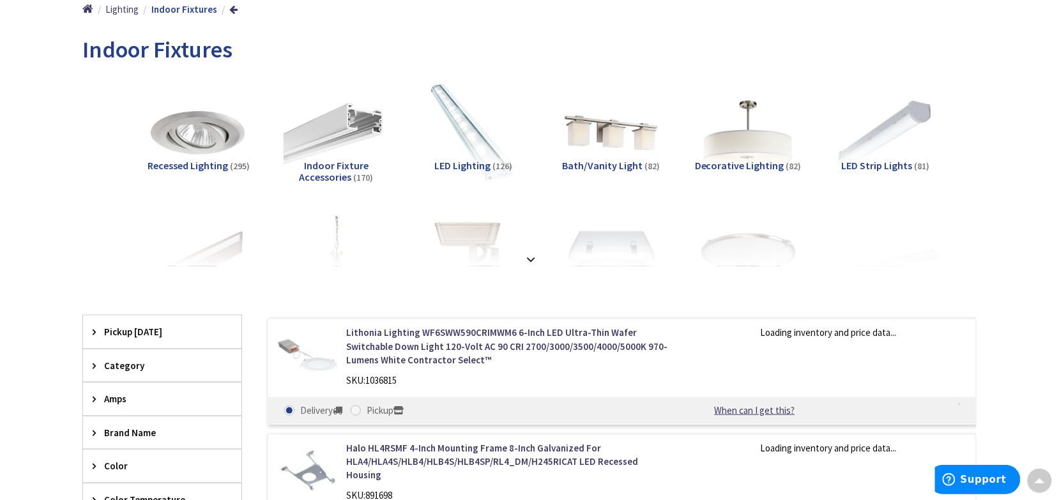
click at [531, 254] on strong at bounding box center [530, 254] width 15 height 14
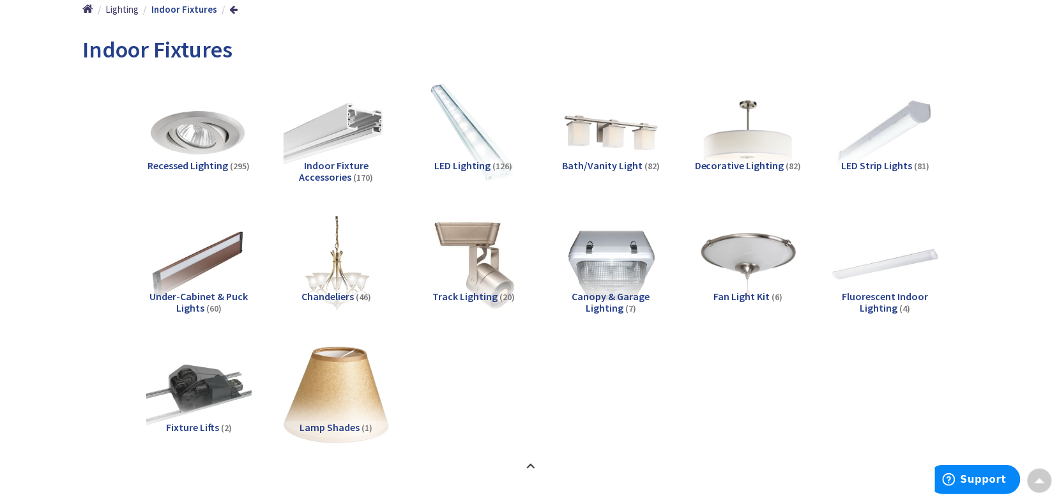
click at [197, 291] on span "Under-Cabinet & Puck Lights" at bounding box center [199, 302] width 98 height 24
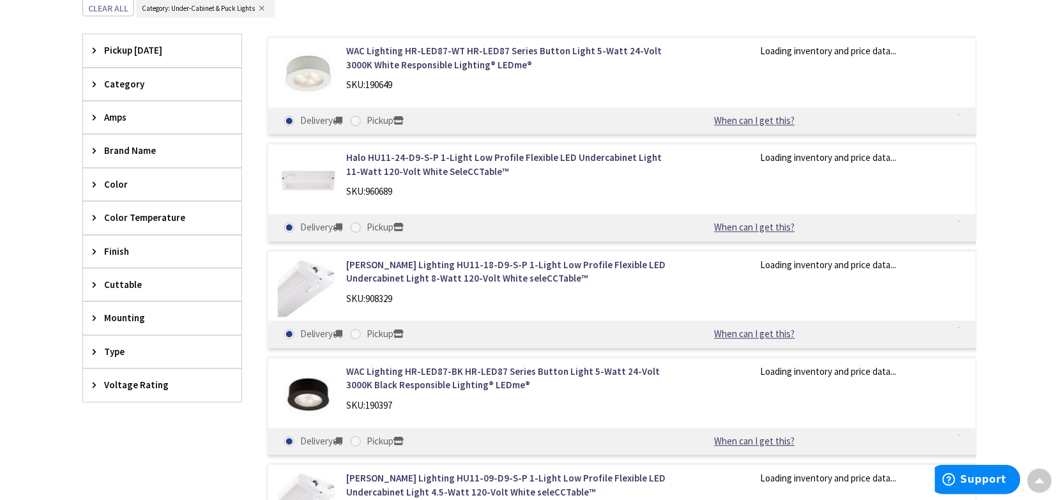
scroll to position [0, 0]
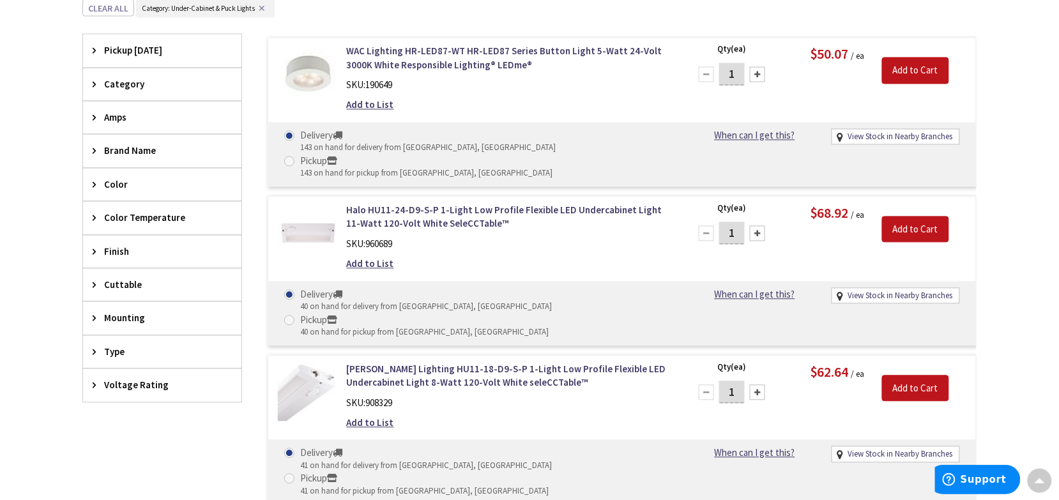
click at [93, 49] on icon at bounding box center [98, 51] width 10 height 10
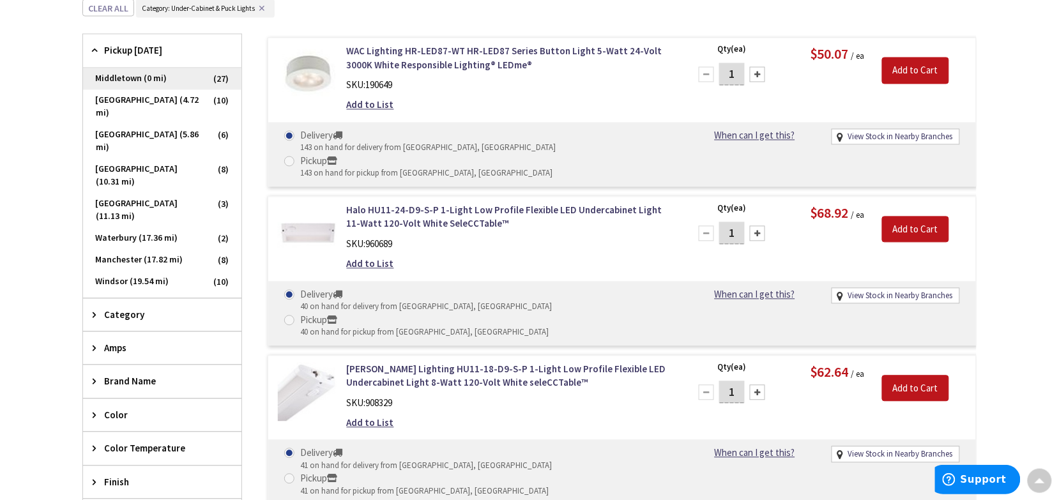
click at [136, 75] on span "Middletown (0 mi)" at bounding box center [162, 79] width 158 height 22
click at [96, 53] on icon at bounding box center [98, 51] width 10 height 10
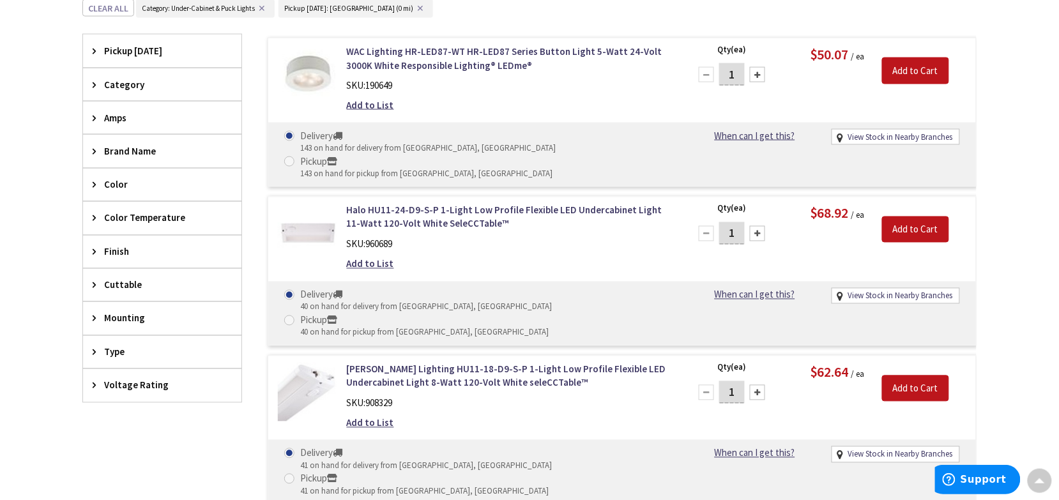
click at [90, 317] on div "Mounting" at bounding box center [162, 318] width 158 height 33
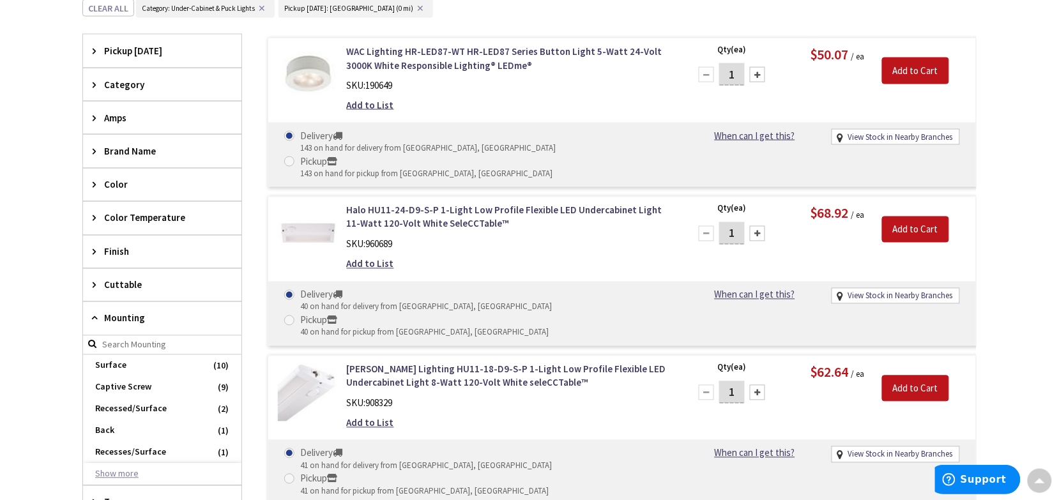
click at [128, 477] on button "Show more" at bounding box center [162, 475] width 158 height 22
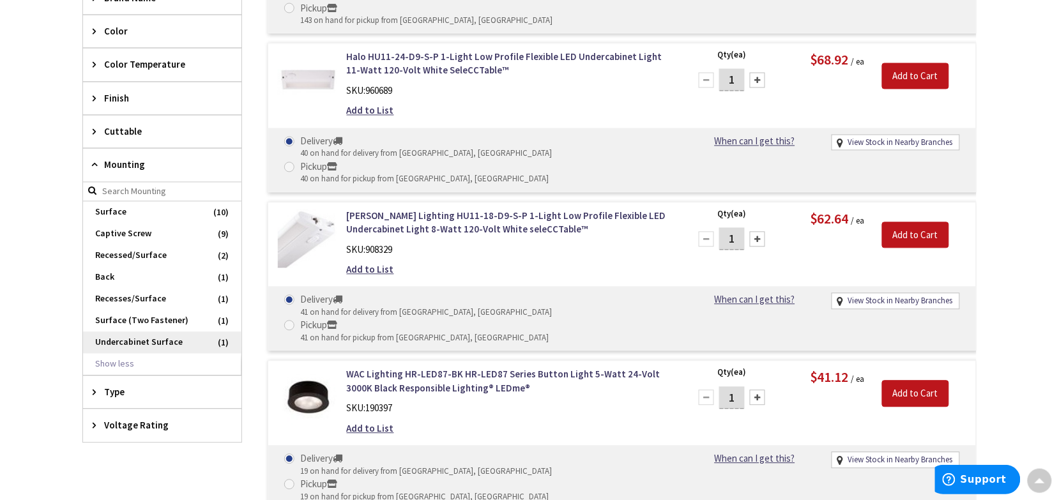
scroll to position [689, 0]
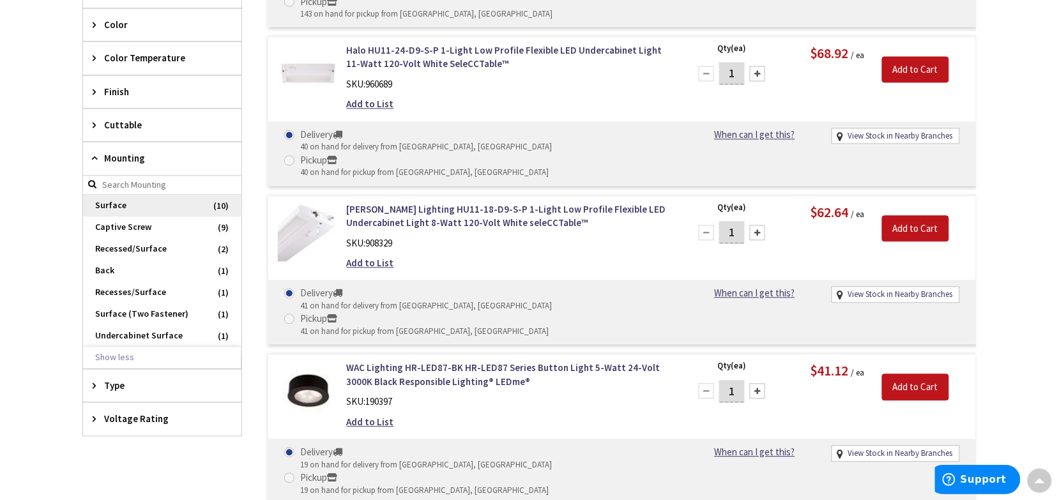
click at [139, 209] on span "Surface" at bounding box center [162, 206] width 158 height 22
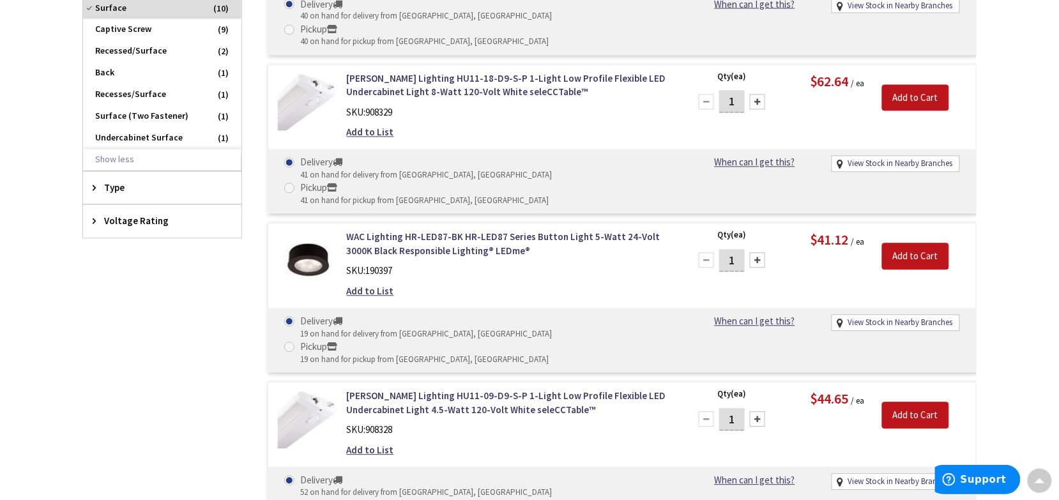
scroll to position [524, 0]
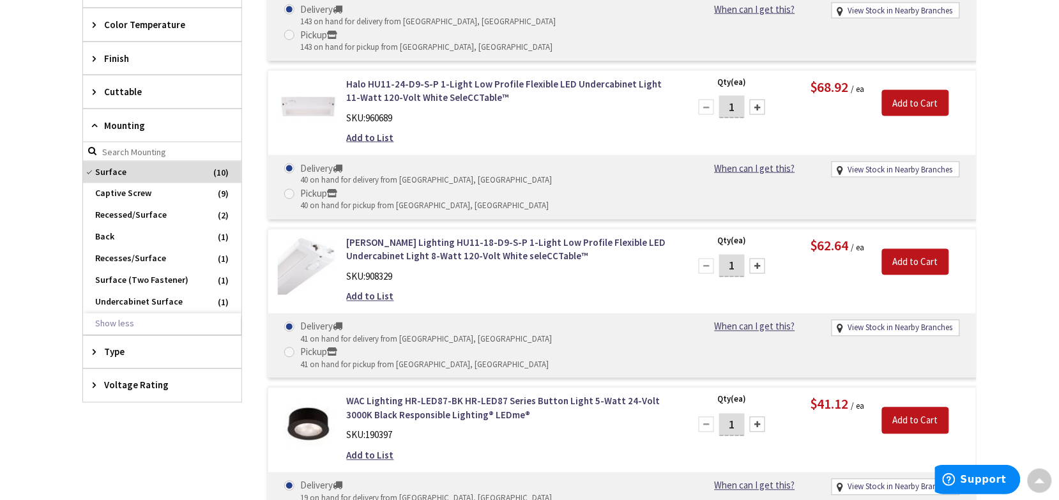
click at [93, 353] on icon at bounding box center [98, 352] width 10 height 10
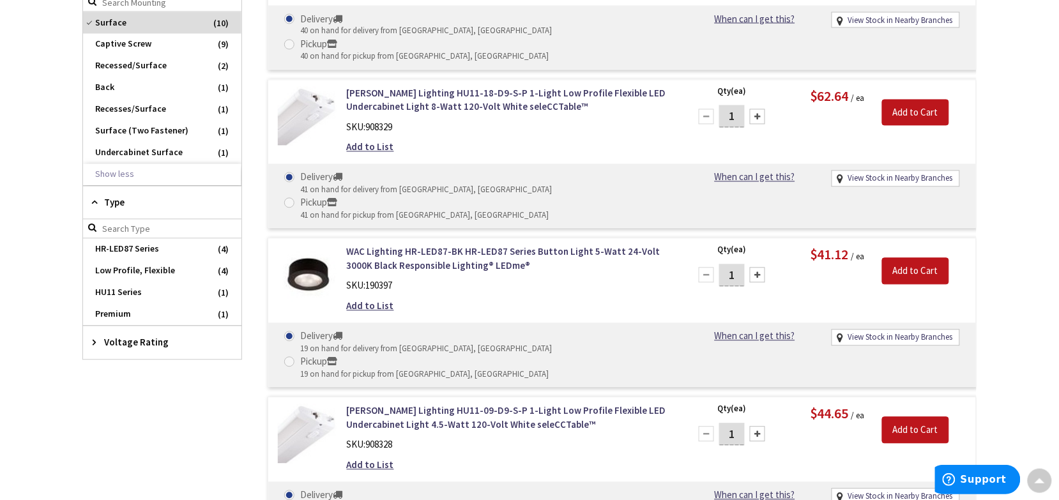
scroll to position [684, 0]
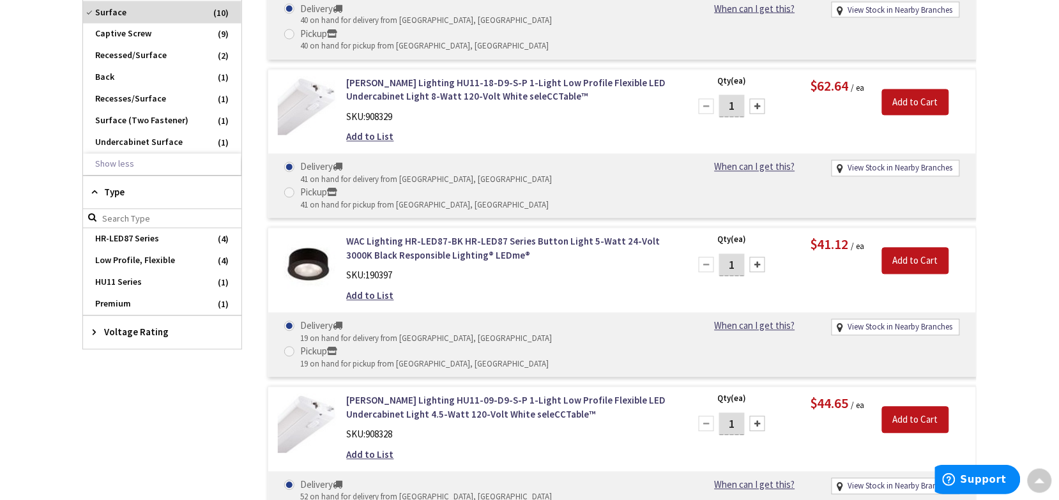
click at [94, 337] on icon at bounding box center [98, 333] width 10 height 10
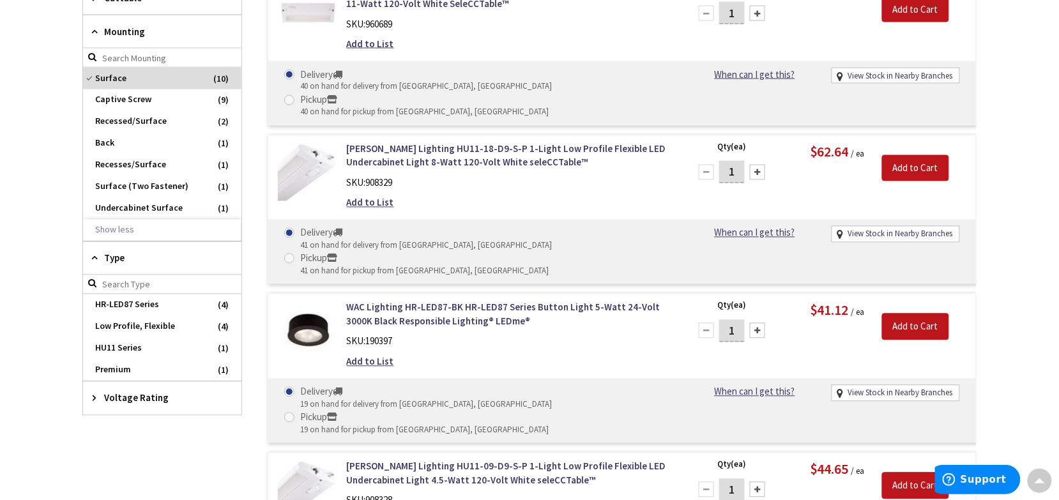
scroll to position [524, 0]
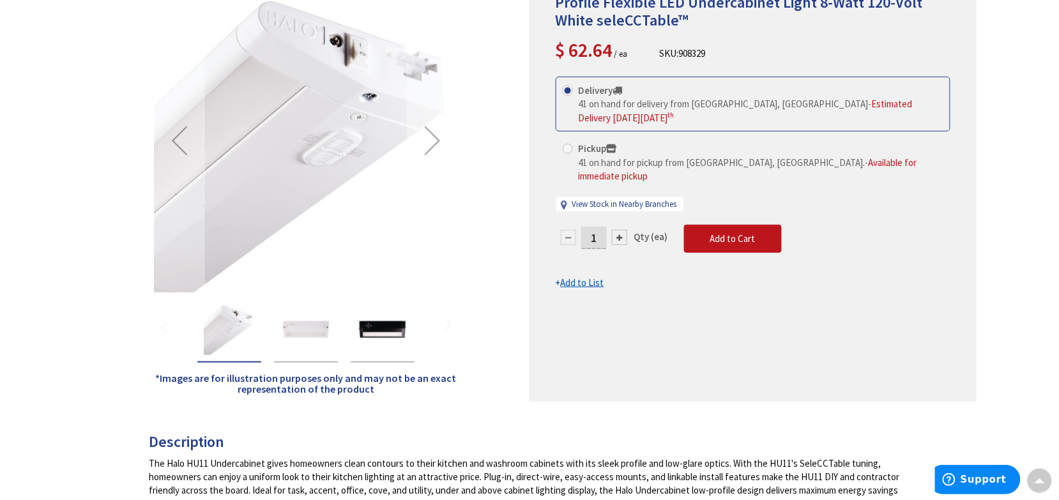
scroll to position [82, 0]
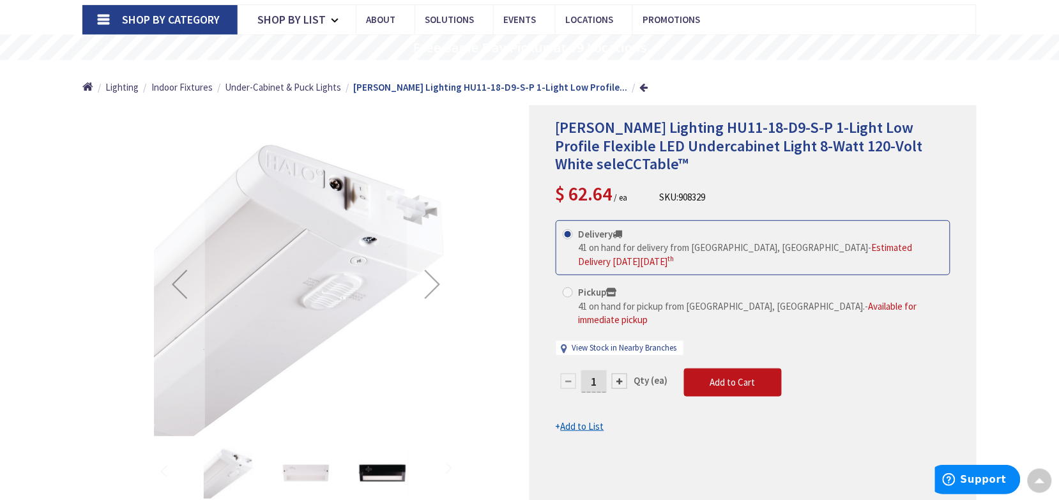
click at [287, 462] on img "Cooper Lighting HU11-18-D9-S-P 1-Light Low Profile Flexible LED Undercabinet Li…" at bounding box center [305, 473] width 51 height 51
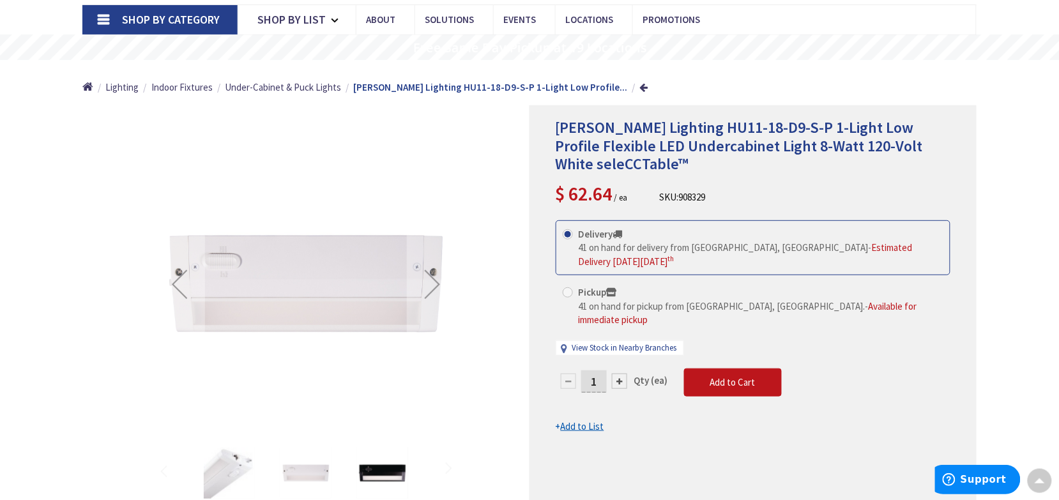
click at [380, 467] on img "Cooper Lighting HU11-18-D9-S-P 1-Light Low Profile Flexible LED Undercabinet Li…" at bounding box center [382, 473] width 51 height 51
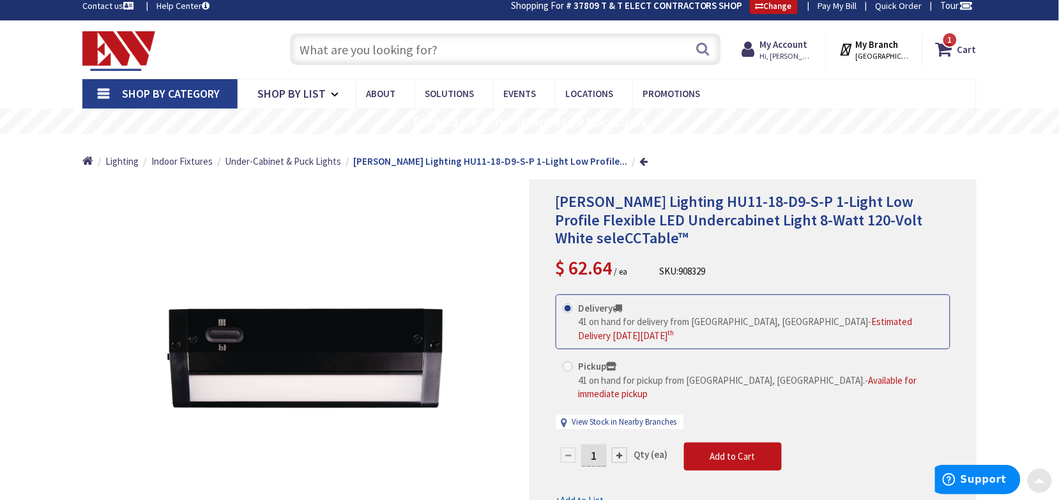
scroll to position [0, 0]
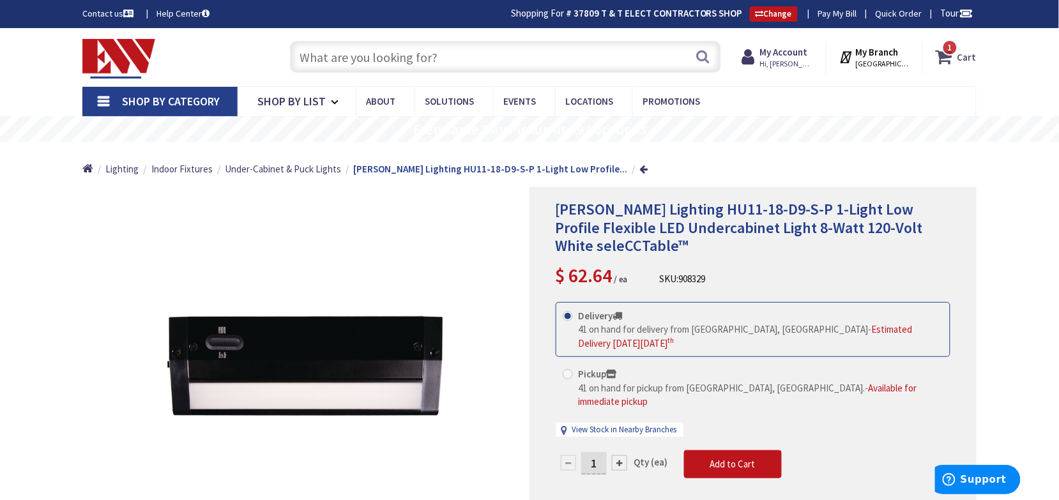
click at [966, 55] on strong "Cart" at bounding box center [967, 56] width 19 height 23
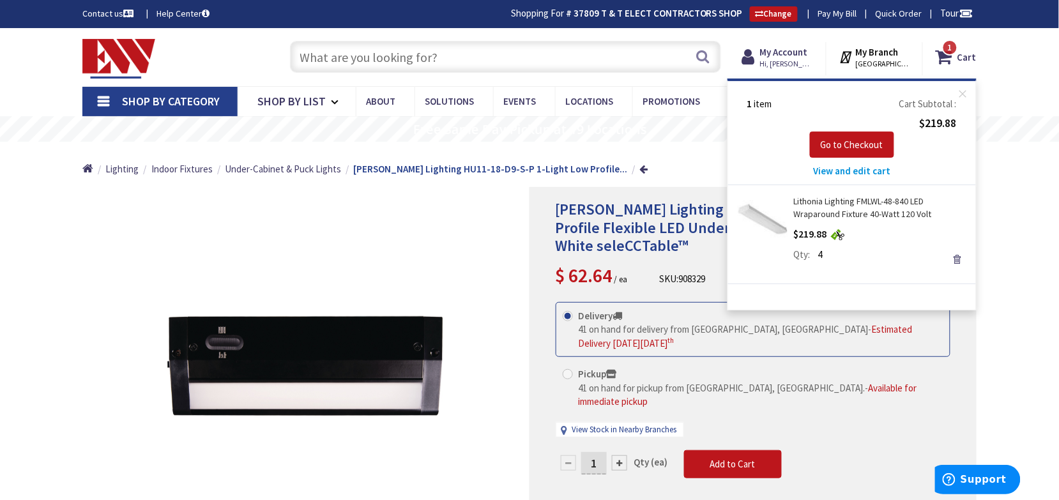
click at [832, 171] on span "View and edit cart" at bounding box center [852, 171] width 77 height 12
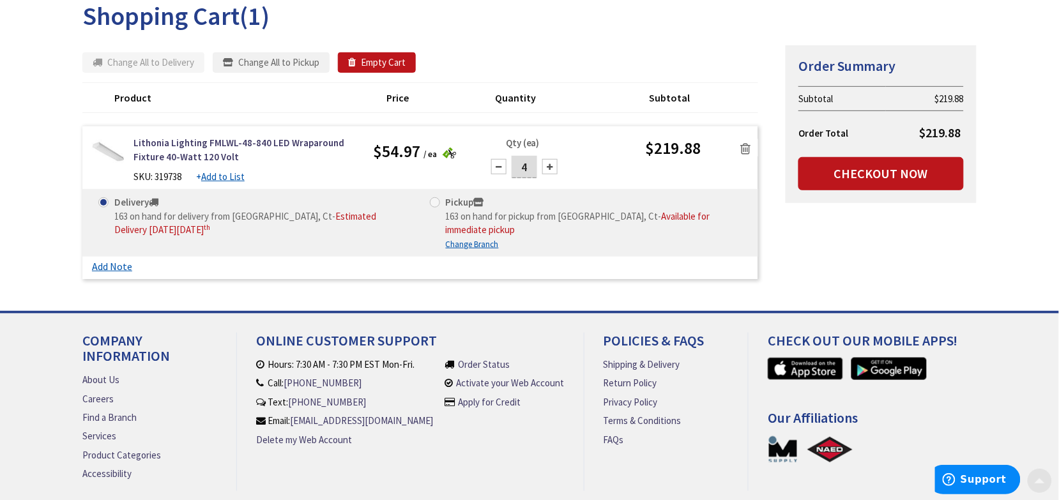
scroll to position [215, 0]
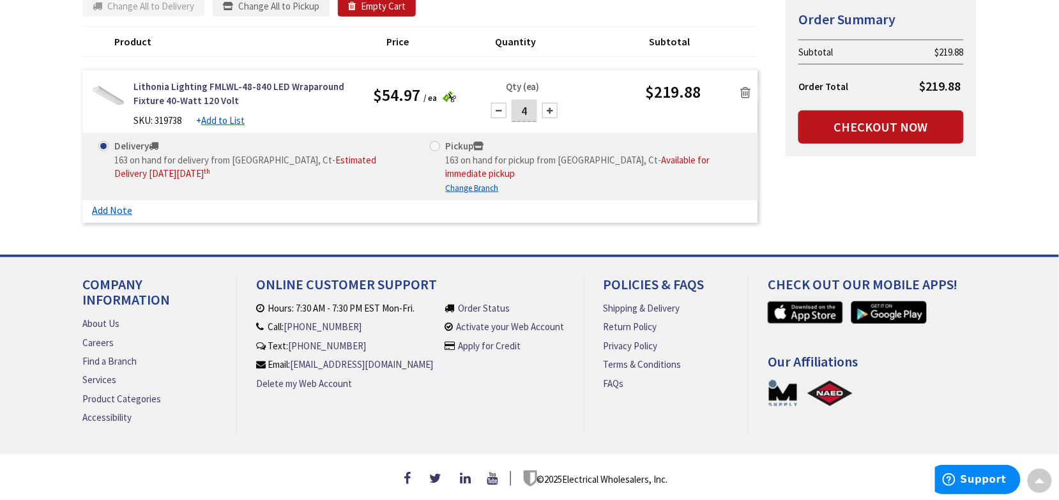
click at [434, 141] on span at bounding box center [435, 146] width 10 height 10
click at [434, 142] on input "Pickup 163 on hand for pickup from Middletown, Ct - Available for immediate pic…" at bounding box center [437, 146] width 8 height 8
radio input "true"
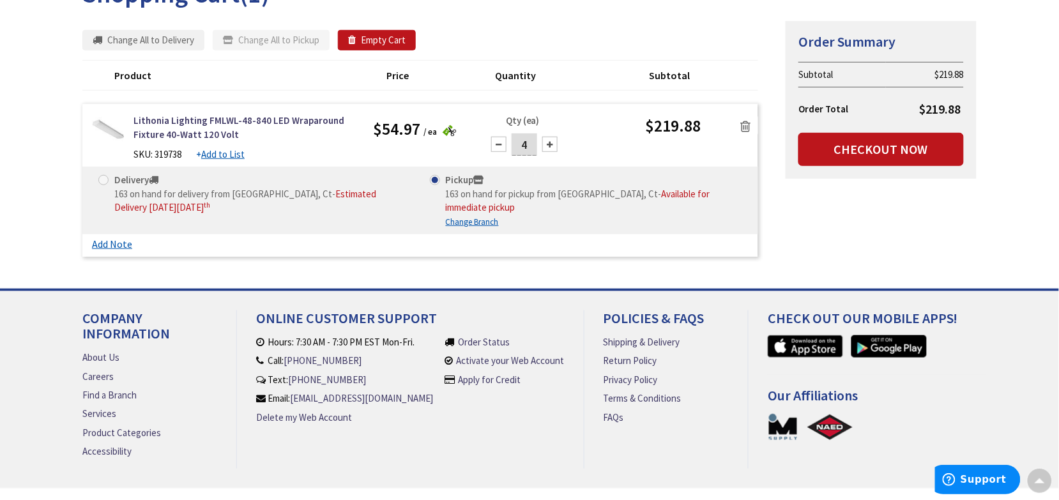
scroll to position [174, 0]
